Goal: Task Accomplishment & Management: Manage account settings

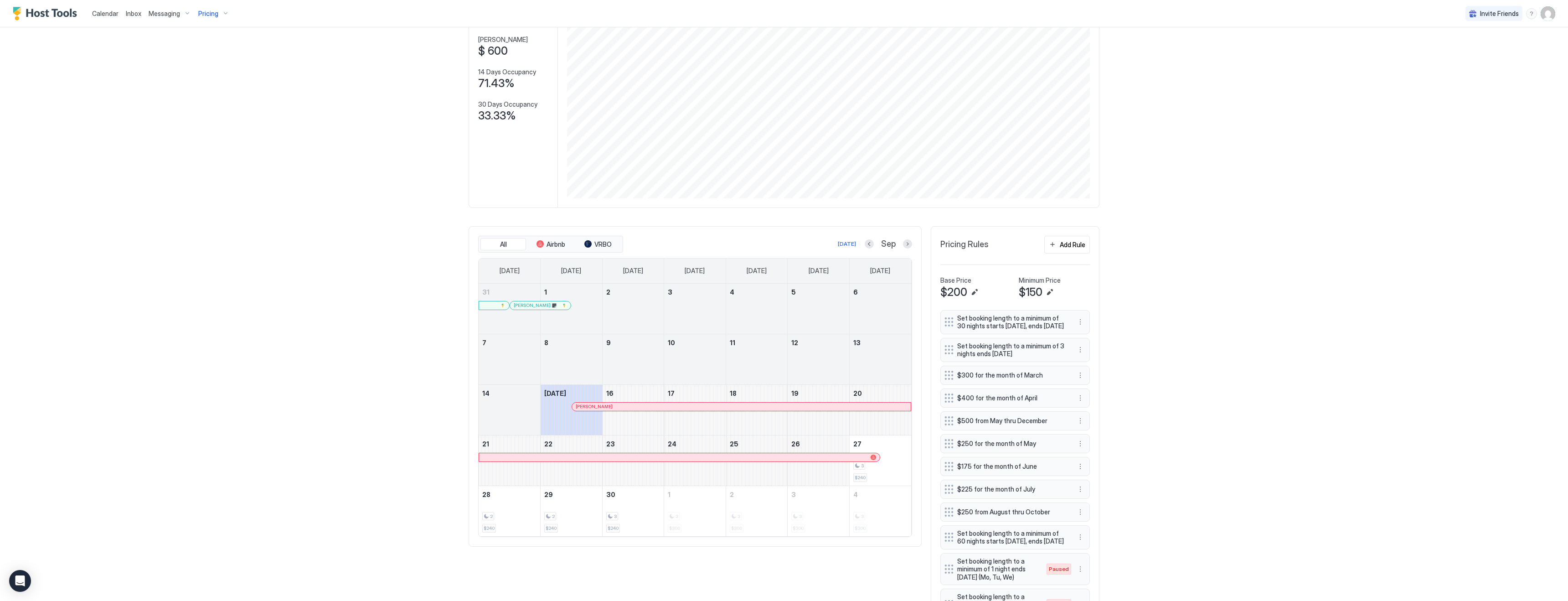
scroll to position [100, 0]
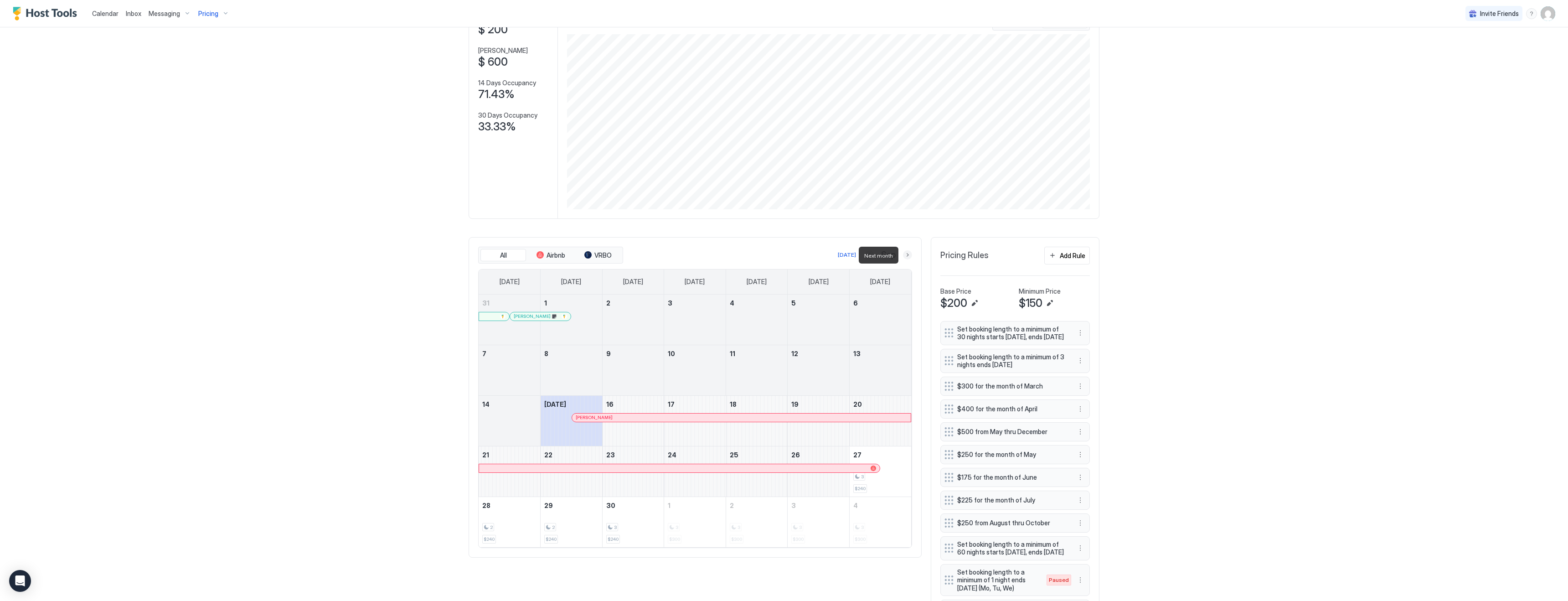
click at [905, 255] on button "Next month" at bounding box center [907, 255] width 9 height 9
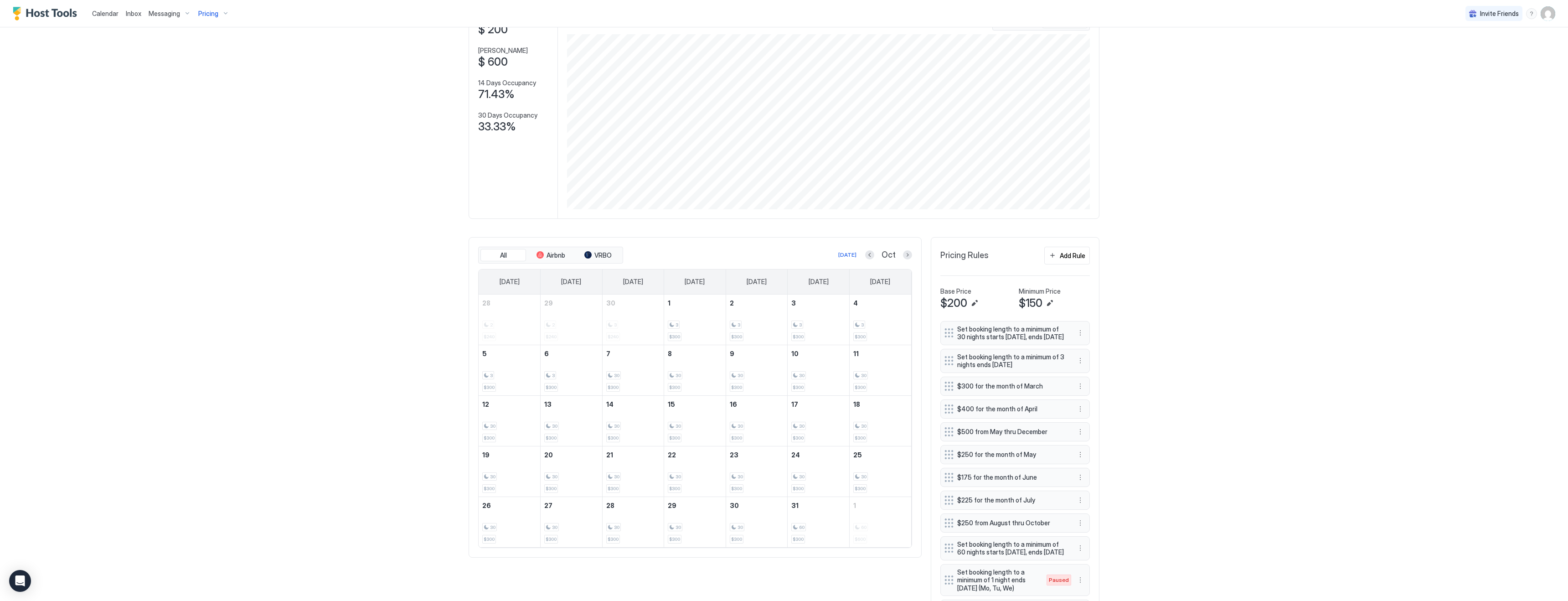
scroll to position [0, 0]
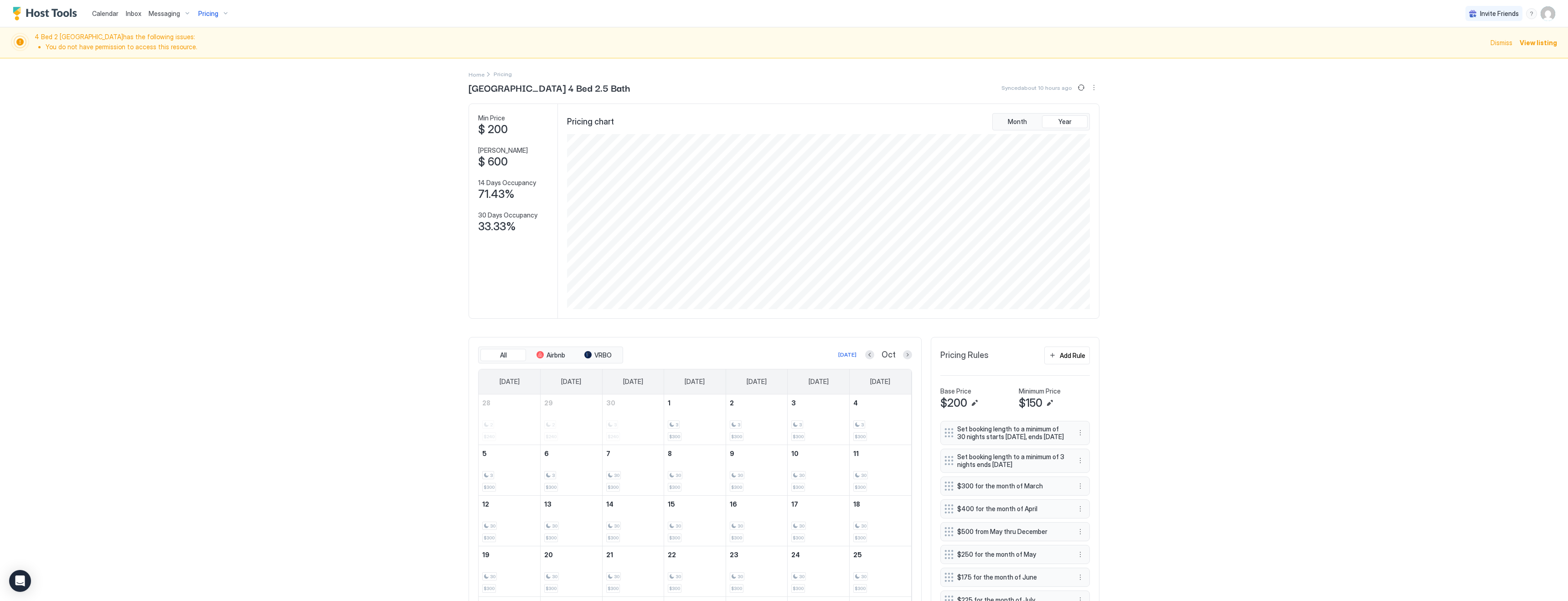
click at [215, 13] on span "Pricing" at bounding box center [208, 13] width 20 height 8
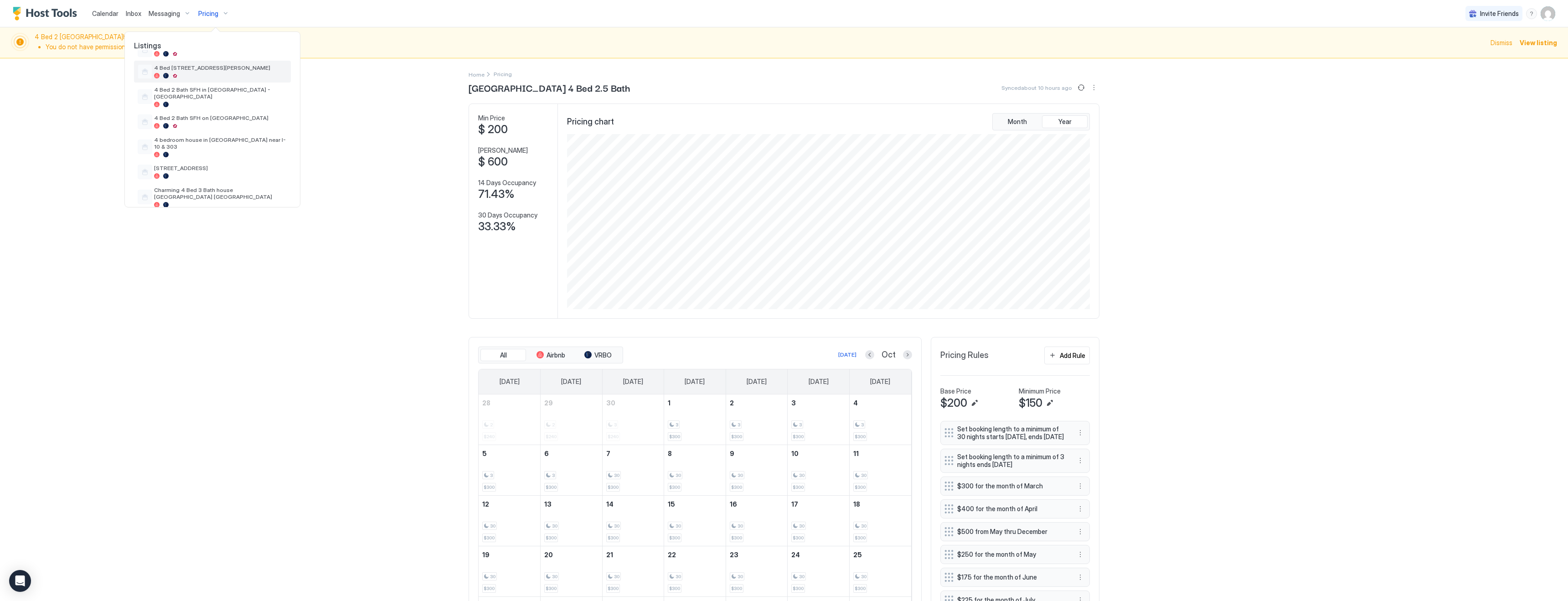
scroll to position [94, 0]
click at [214, 164] on span "[STREET_ADDRESS]" at bounding box center [220, 167] width 133 height 7
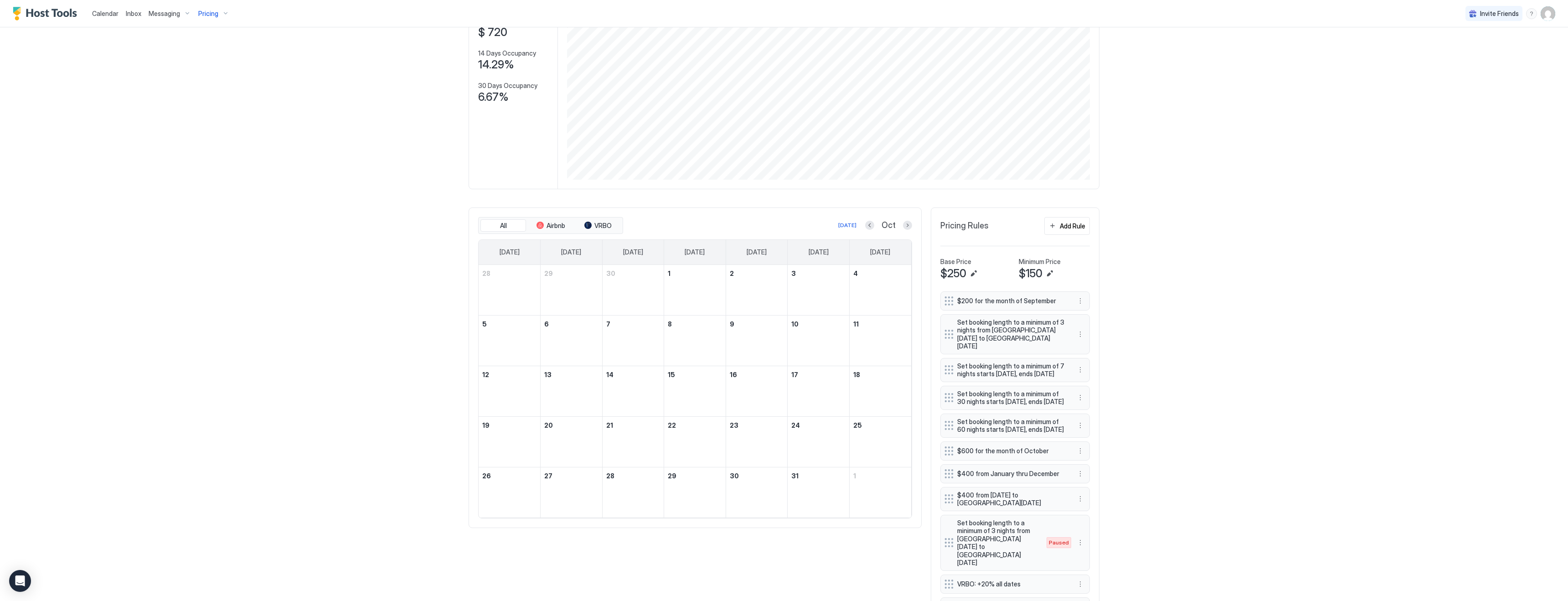
scroll to position [193, 0]
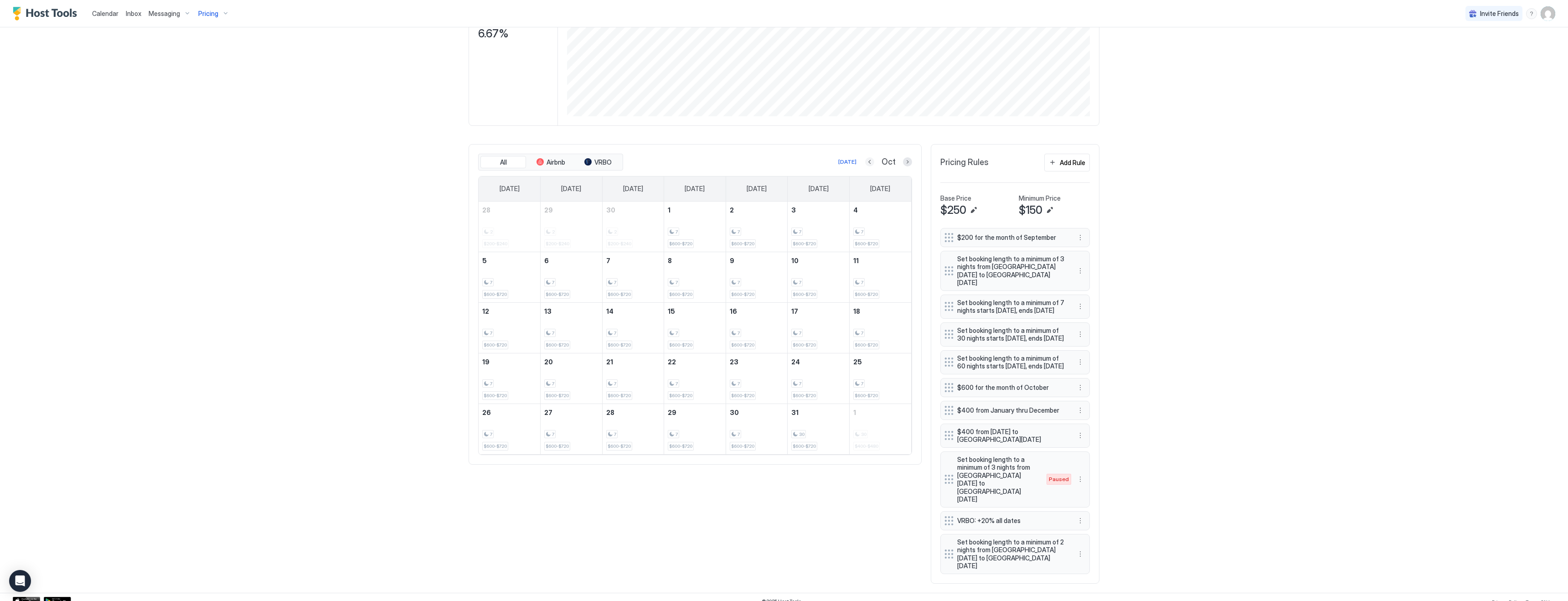
click at [872, 163] on button "Previous month" at bounding box center [869, 161] width 9 height 9
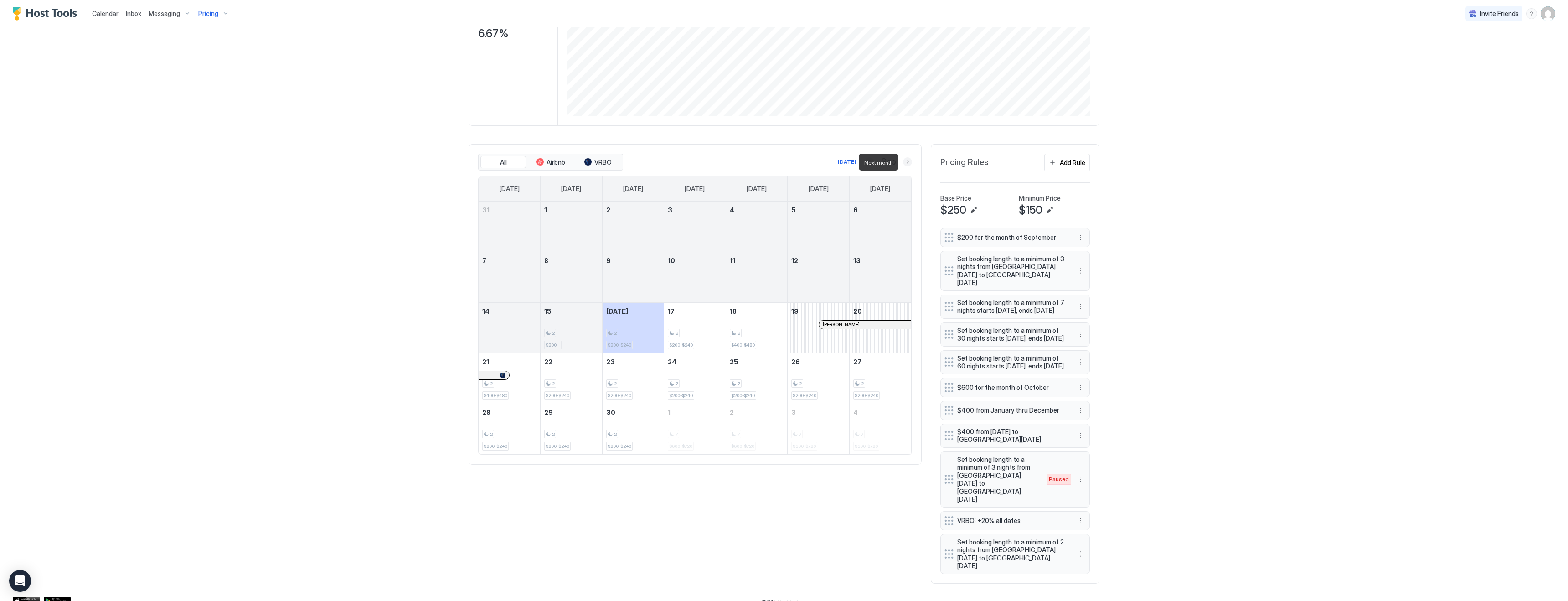
click at [907, 161] on button "Next month" at bounding box center [907, 161] width 9 height 9
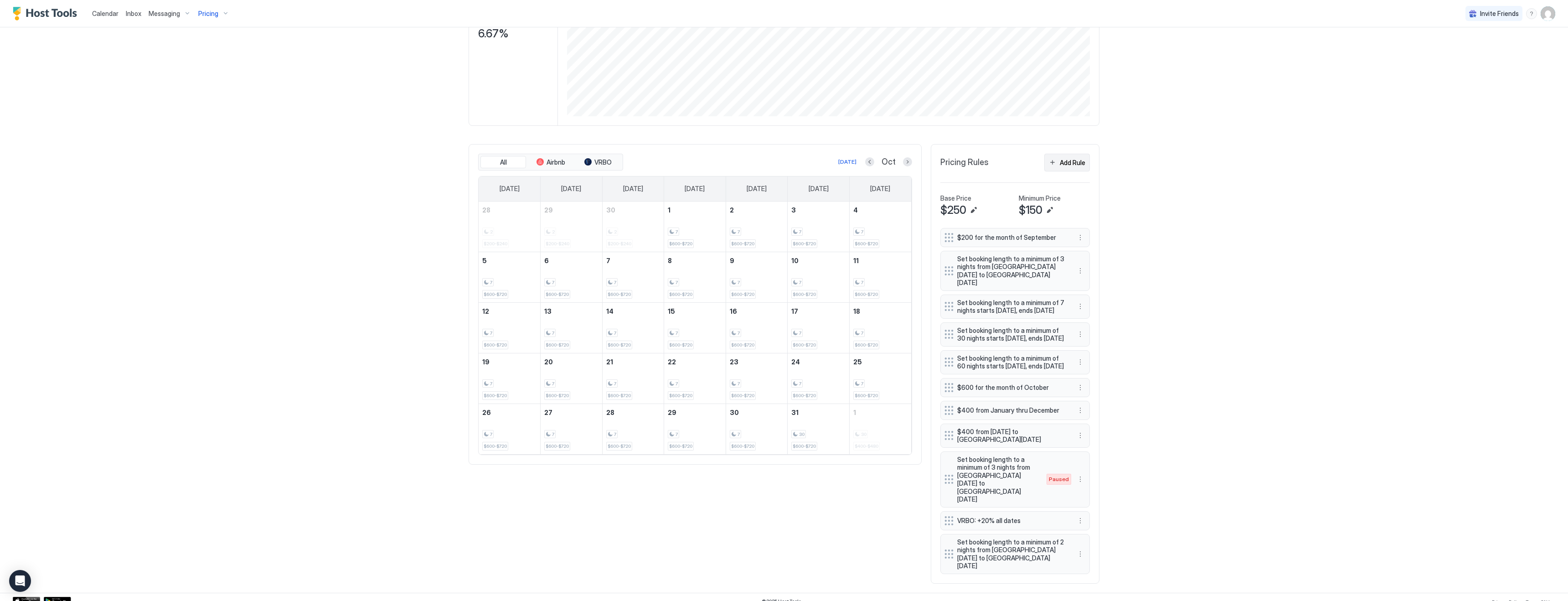
click at [1071, 159] on div "Add Rule" at bounding box center [1073, 163] width 26 height 10
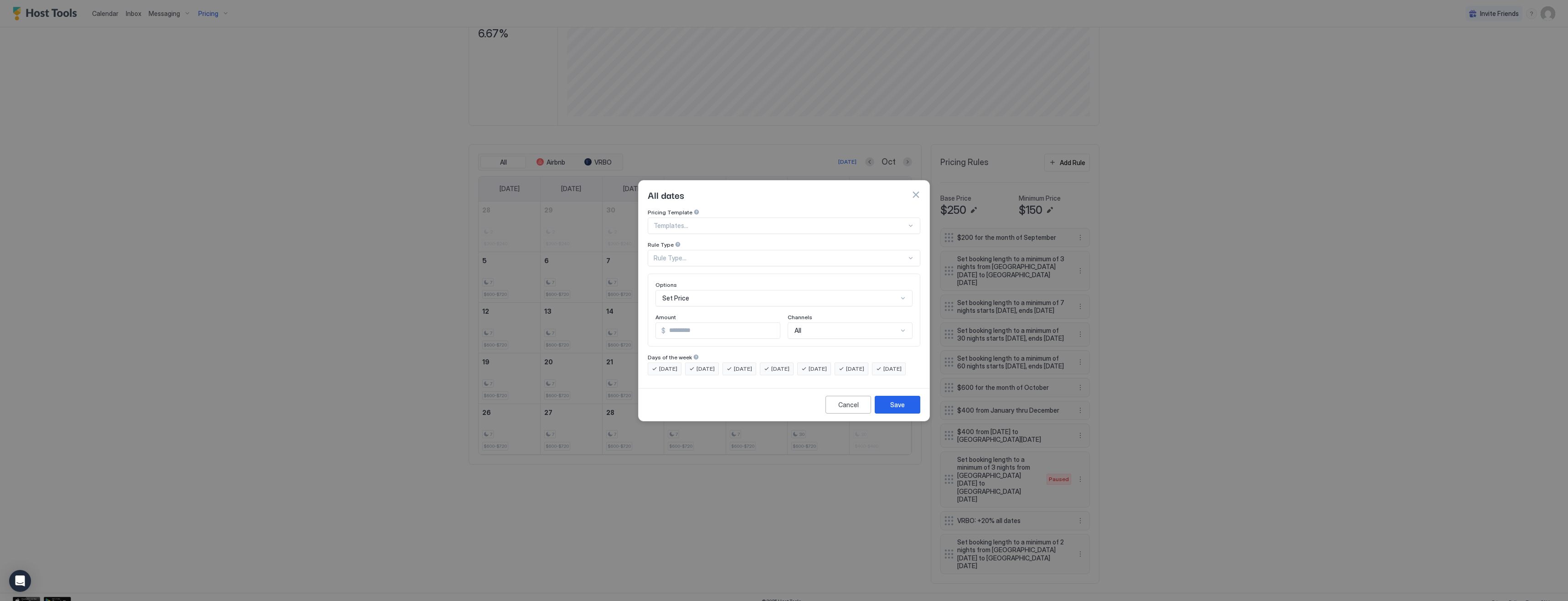
click at [700, 254] on div "Rule Type..." at bounding box center [780, 258] width 253 height 8
click at [669, 329] on span "Date Range" at bounding box center [670, 332] width 30 height 7
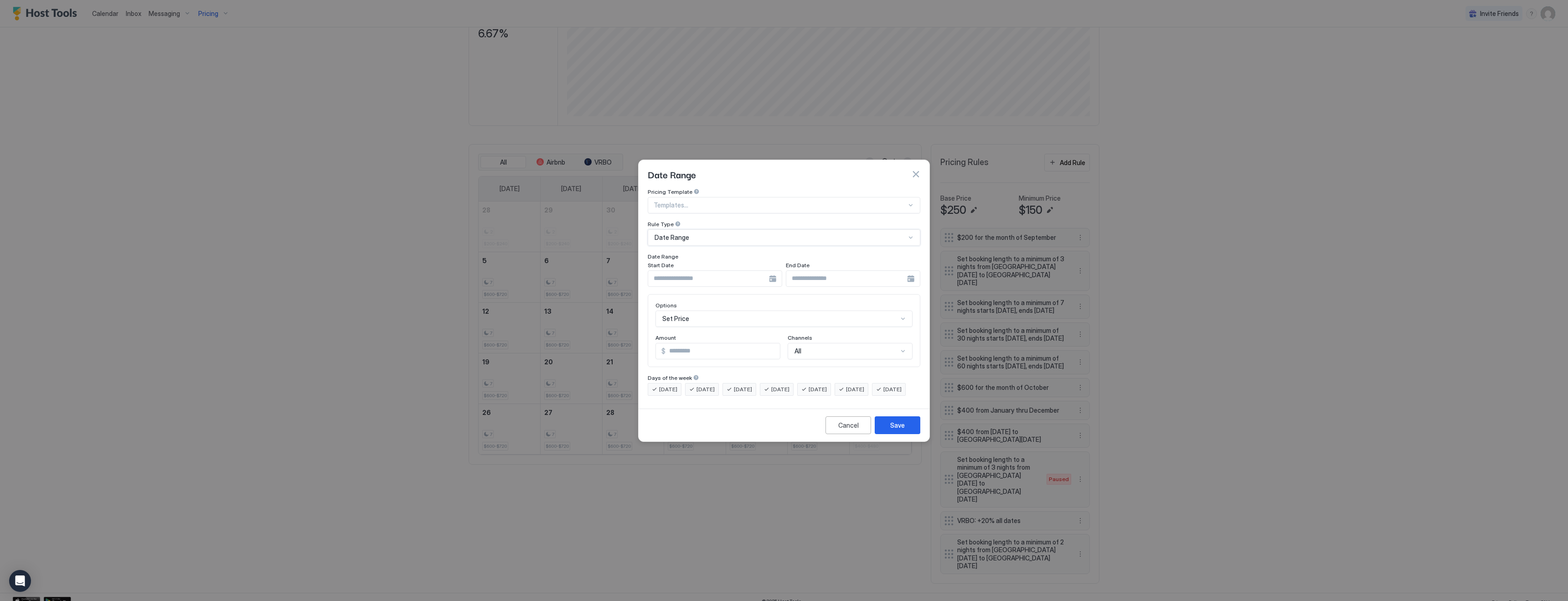
click at [771, 270] on div at bounding box center [715, 278] width 135 height 16
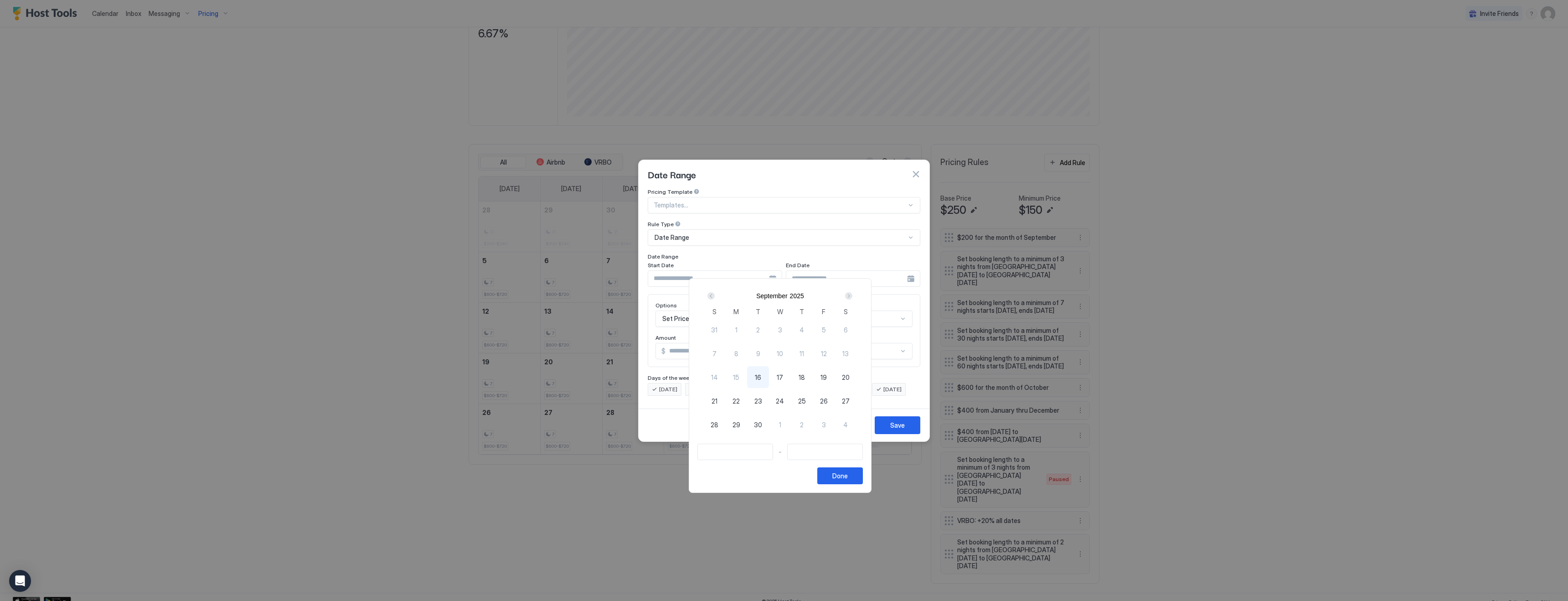
click at [852, 293] on div "Next" at bounding box center [849, 296] width 7 height 7
click at [803, 329] on span "2" at bounding box center [802, 330] width 4 height 10
type input "**********"
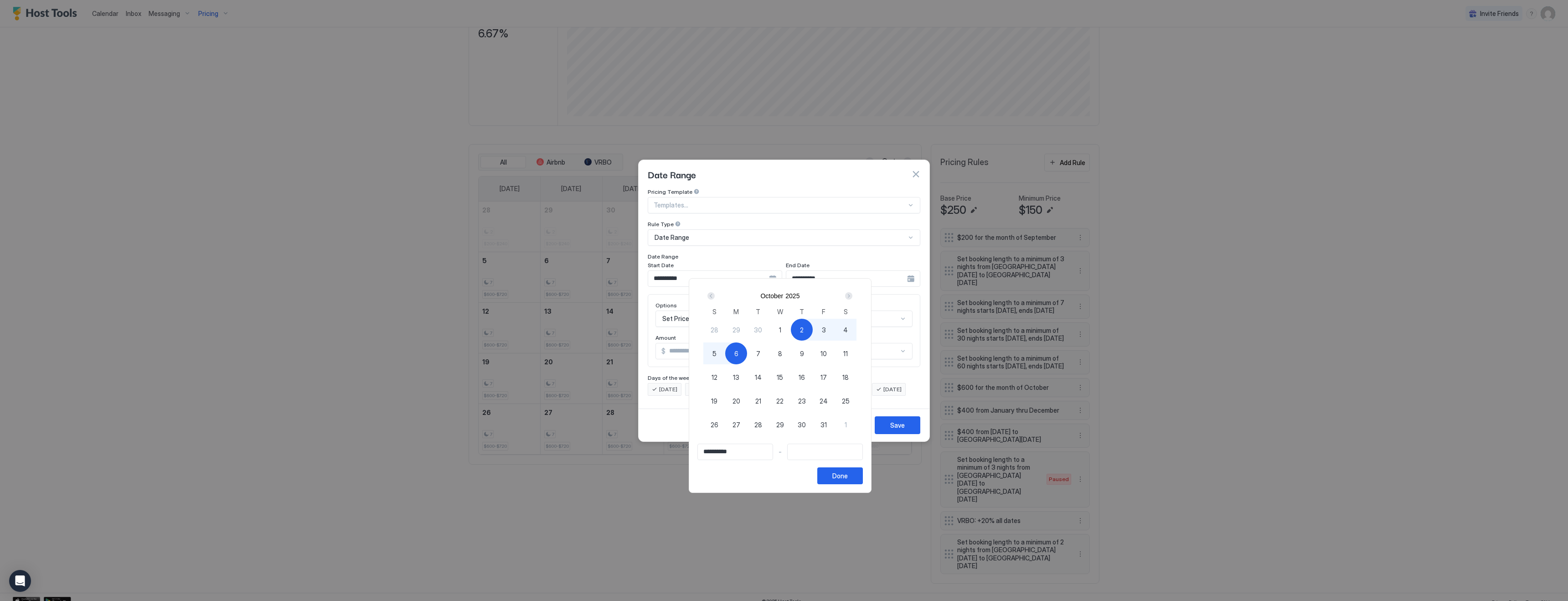
click at [743, 350] on div "6" at bounding box center [736, 353] width 22 height 22
type input "**********"
click at [850, 168] on div at bounding box center [784, 300] width 1568 height 601
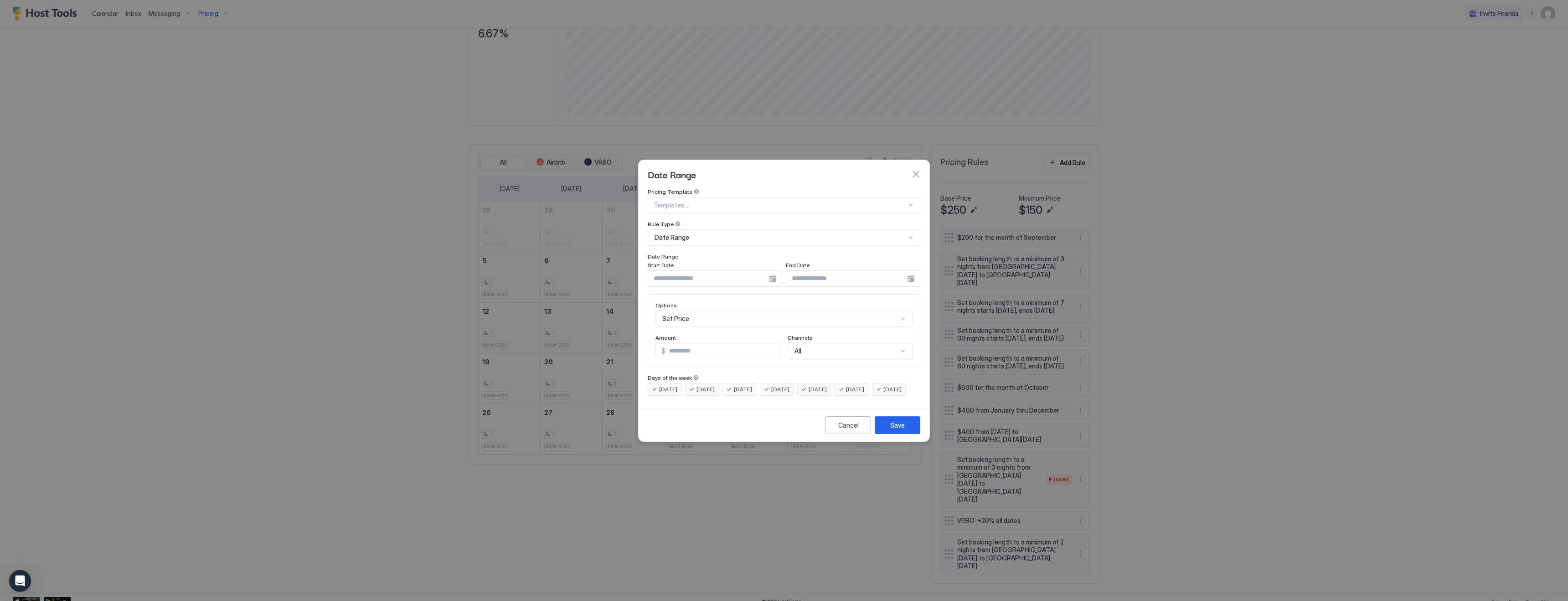
click at [918, 170] on button "button" at bounding box center [915, 174] width 9 height 9
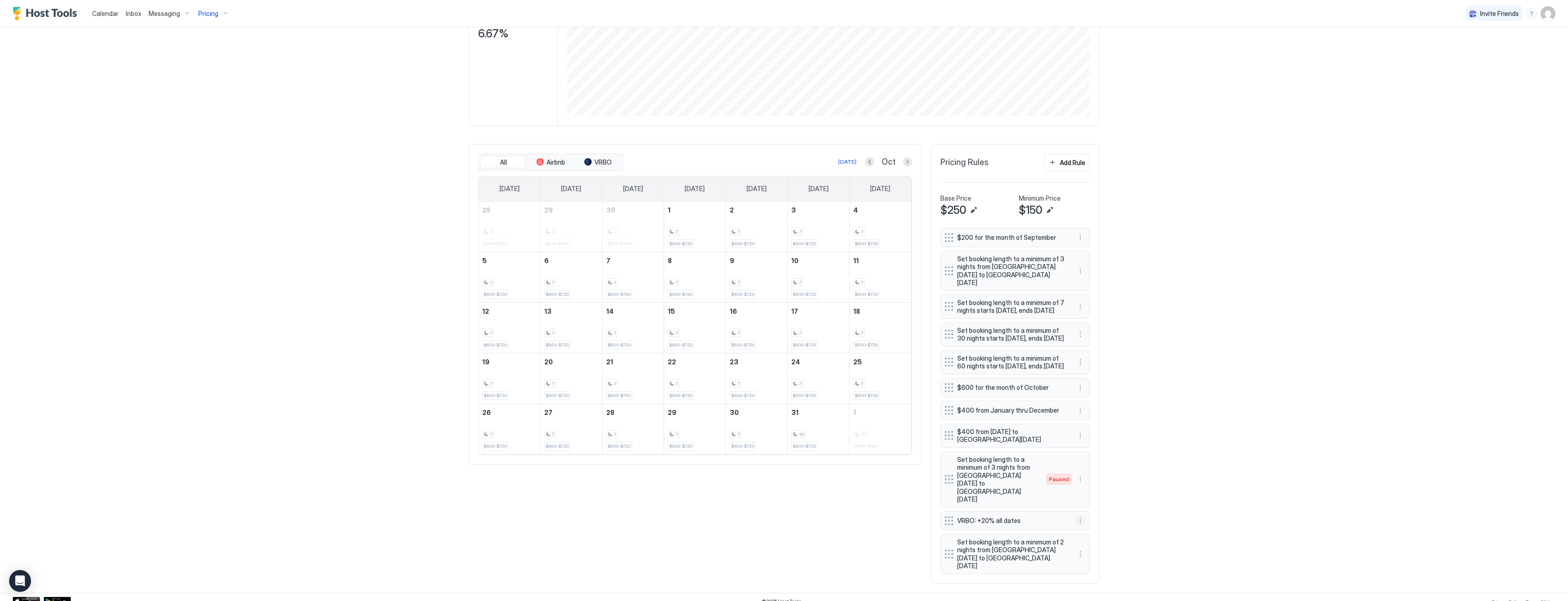
click at [1080, 522] on button "More options" at bounding box center [1080, 521] width 11 height 11
click at [1093, 534] on span "Edit" at bounding box center [1094, 533] width 10 height 7
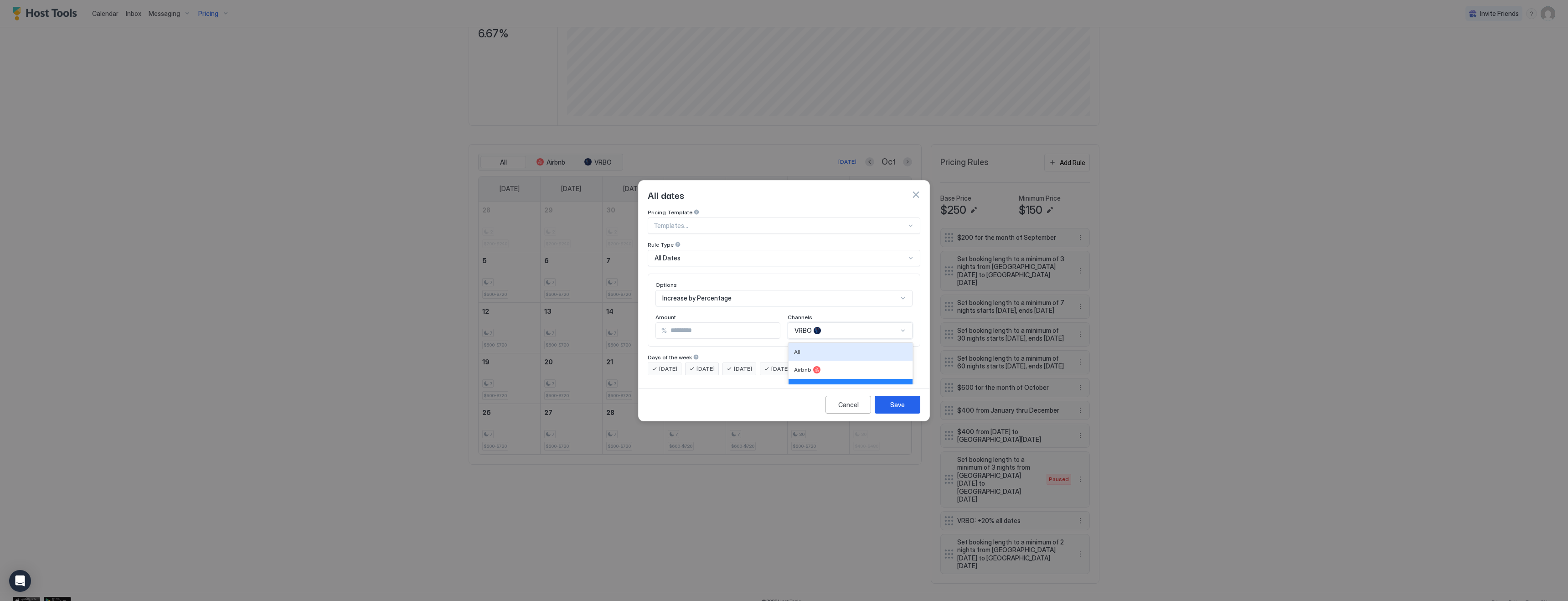
scroll to position [15, 0]
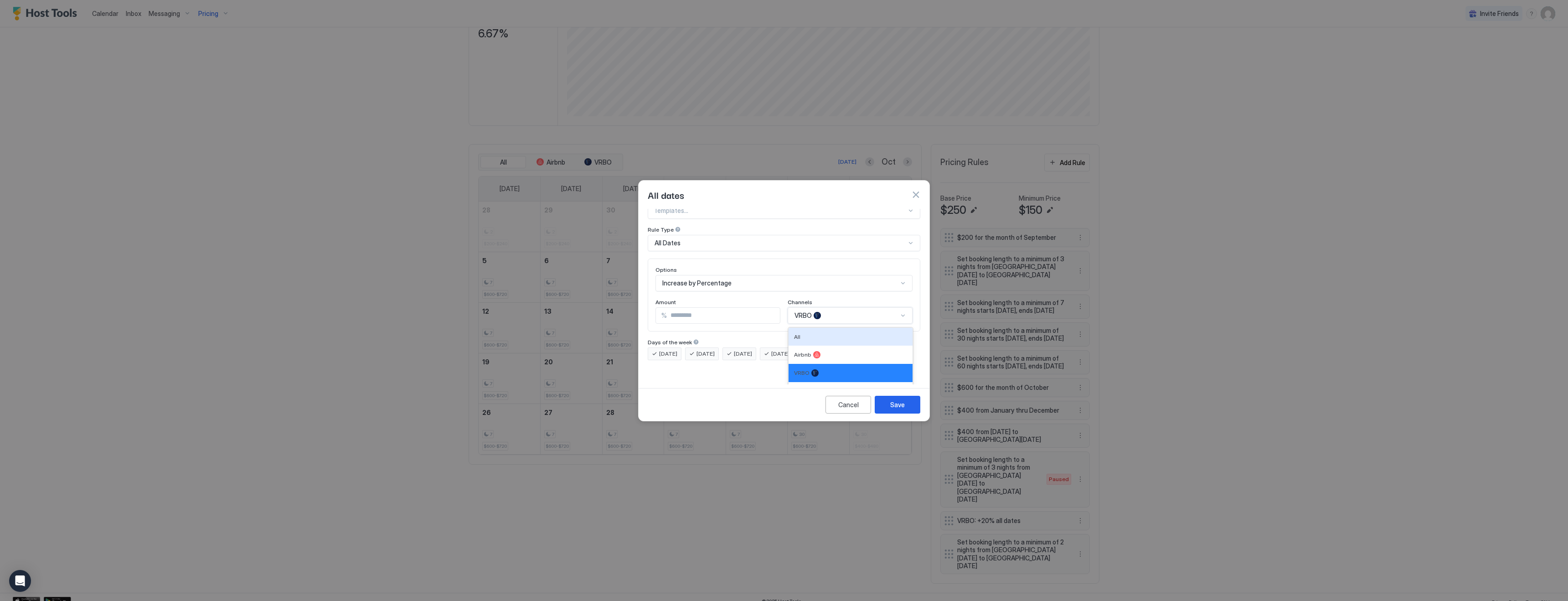
click at [818, 324] on div "All, 1 of 4. 4 results available. Use Up and Down to choose options, press Ente…" at bounding box center [850, 315] width 125 height 16
click at [818, 333] on div "All" at bounding box center [850, 336] width 113 height 7
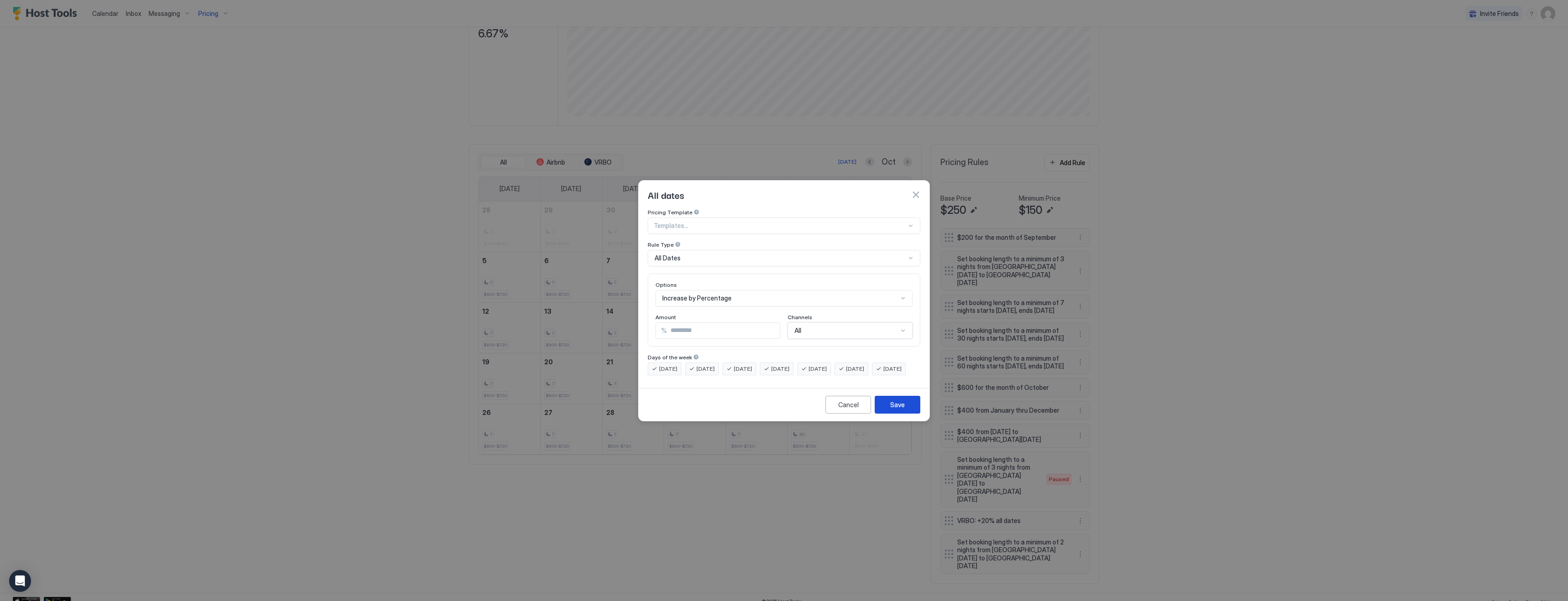
click at [901, 409] on div "Save" at bounding box center [897, 405] width 15 height 10
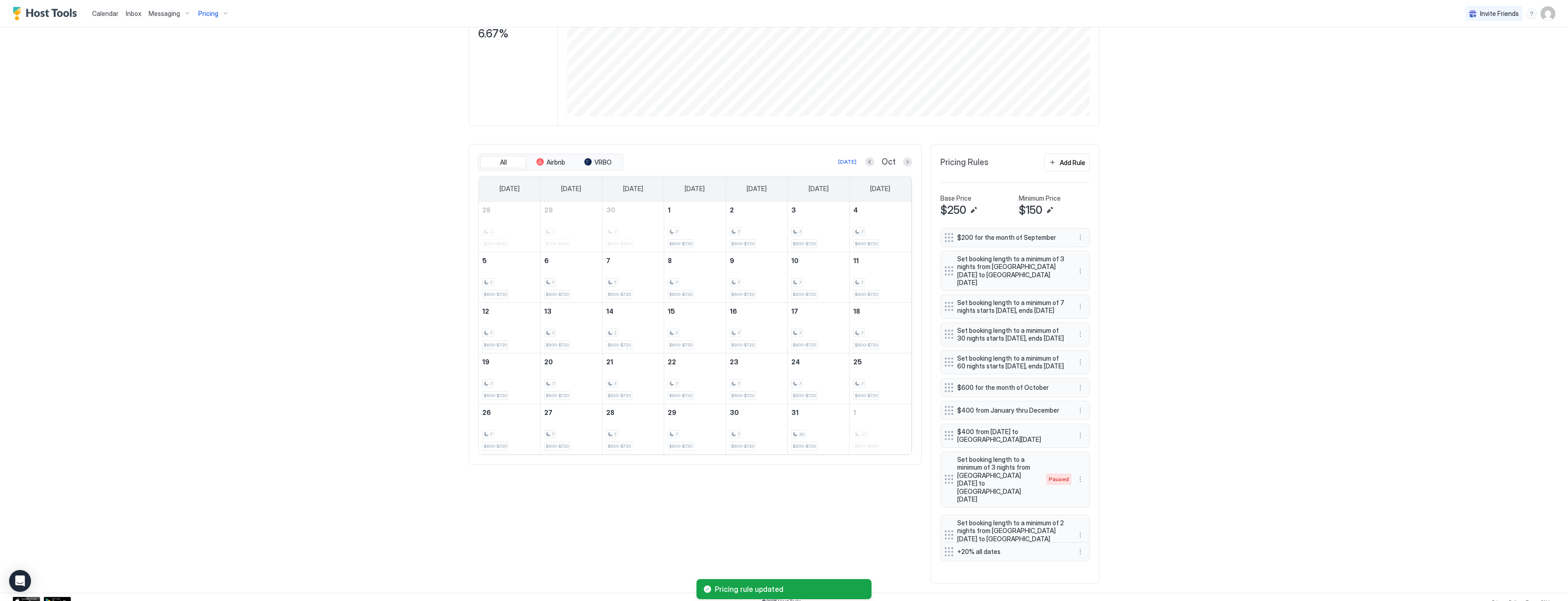
drag, startPoint x: 949, startPoint y: 521, endPoint x: 949, endPoint y: 553, distance: 32.0
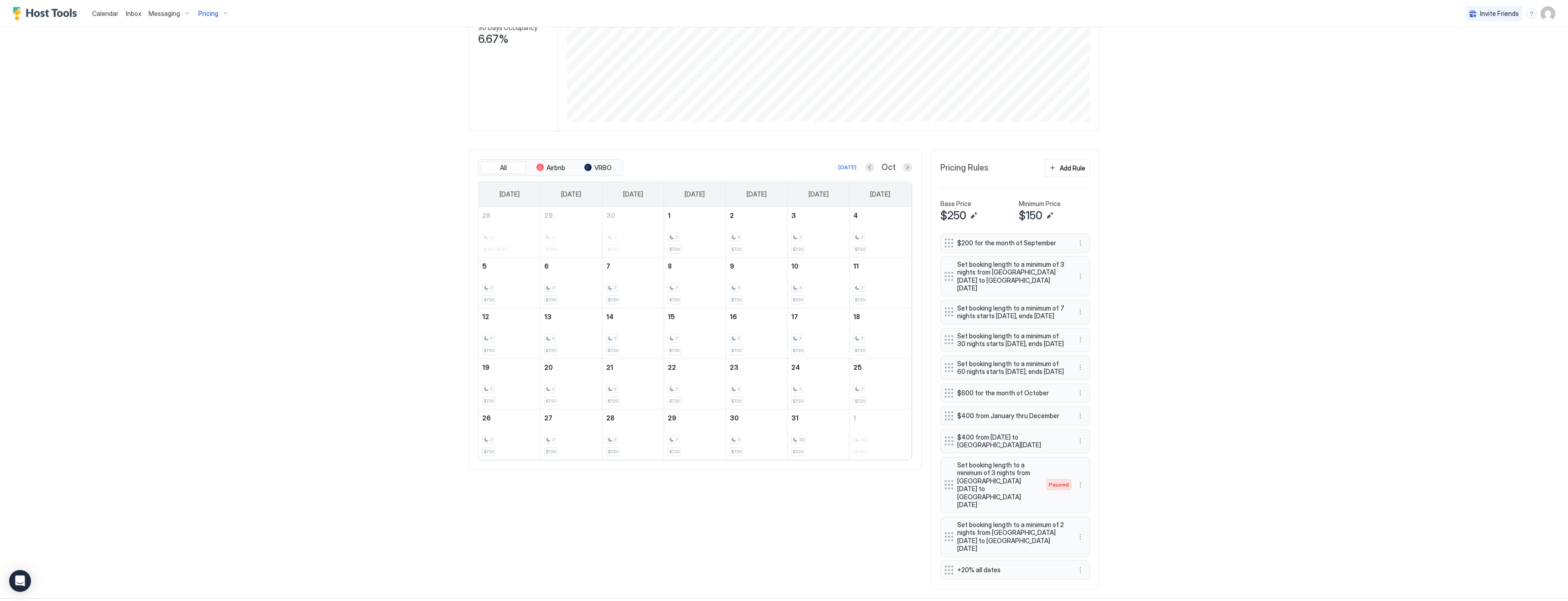
scroll to position [183, 0]
click at [870, 174] on button "Previous month" at bounding box center [869, 172] width 9 height 9
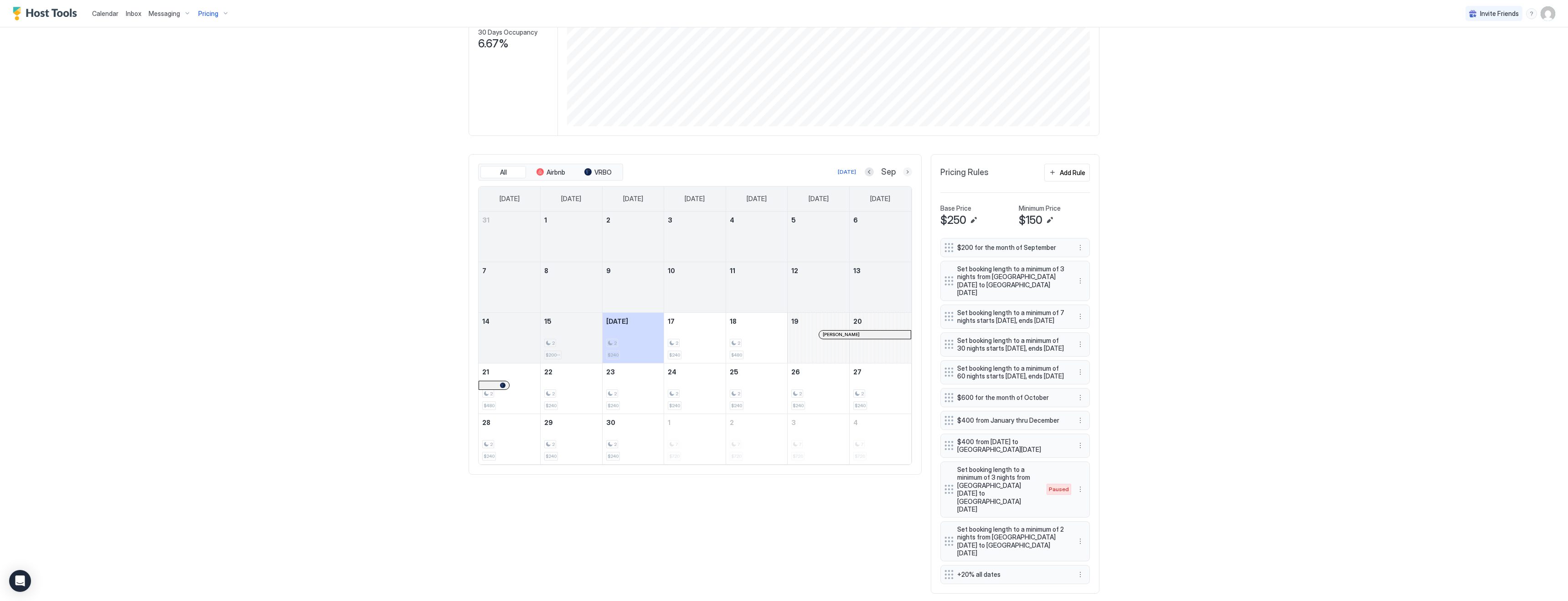
click at [906, 172] on button "Next month" at bounding box center [907, 172] width 9 height 9
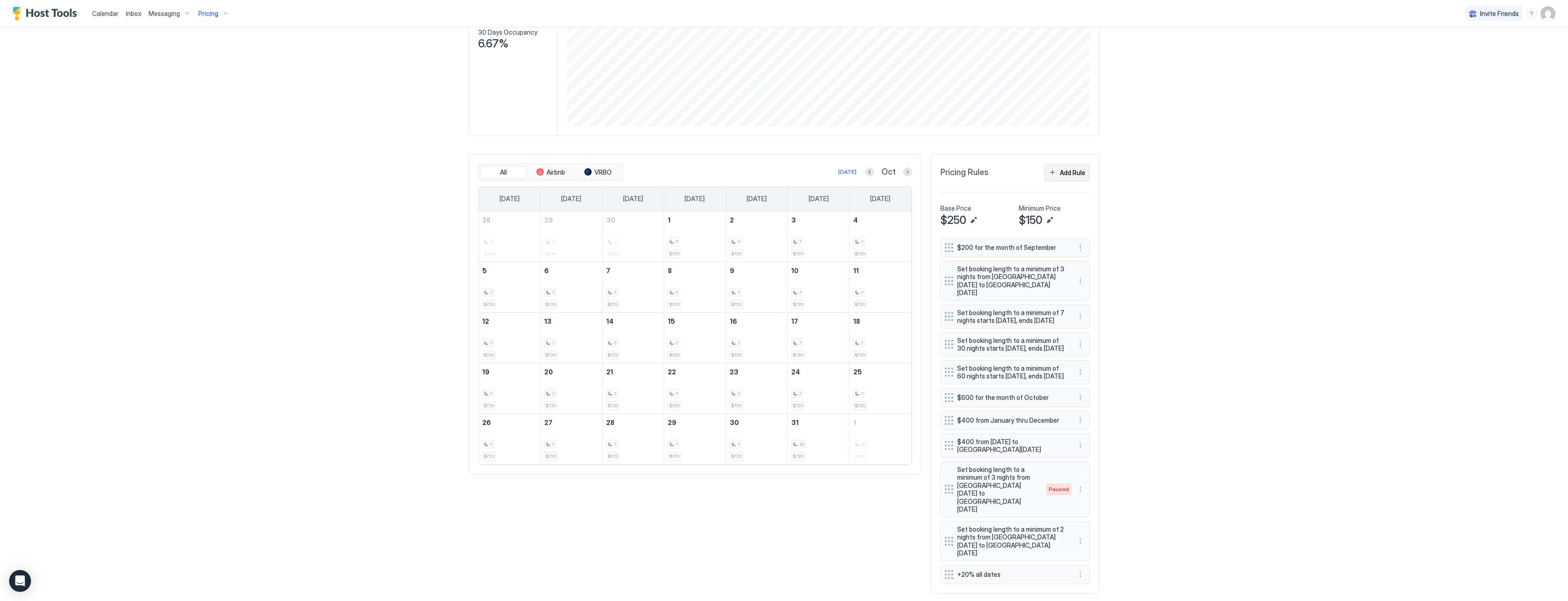
click at [1063, 168] on div "Add Rule" at bounding box center [1073, 173] width 26 height 10
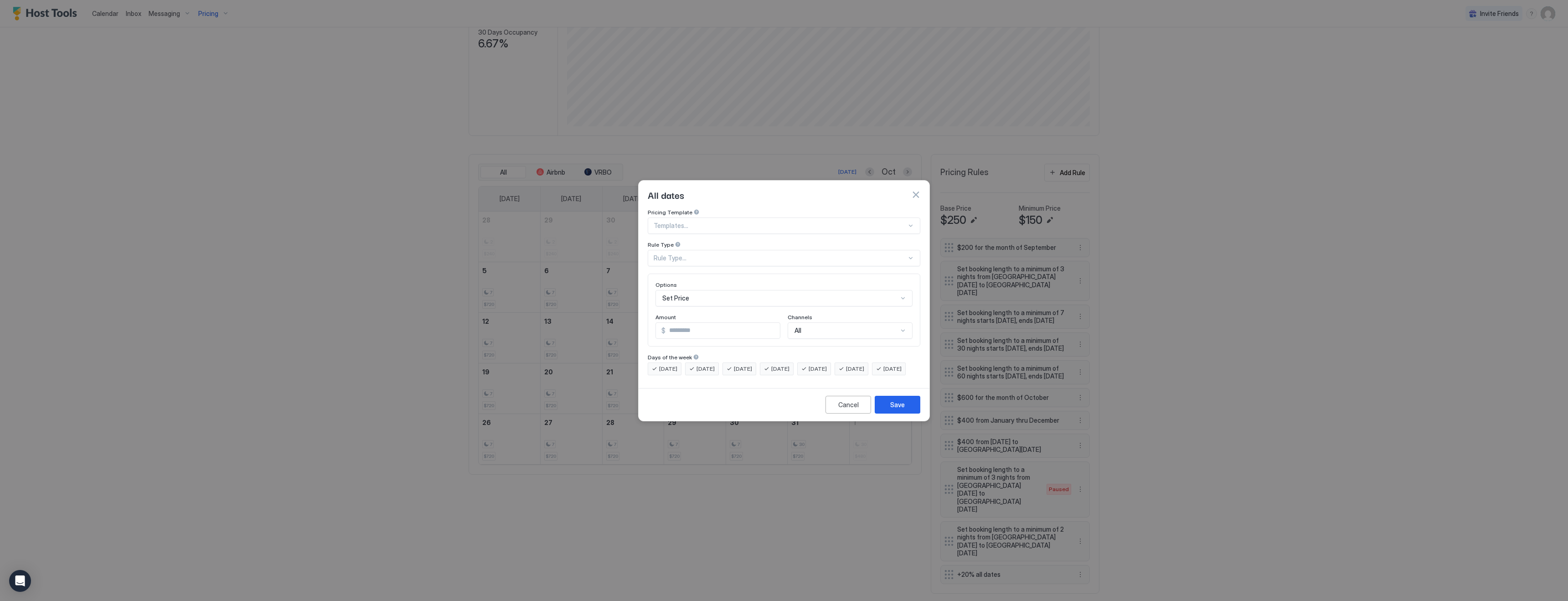
click at [695, 254] on div "Rule Type..." at bounding box center [780, 258] width 253 height 8
click at [679, 329] on span "Date Range" at bounding box center [670, 332] width 30 height 7
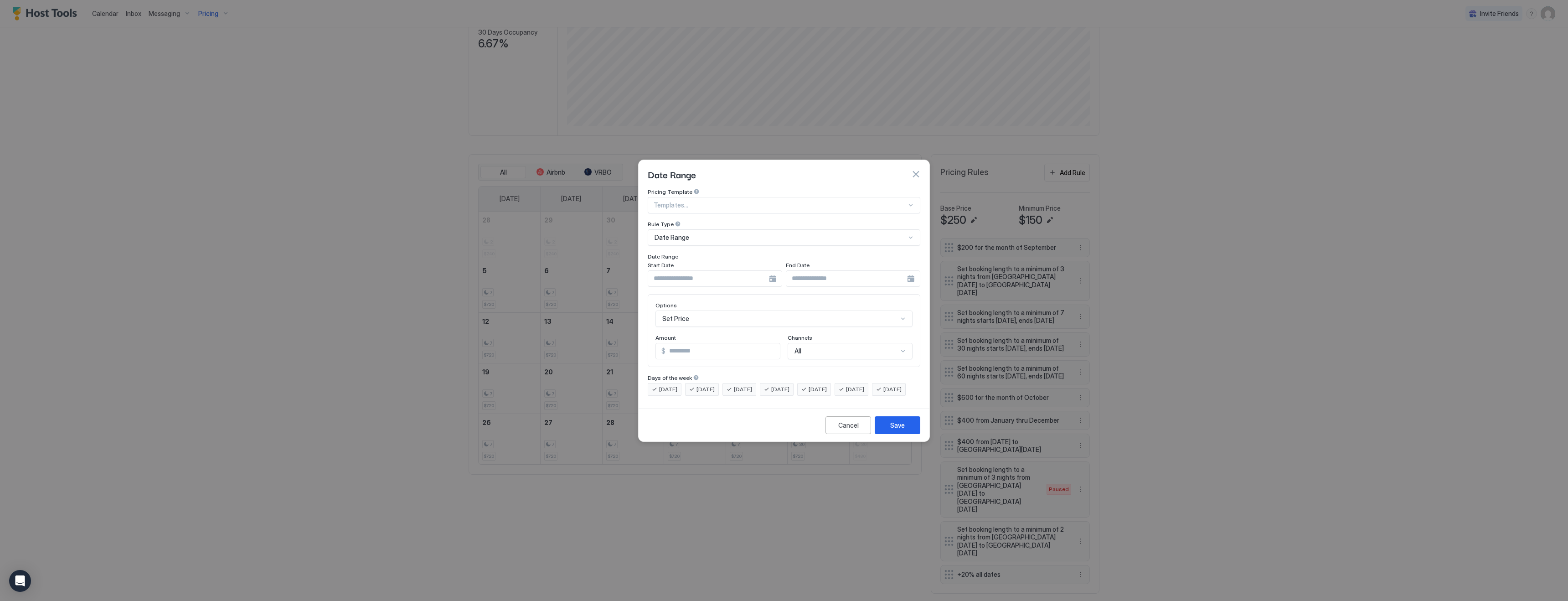
click at [773, 270] on div at bounding box center [715, 278] width 135 height 16
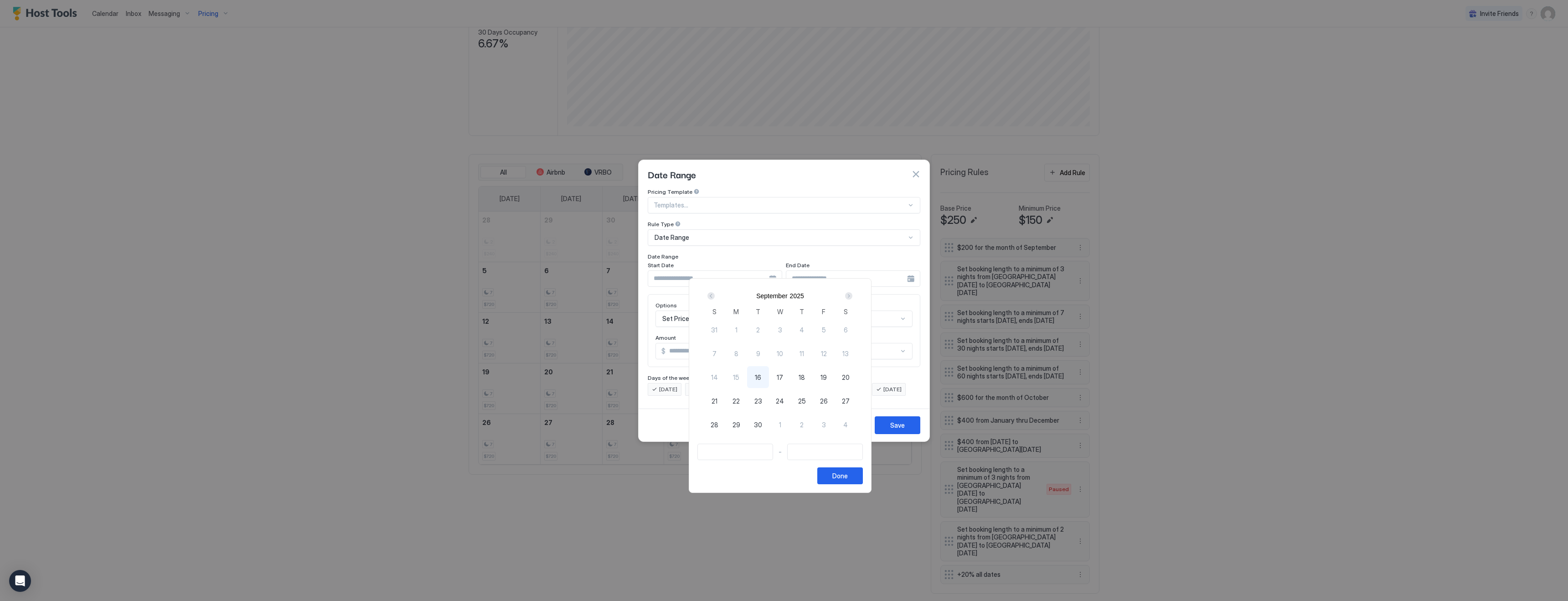
click at [852, 295] on div "Next" at bounding box center [849, 296] width 7 height 7
click at [750, 516] on div at bounding box center [784, 300] width 1568 height 601
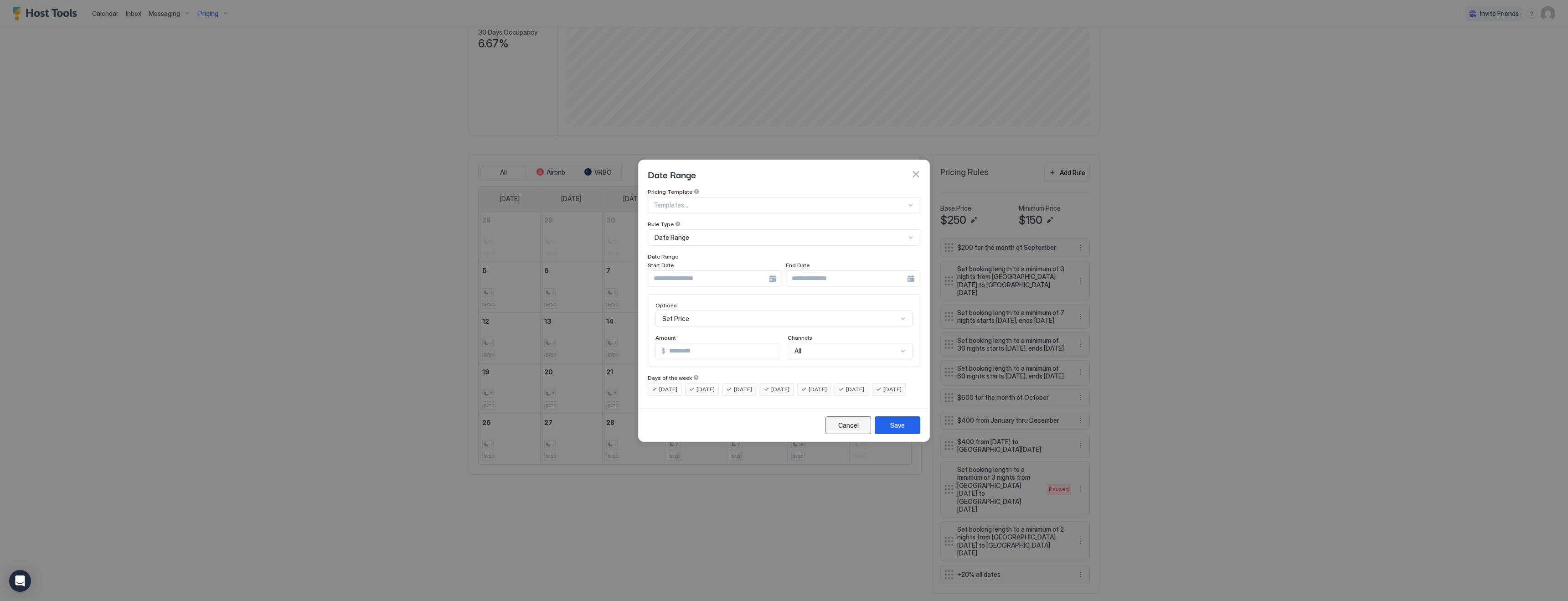
click at [841, 430] on div "Cancel" at bounding box center [849, 425] width 21 height 10
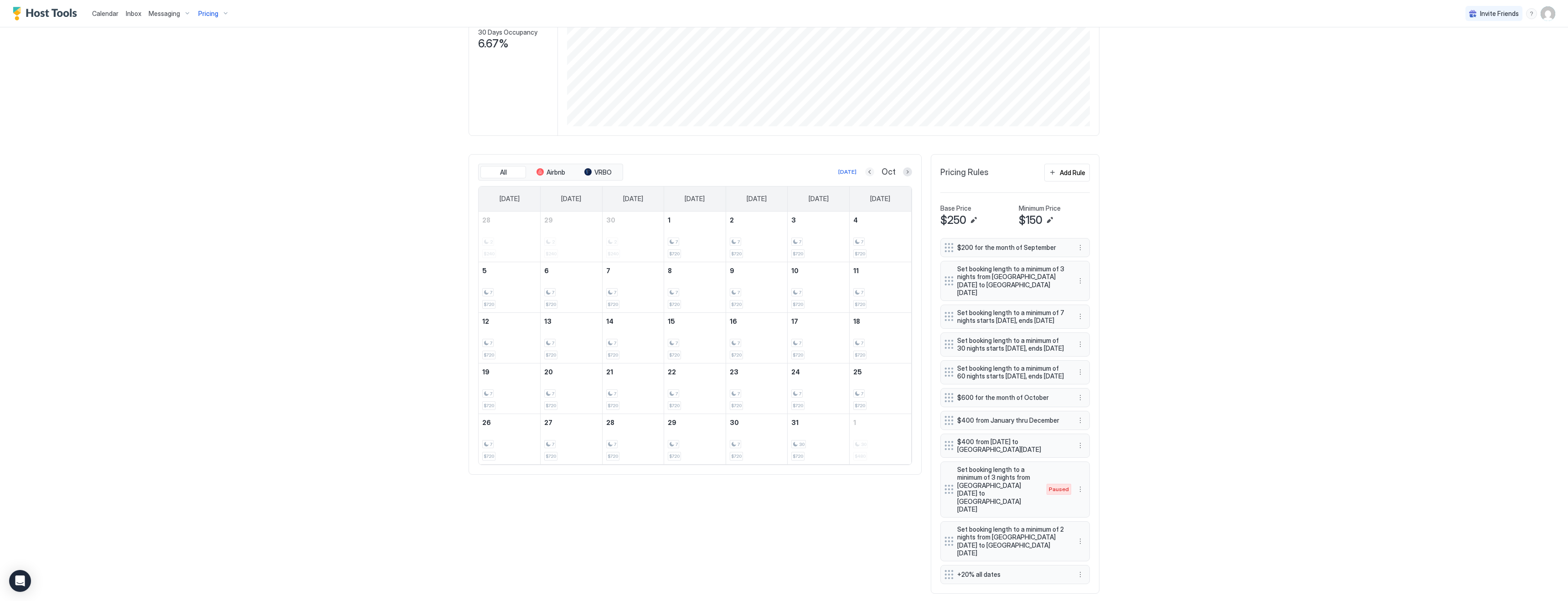
click at [869, 170] on button "Previous month" at bounding box center [869, 172] width 9 height 9
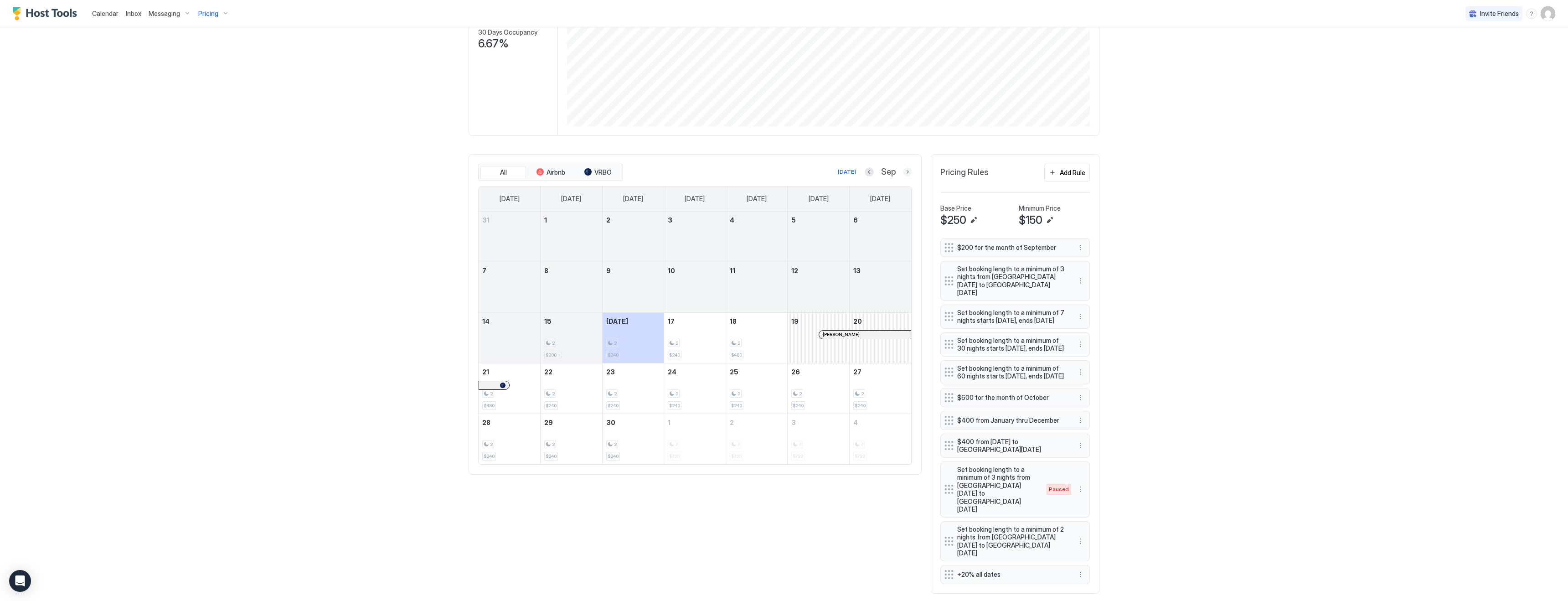
click at [906, 172] on button "Next month" at bounding box center [907, 172] width 9 height 9
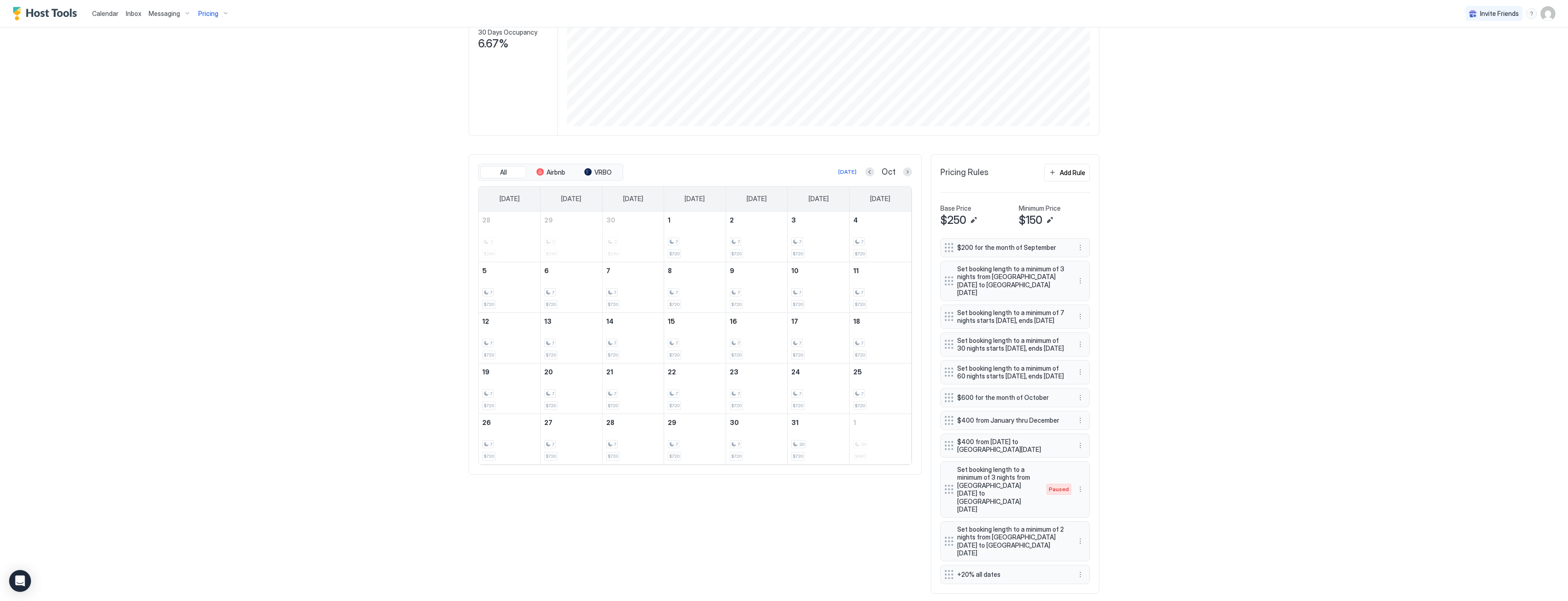
scroll to position [193, 0]
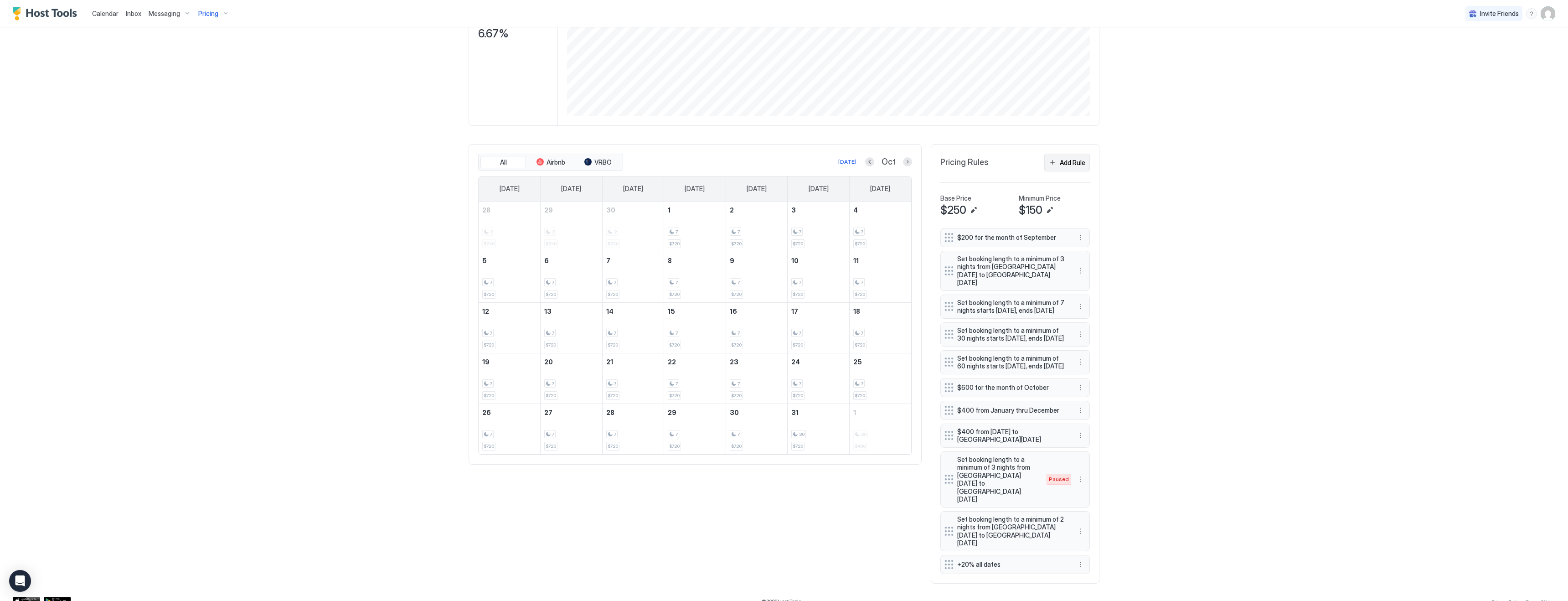
click at [1068, 163] on div "Add Rule" at bounding box center [1073, 163] width 26 height 10
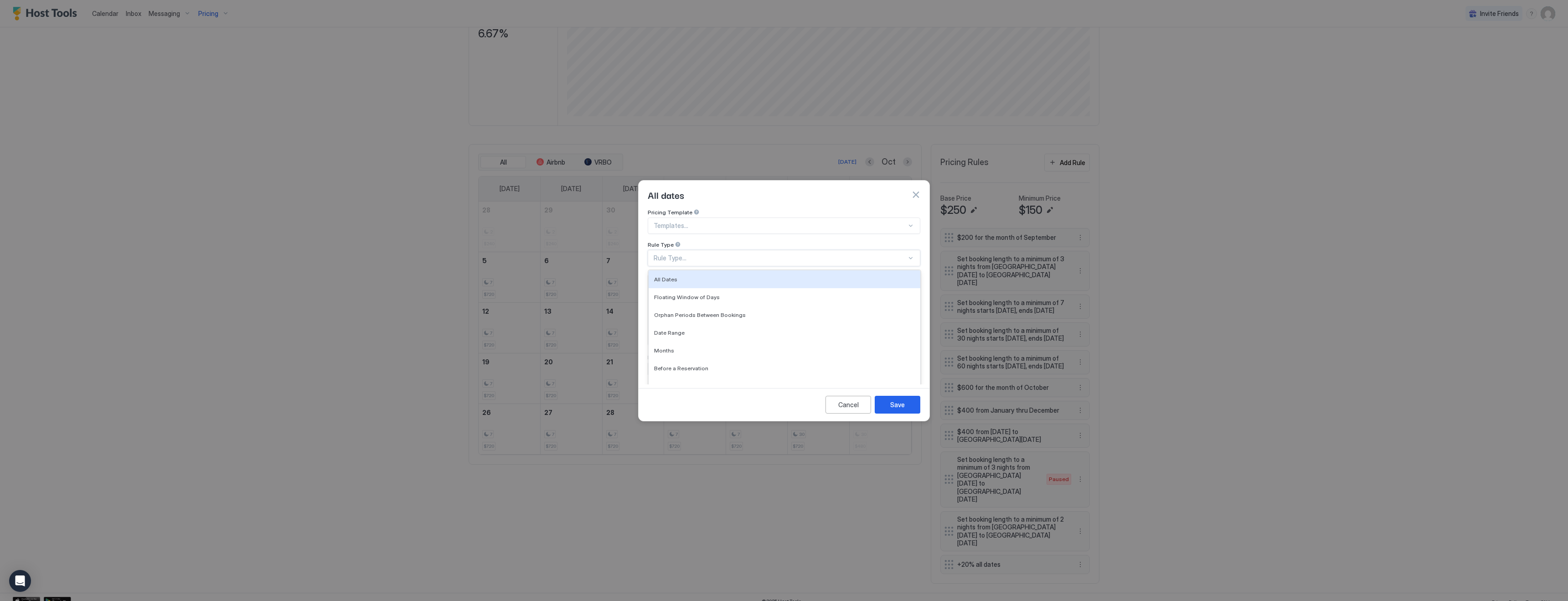
click at [719, 254] on div "Rule Type..." at bounding box center [780, 258] width 253 height 8
click at [687, 329] on div "Date Range" at bounding box center [785, 332] width 261 height 7
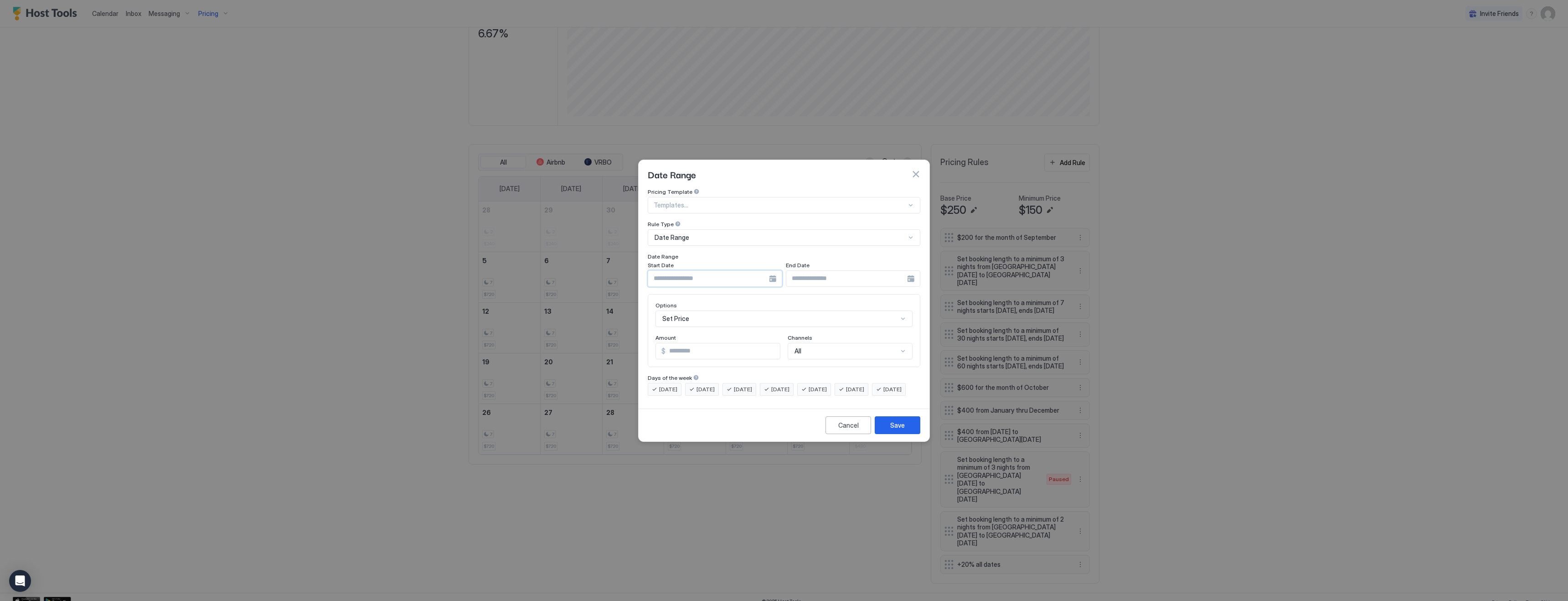
click at [713, 271] on input "Input Field" at bounding box center [709, 278] width 121 height 15
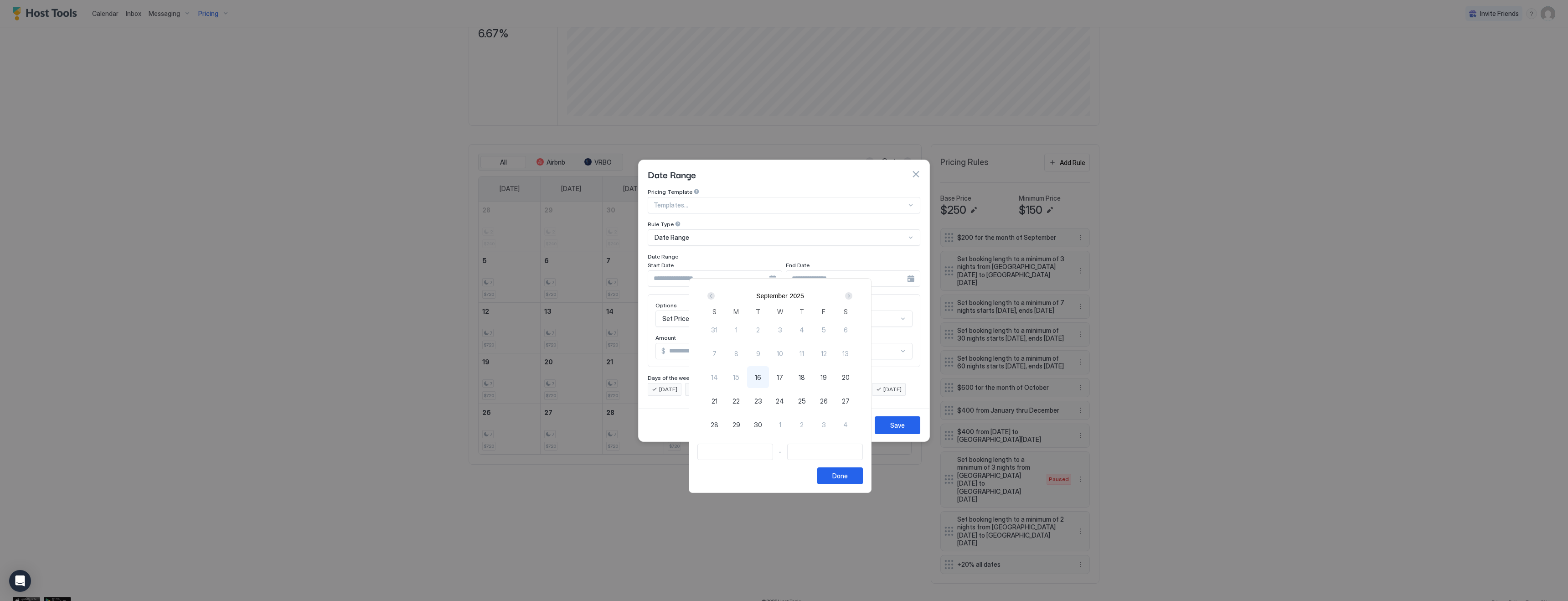
click at [852, 297] on div "Next" at bounding box center [849, 296] width 7 height 7
click at [782, 331] on span "1" at bounding box center [780, 330] width 2 height 10
type input "**********"
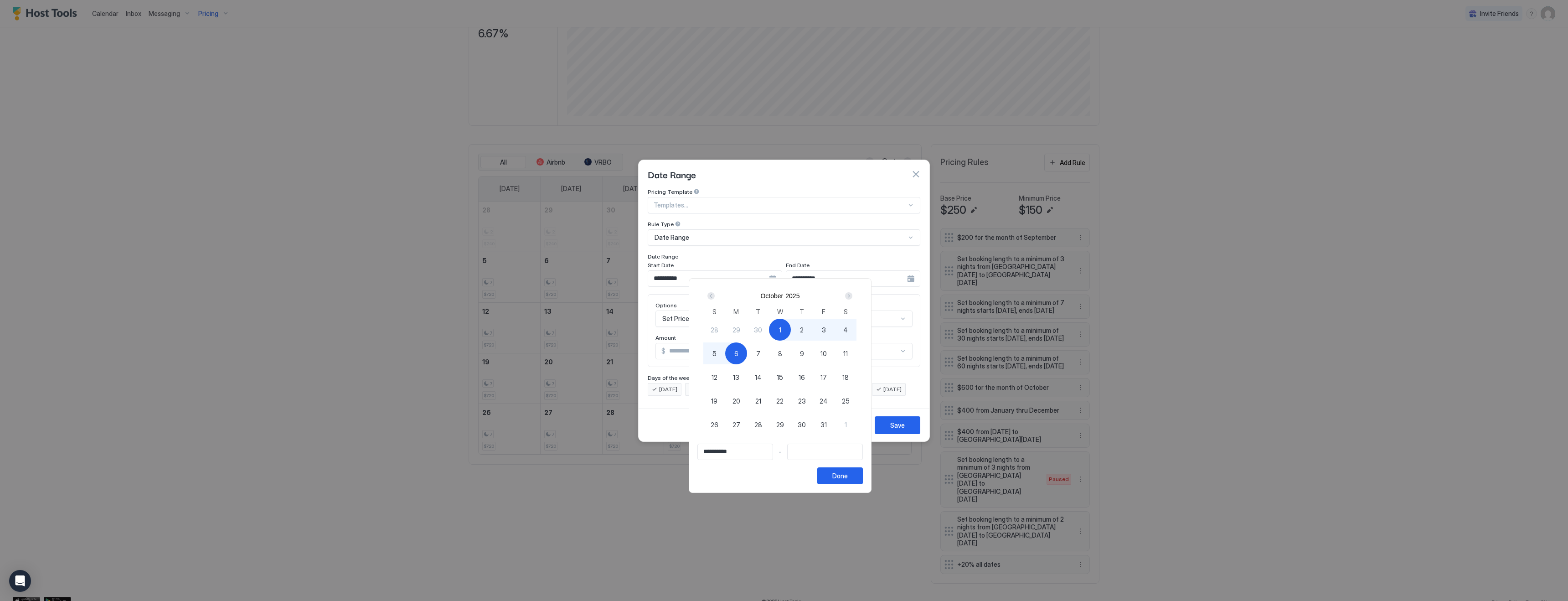
click at [738, 357] on span "6" at bounding box center [736, 354] width 4 height 10
type input "**********"
click at [837, 475] on button "Done" at bounding box center [840, 476] width 46 height 17
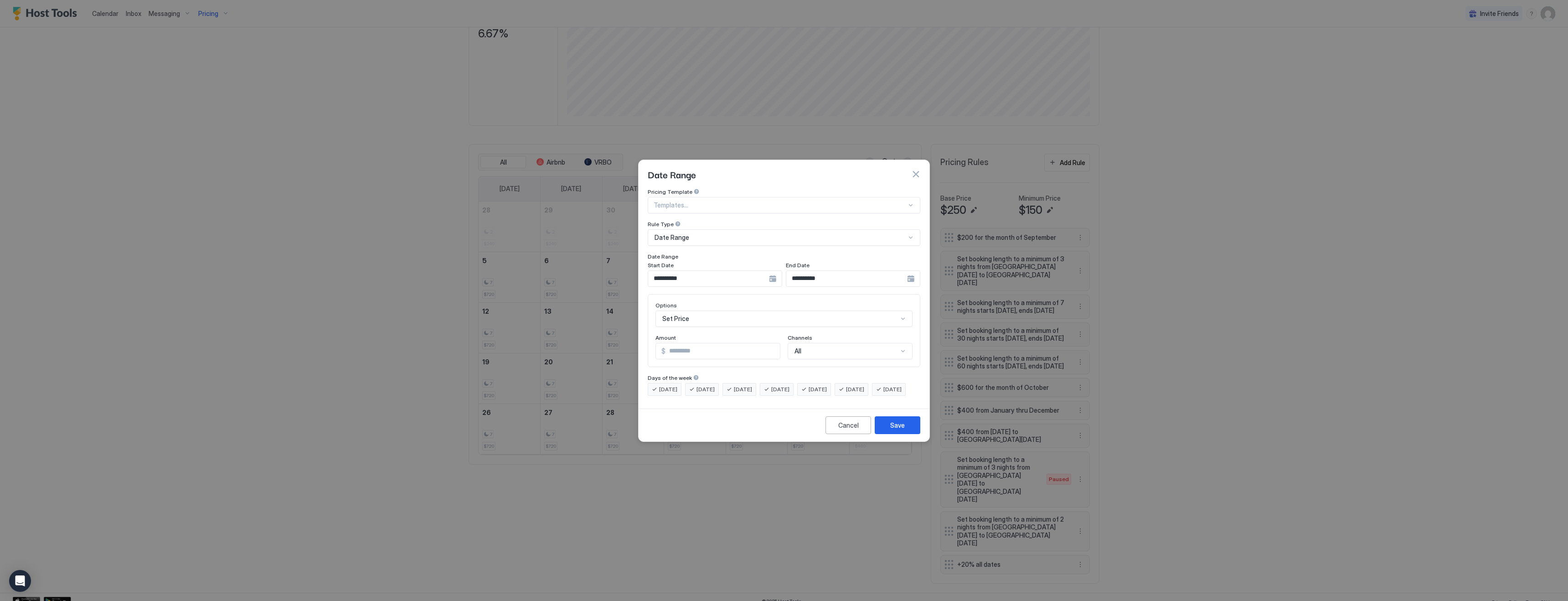
click at [741, 311] on div "Set Price" at bounding box center [784, 318] width 257 height 16
click at [729, 355] on div "Set Minimum Nights" at bounding box center [784, 358] width 245 height 7
click at [713, 343] on input "*" at bounding box center [705, 351] width 98 height 15
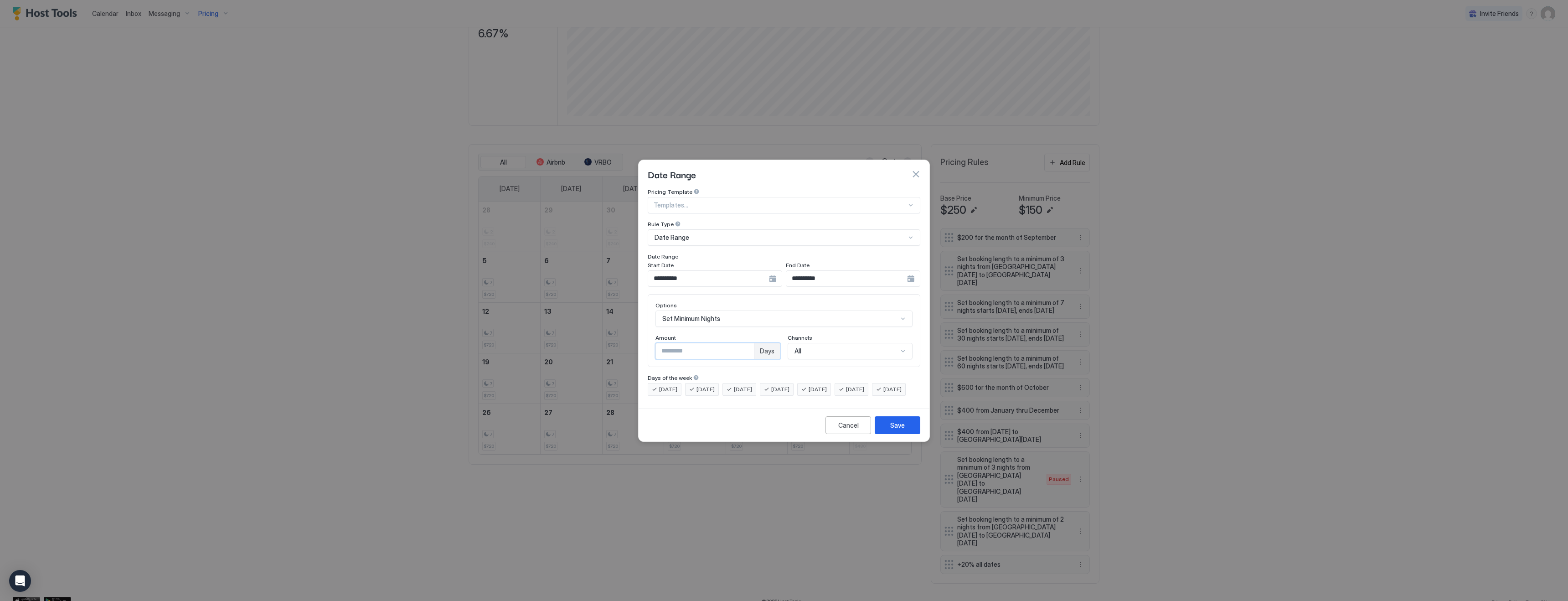
click at [713, 343] on input "*" at bounding box center [705, 351] width 98 height 15
type input "*"
click at [905, 434] on button "Save" at bounding box center [897, 425] width 46 height 18
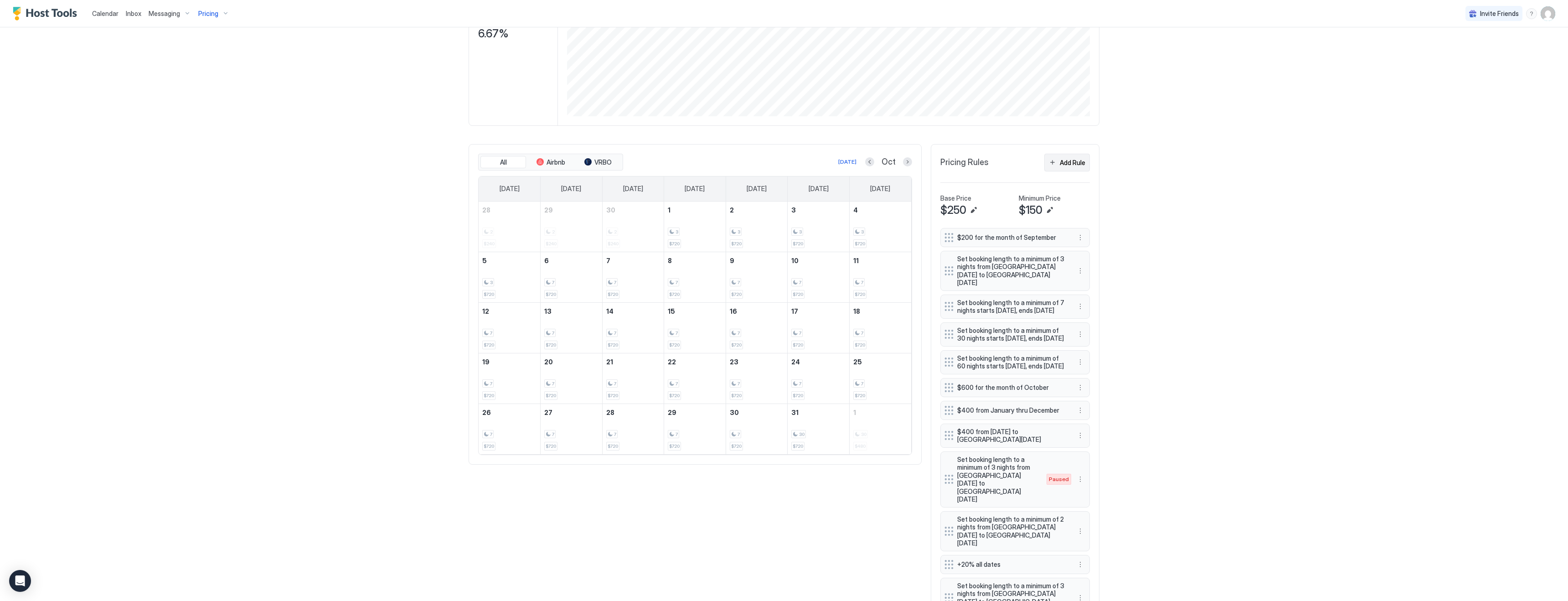
click at [1072, 163] on div "Add Rule" at bounding box center [1073, 163] width 26 height 10
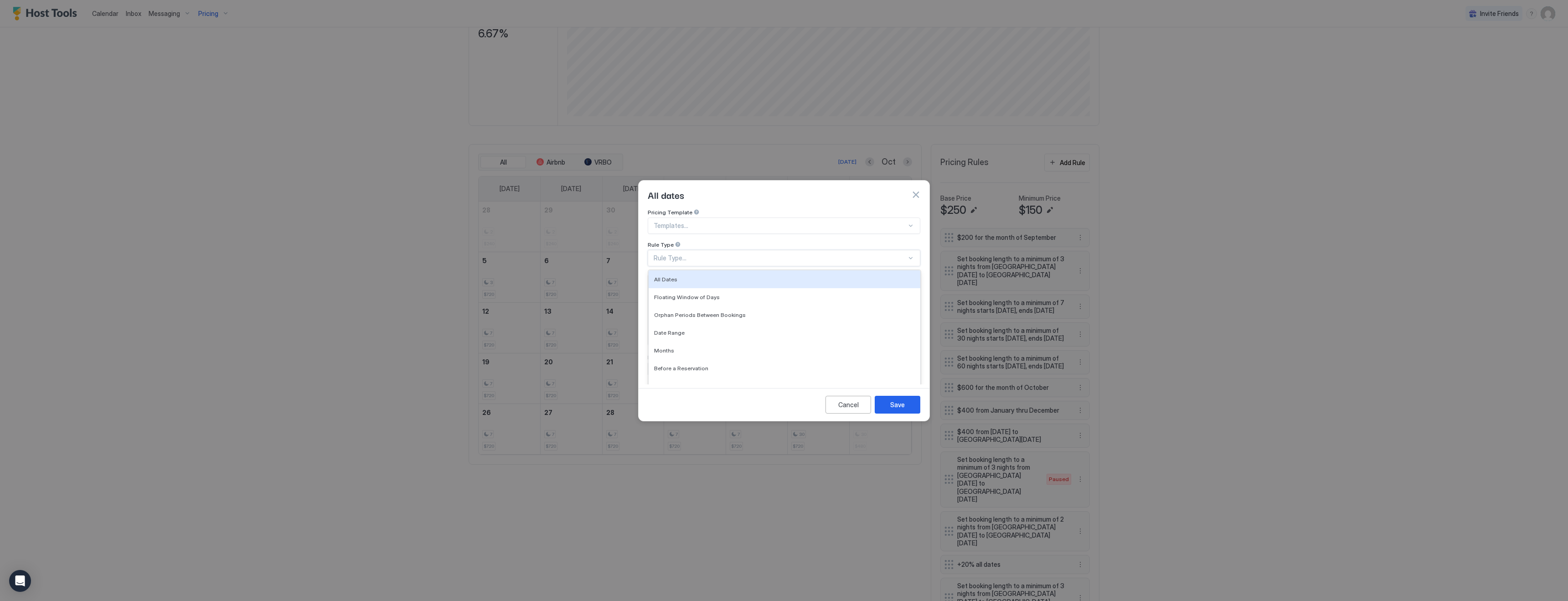
click at [684, 254] on div "Rule Type..." at bounding box center [780, 258] width 253 height 8
click at [676, 329] on span "Date Range" at bounding box center [670, 332] width 30 height 7
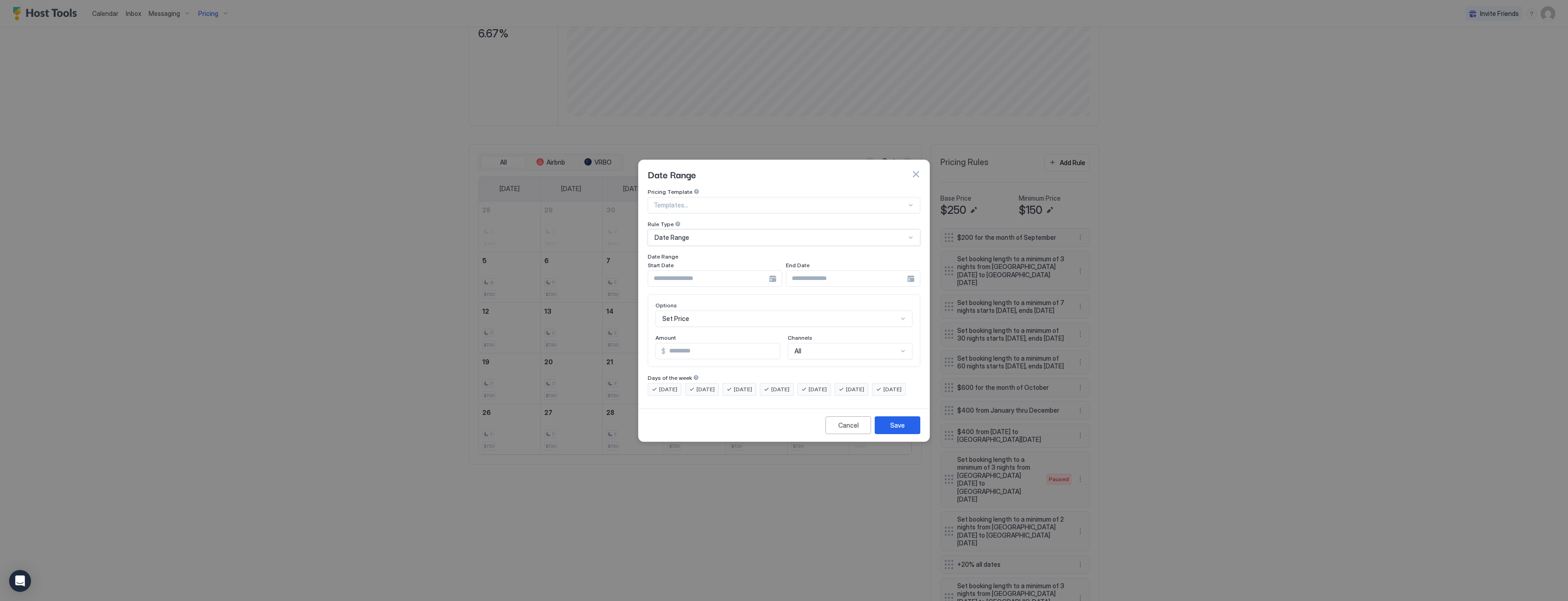
click at [747, 271] on input "Input Field" at bounding box center [709, 278] width 121 height 15
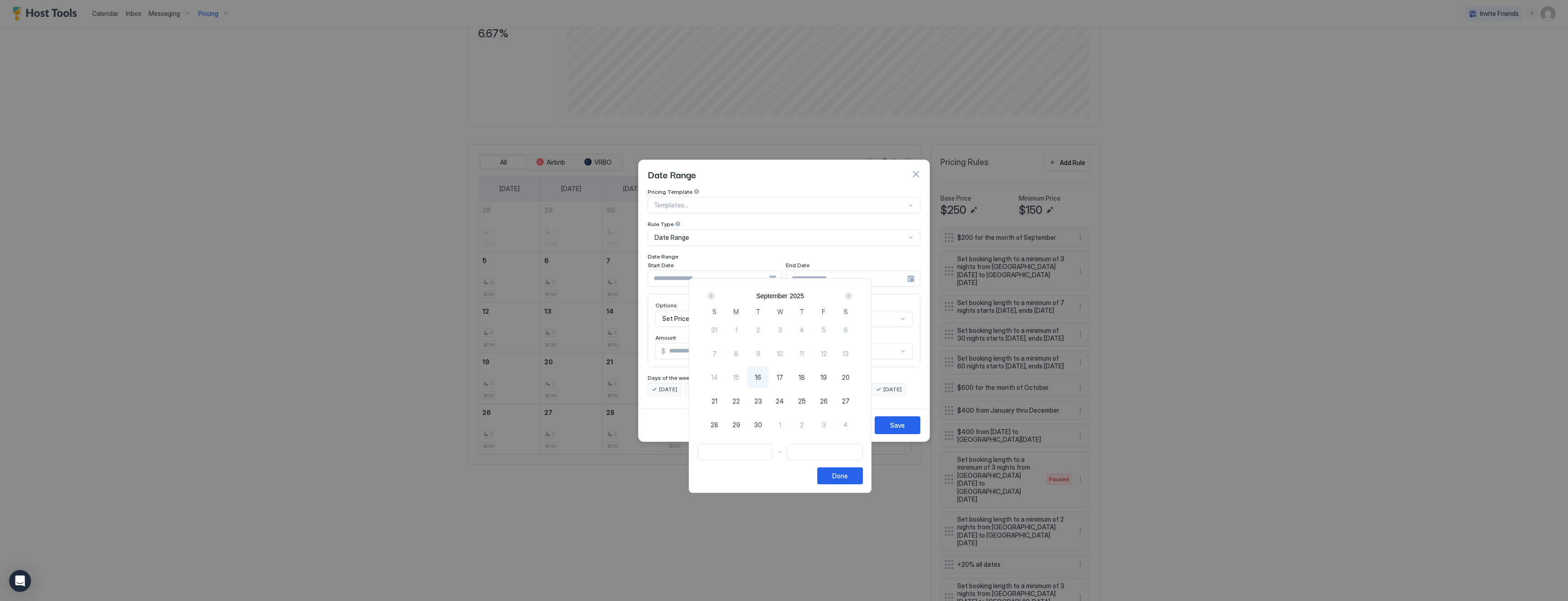
click at [852, 297] on div "Next" at bounding box center [849, 296] width 7 height 7
click at [786, 331] on div "1" at bounding box center [780, 329] width 22 height 22
type input "**********"
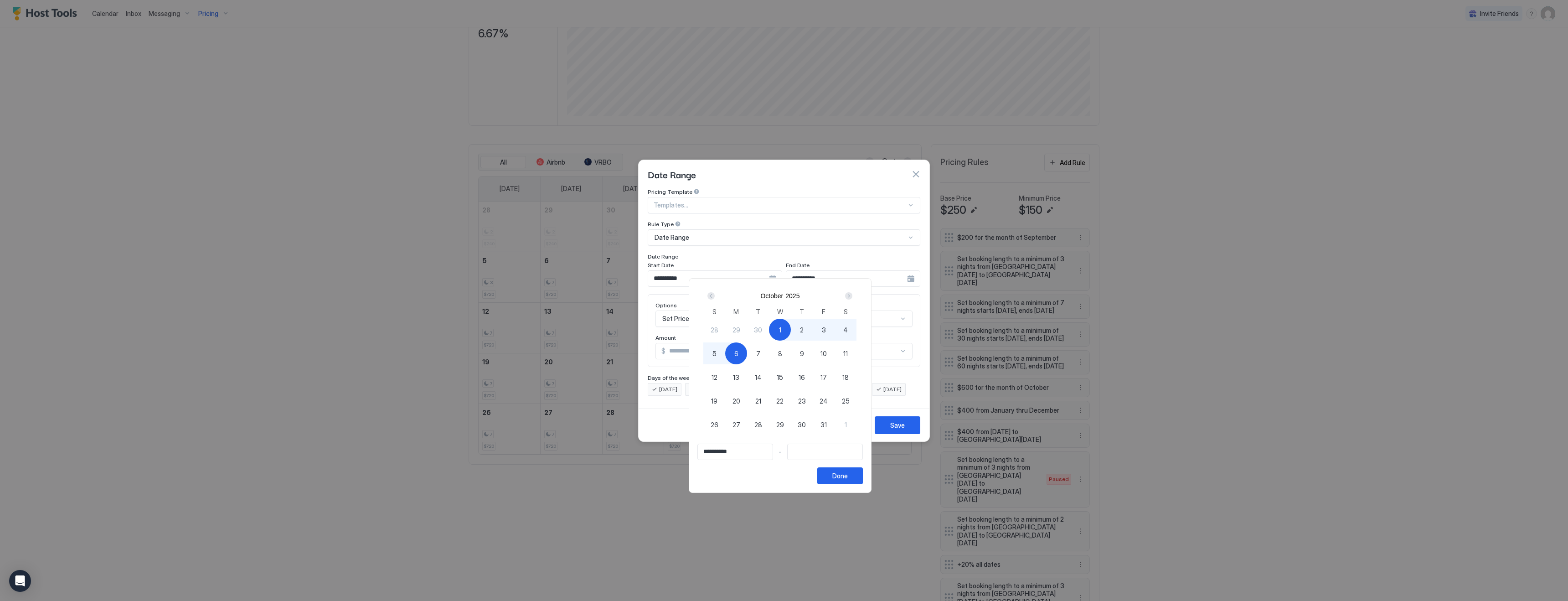
click at [738, 356] on div "6" at bounding box center [736, 353] width 22 height 22
type input "**********"
click at [782, 329] on span "1" at bounding box center [780, 330] width 2 height 10
type input "**********"
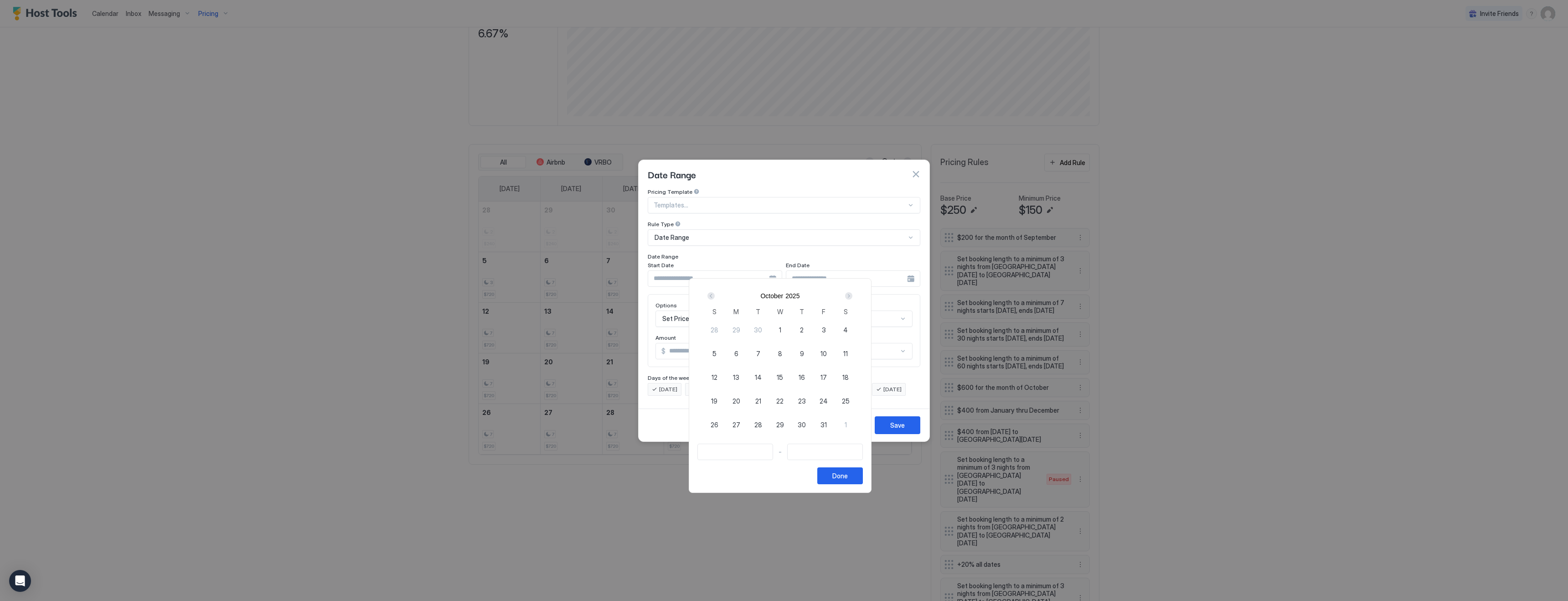
type input "**********"
click at [760, 351] on span "7" at bounding box center [758, 354] width 4 height 10
type input "**********"
click at [845, 477] on div "Done" at bounding box center [839, 476] width 15 height 10
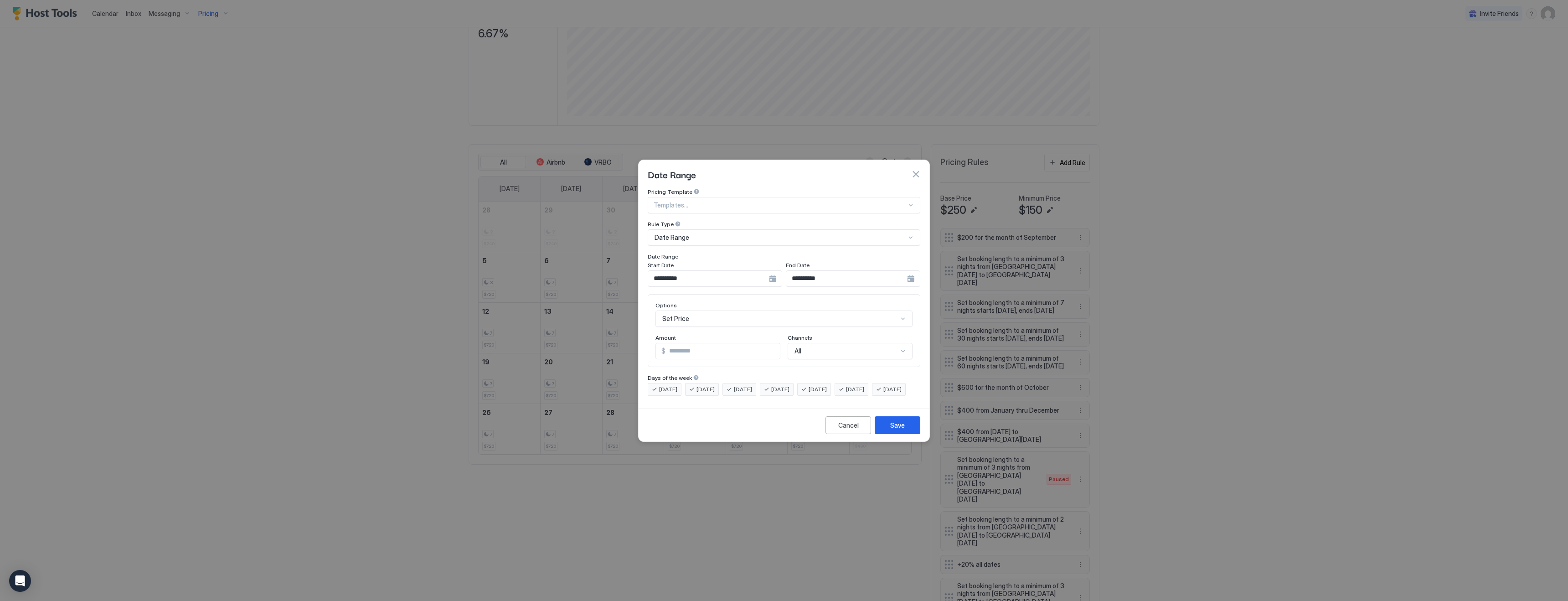
click at [718, 343] on input "*" at bounding box center [723, 351] width 114 height 15
click at [718, 343] on input "*" at bounding box center [723, 351] width 114 height 15
type input "***"
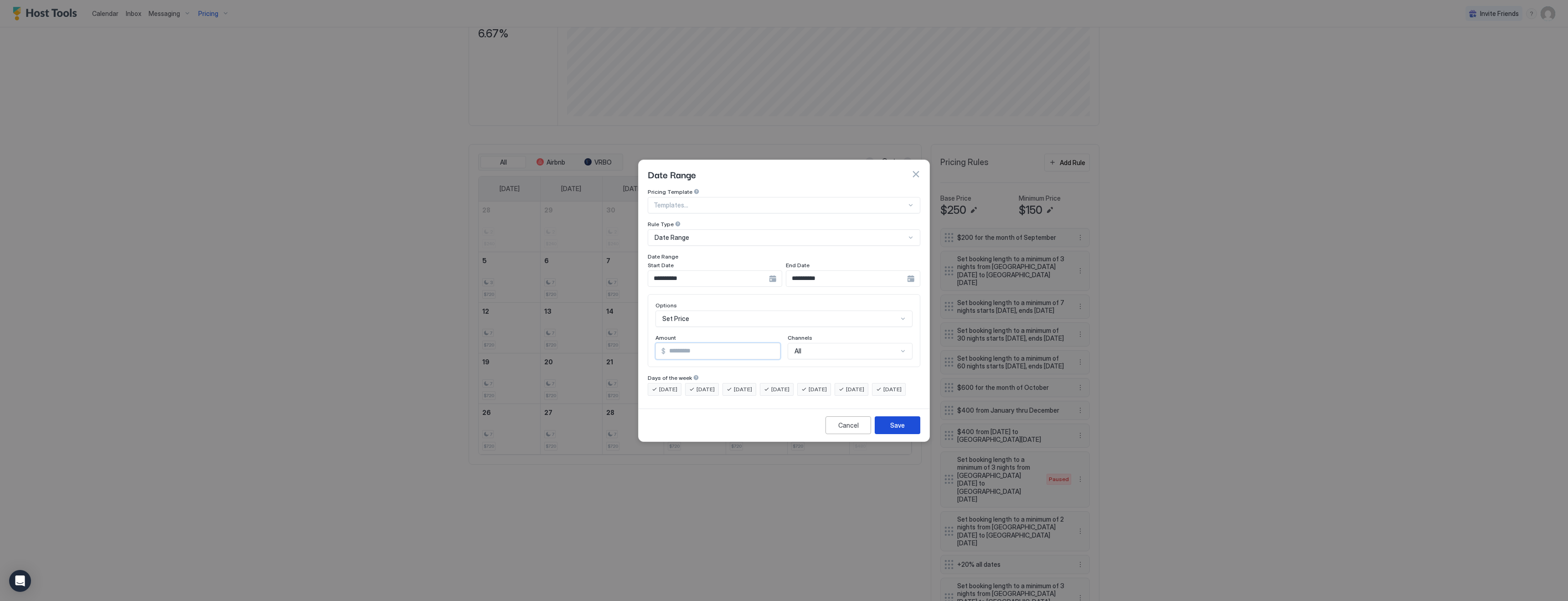
click at [902, 430] on div "Save" at bounding box center [897, 425] width 15 height 10
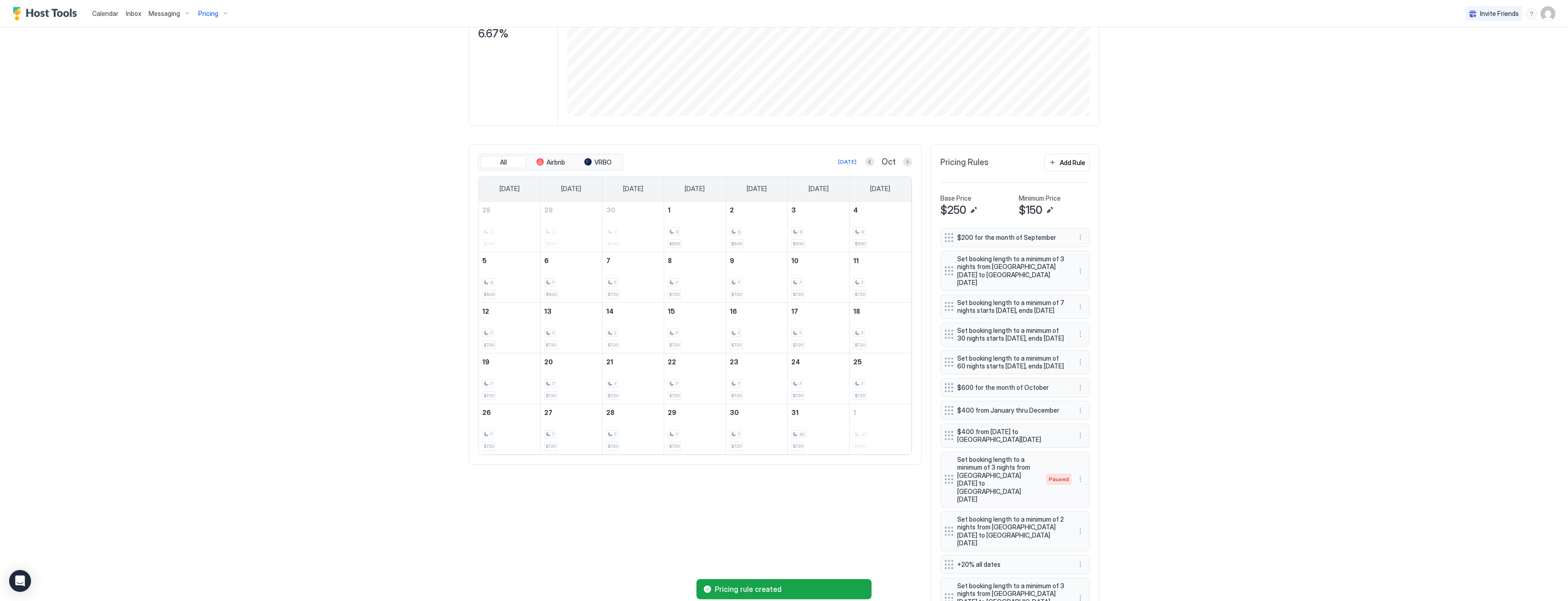
scroll to position [257, 0]
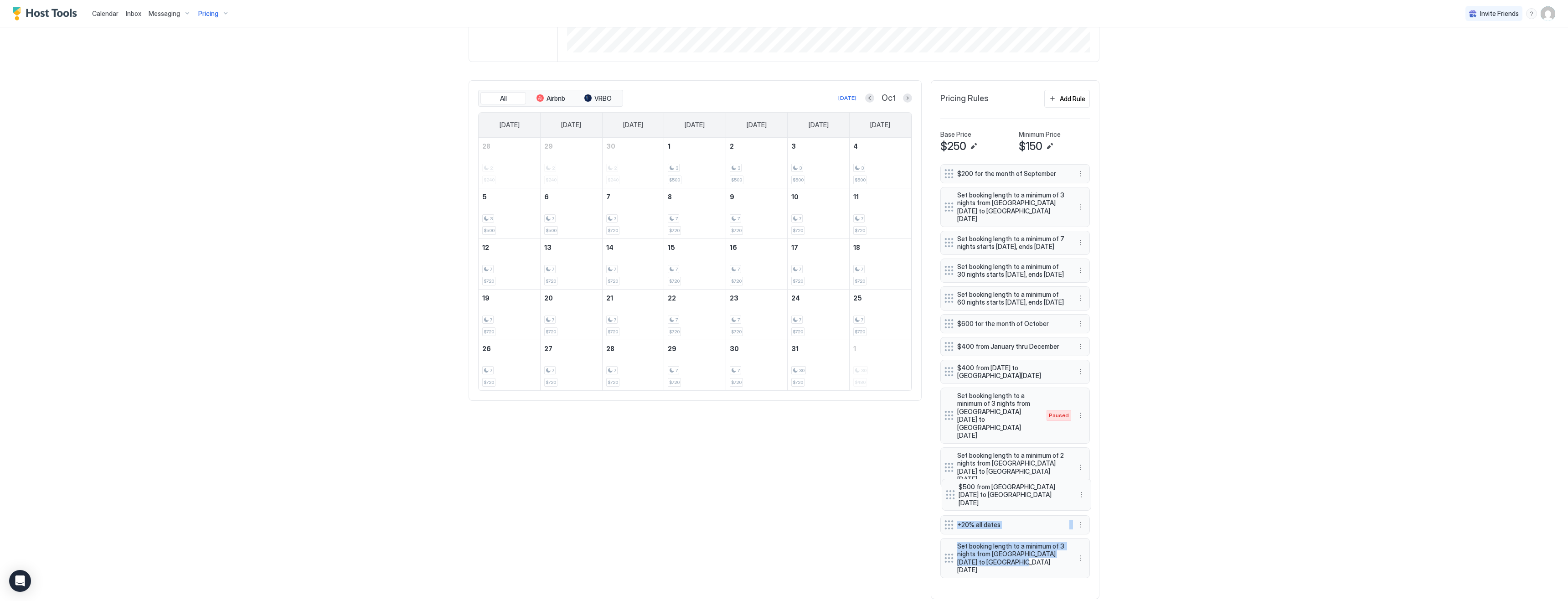
drag, startPoint x: 949, startPoint y: 555, endPoint x: 950, endPoint y: 493, distance: 62.0
click at [950, 493] on div "$200 for the month of September Set booking length to a minimum of 3 nights fro…" at bounding box center [1015, 377] width 150 height 426
click at [1080, 329] on button "More options" at bounding box center [1080, 324] width 11 height 11
click at [1094, 355] on span "Edit" at bounding box center [1094, 352] width 10 height 7
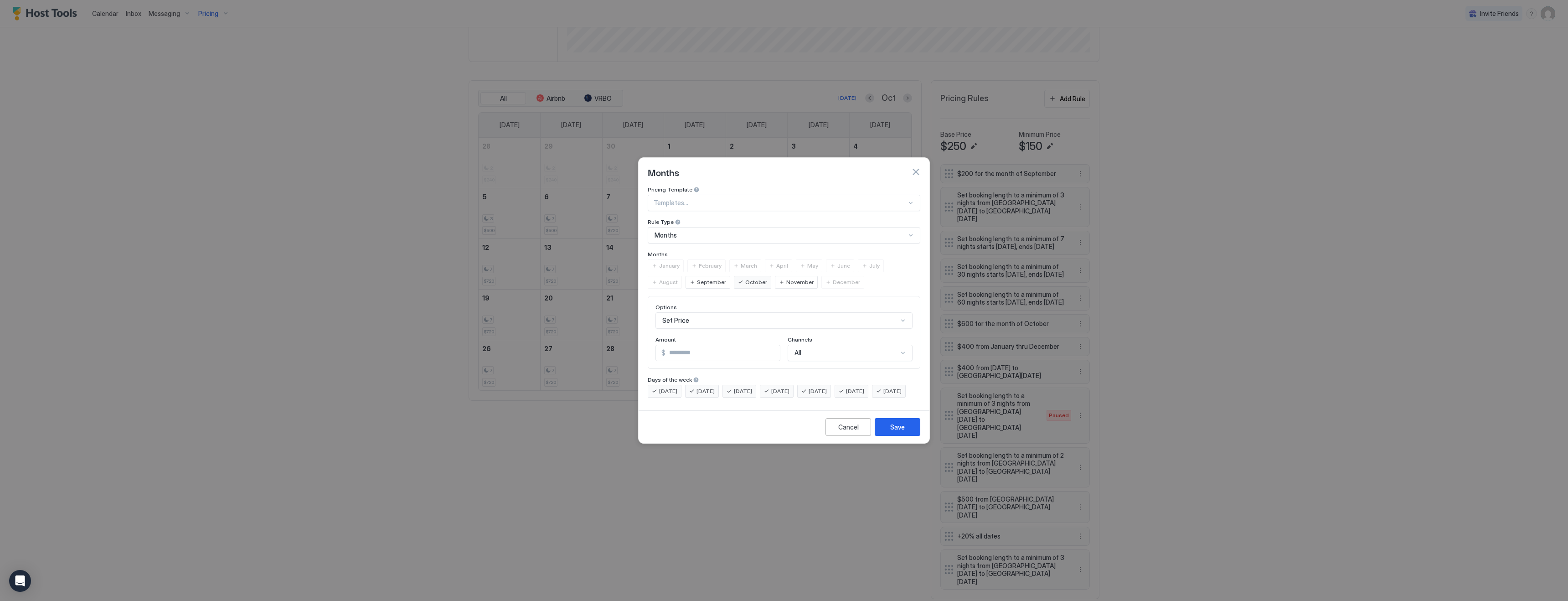
click at [675, 345] on input "***" at bounding box center [723, 353] width 114 height 15
type input "***"
click at [900, 432] on div "Save" at bounding box center [897, 427] width 15 height 10
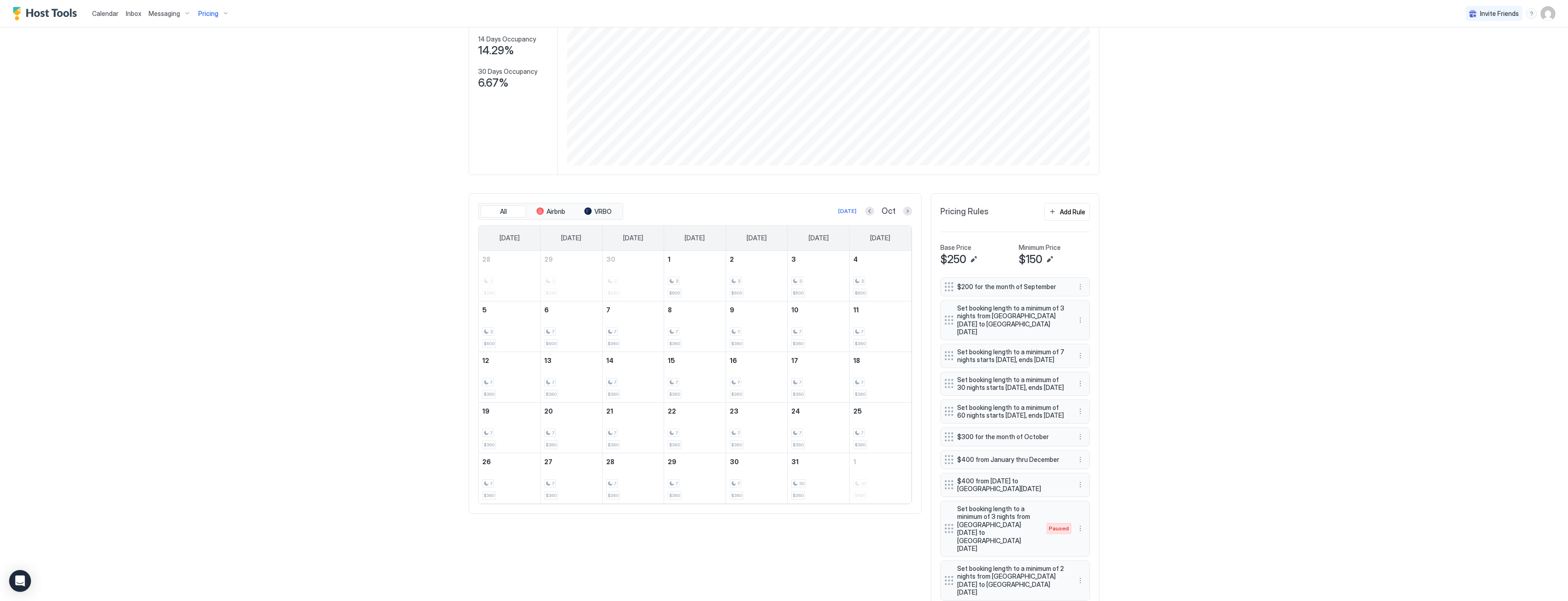
scroll to position [0, 0]
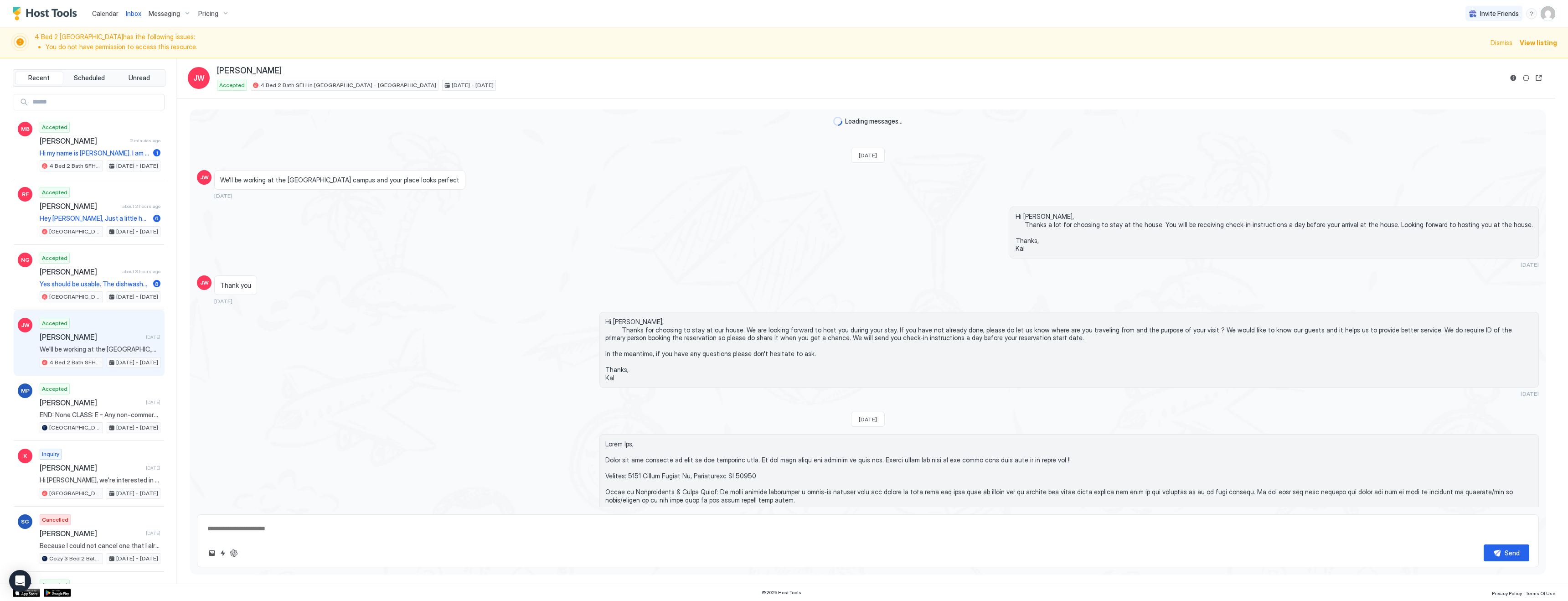
type textarea "*"
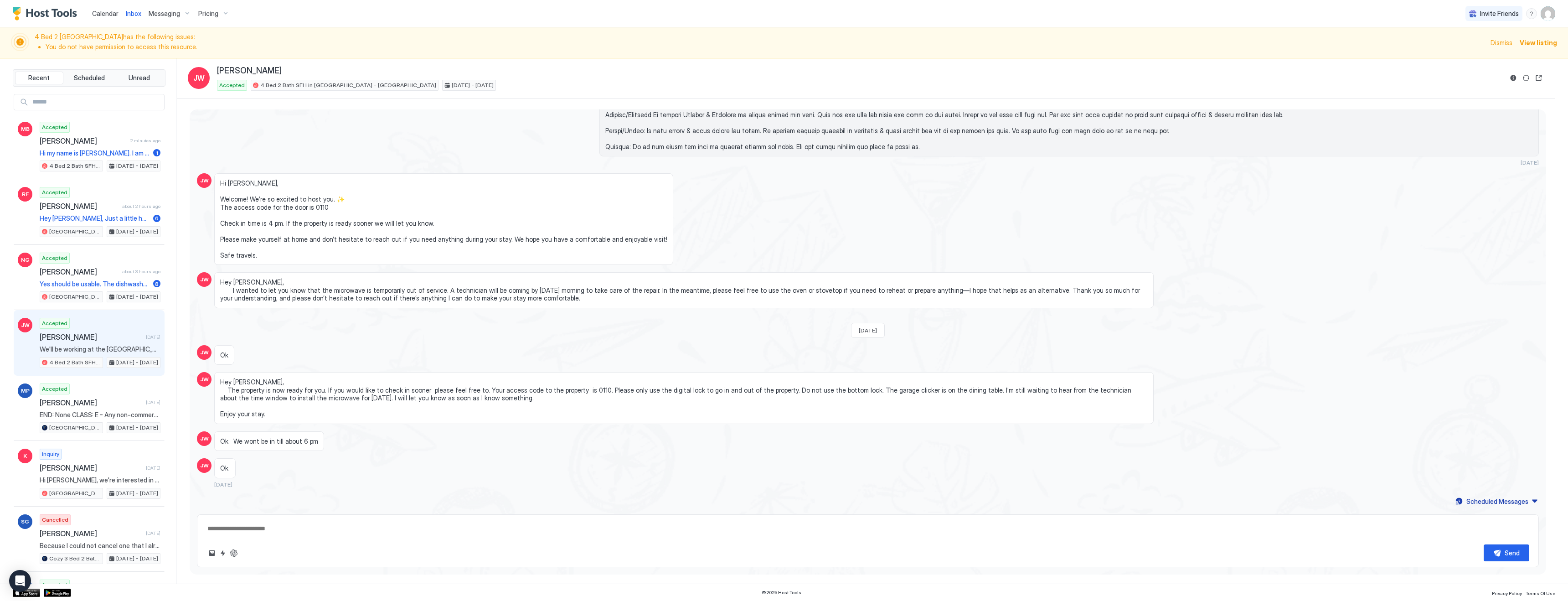
click at [102, 13] on span "Calendar" at bounding box center [105, 13] width 26 height 8
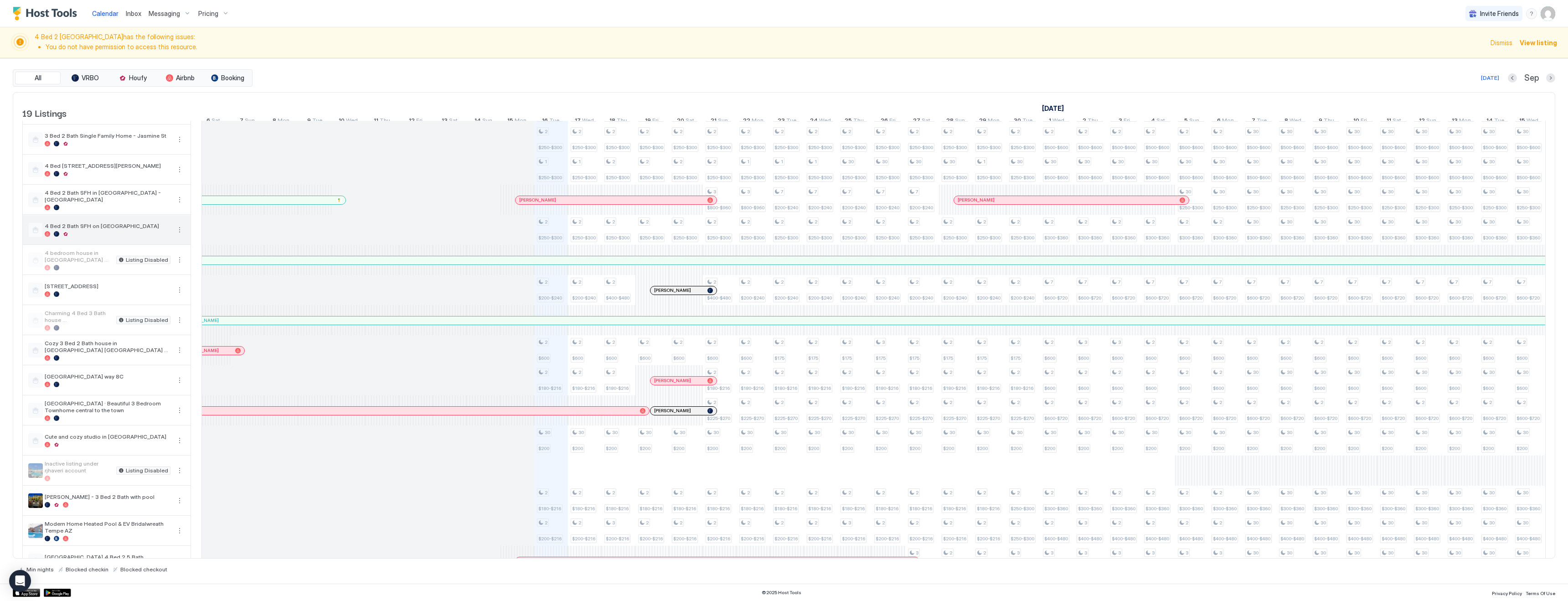
scroll to position [94, 0]
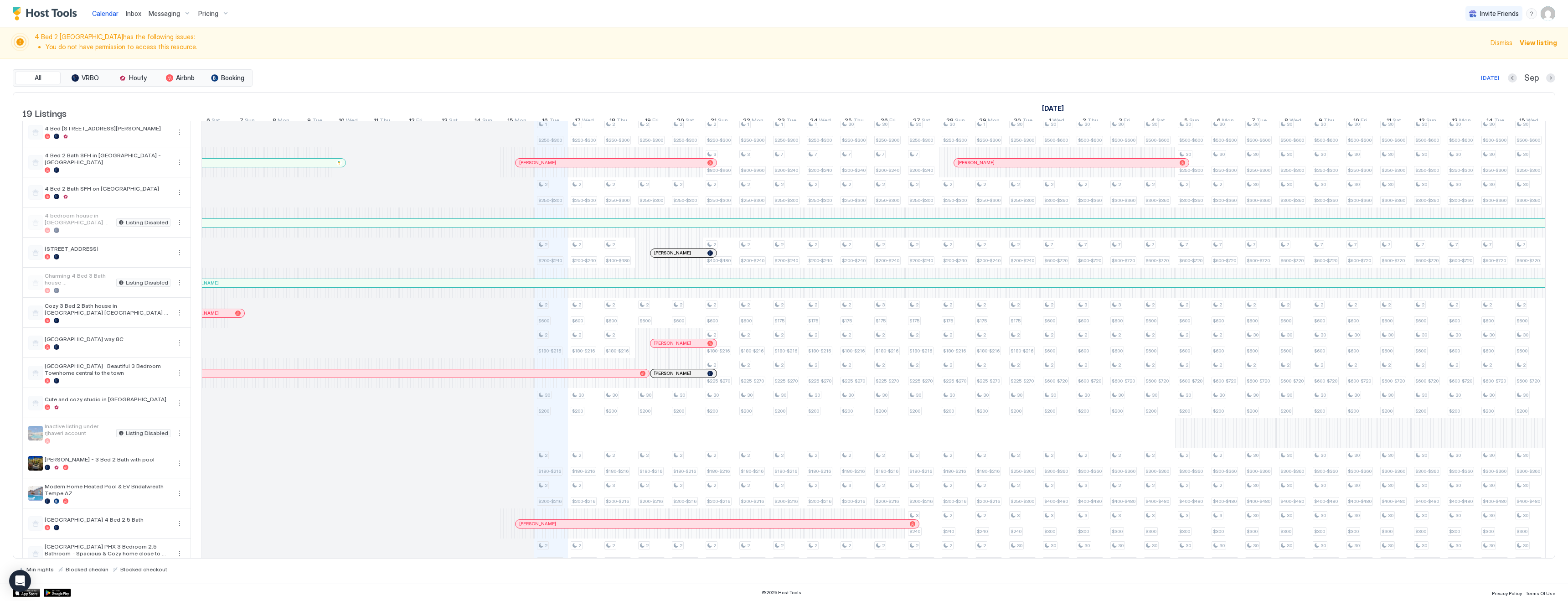
click at [1024, 166] on div at bounding box center [1024, 163] width 7 height 7
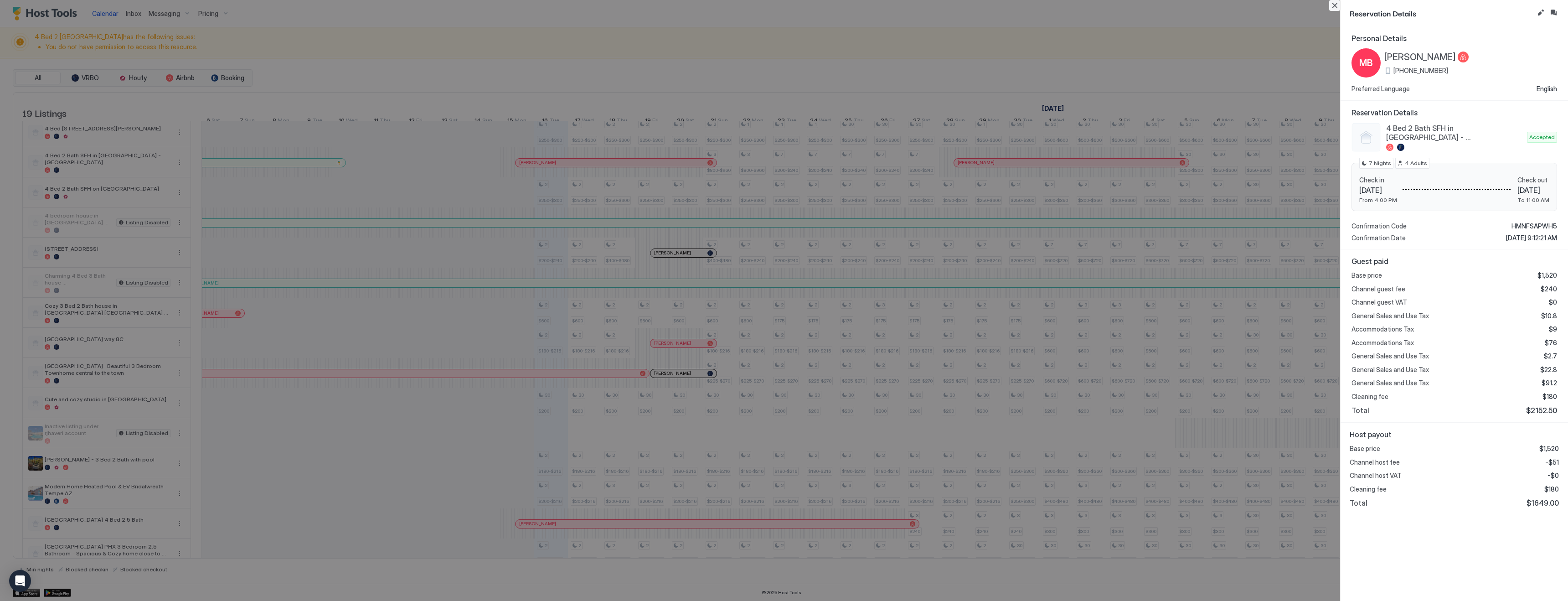
click at [1335, 4] on button "Close" at bounding box center [1335, 5] width 11 height 11
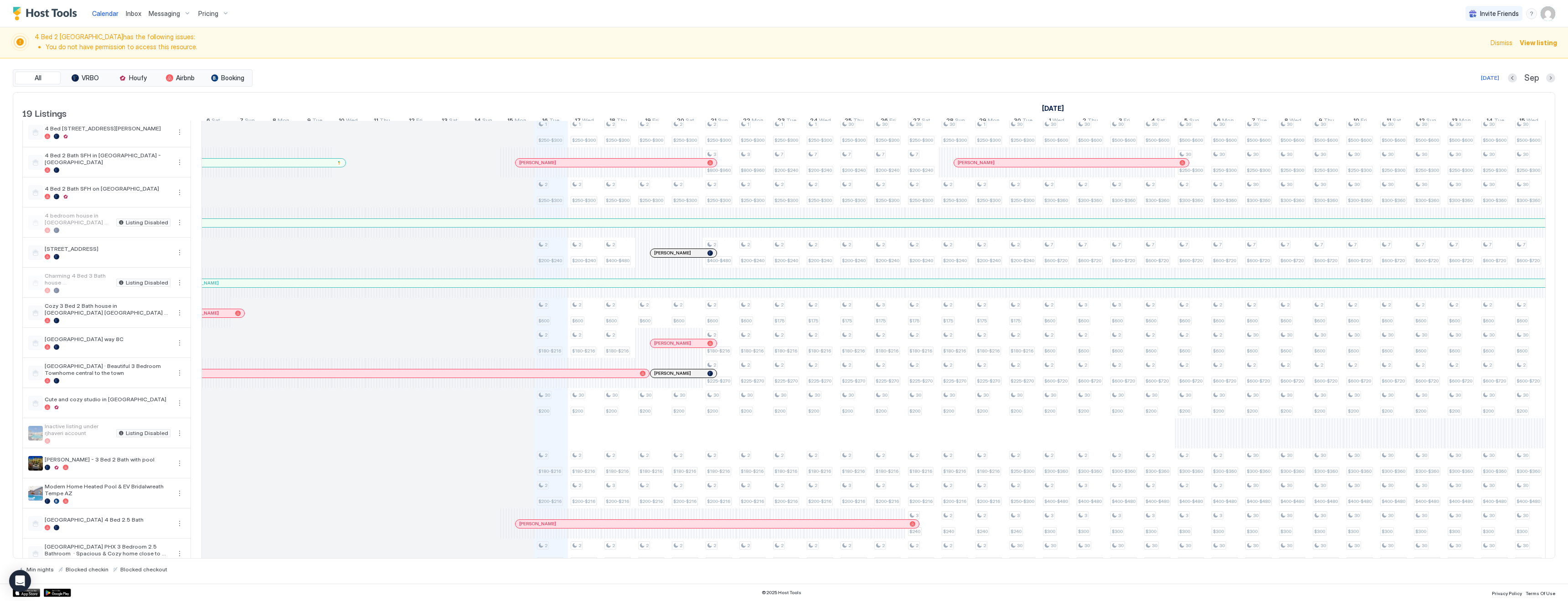
click at [211, 12] on span "Pricing" at bounding box center [208, 13] width 20 height 8
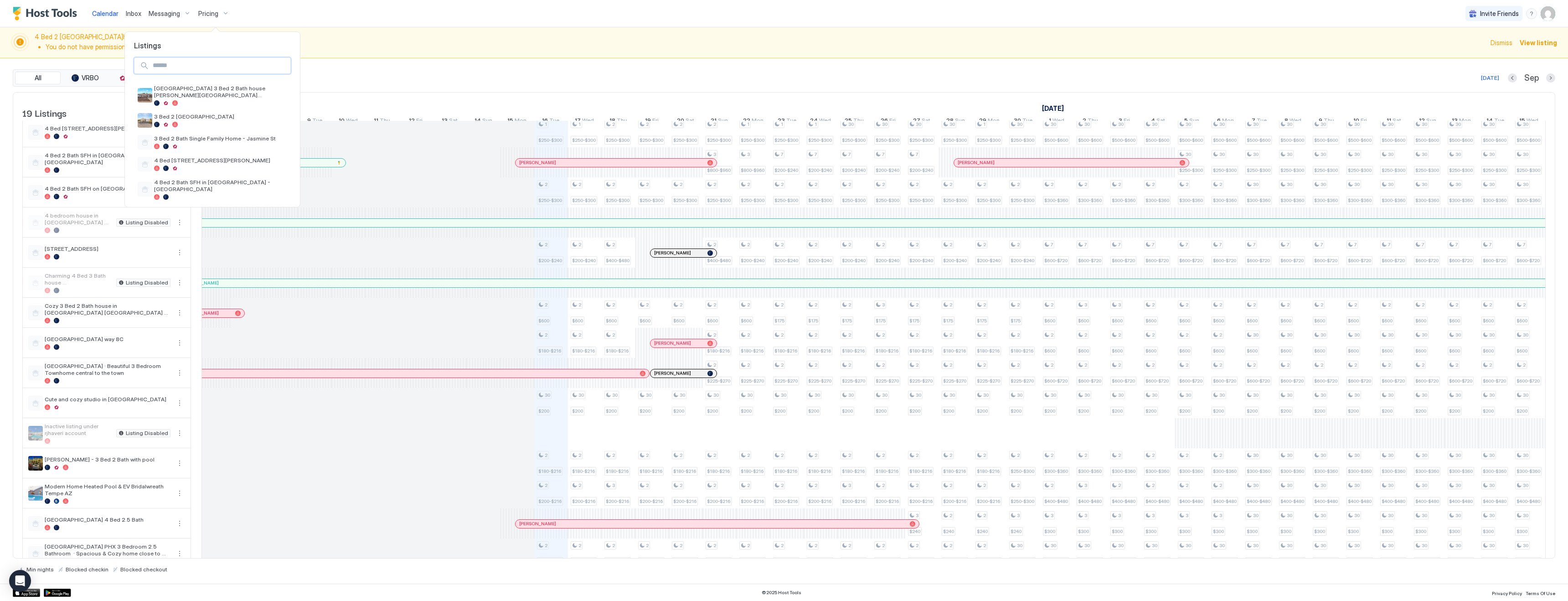
click at [209, 69] on input "Input Field" at bounding box center [220, 65] width 141 height 15
type input "*******"
click at [177, 65] on input "*******" at bounding box center [214, 65] width 130 height 15
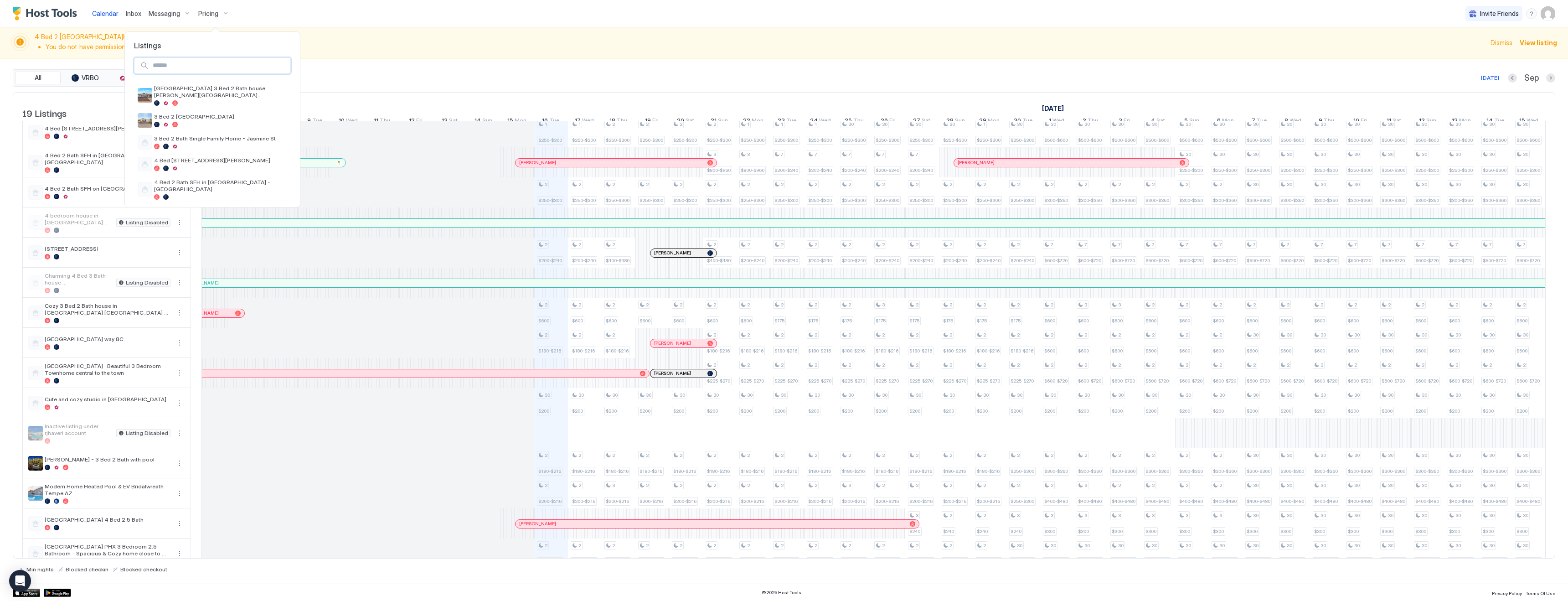
click at [240, 69] on input "Input Field" at bounding box center [220, 65] width 141 height 15
type input "******"
click at [197, 88] on span "[STREET_ADDRESS]" at bounding box center [191, 88] width 75 height 7
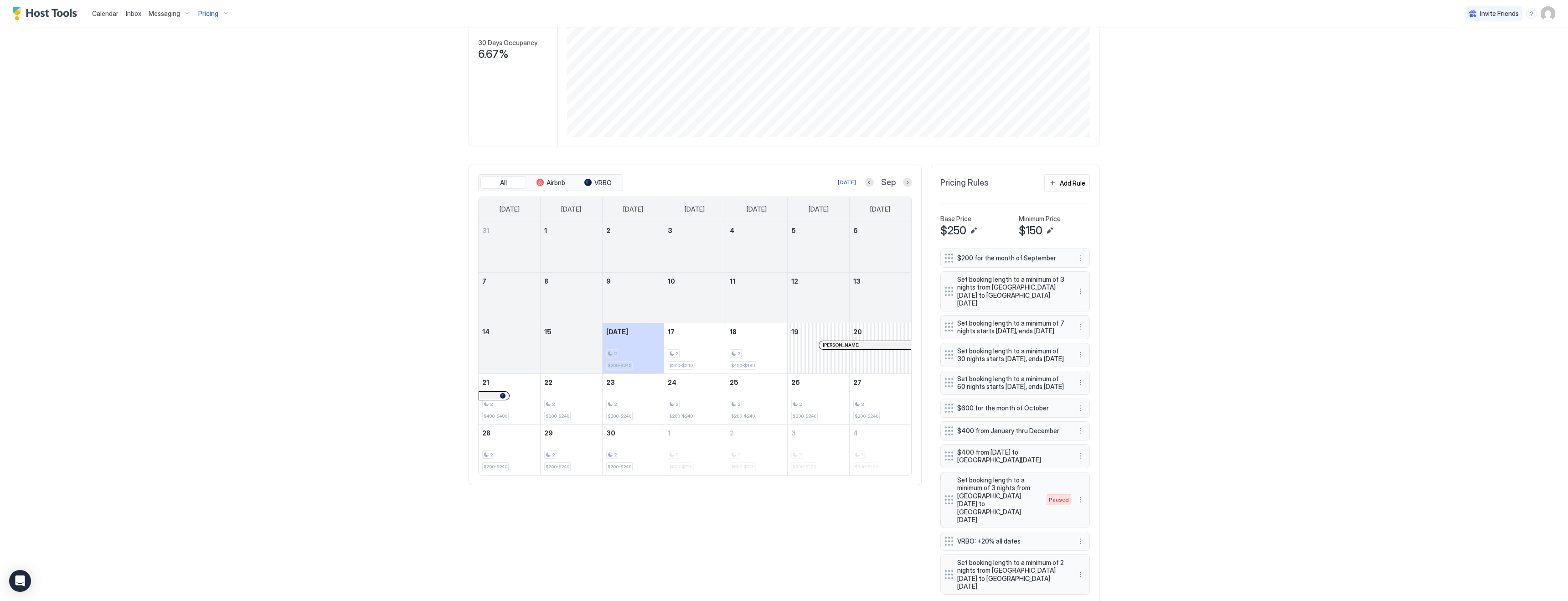
scroll to position [167, 0]
click at [908, 186] on button "Next month" at bounding box center [907, 188] width 9 height 9
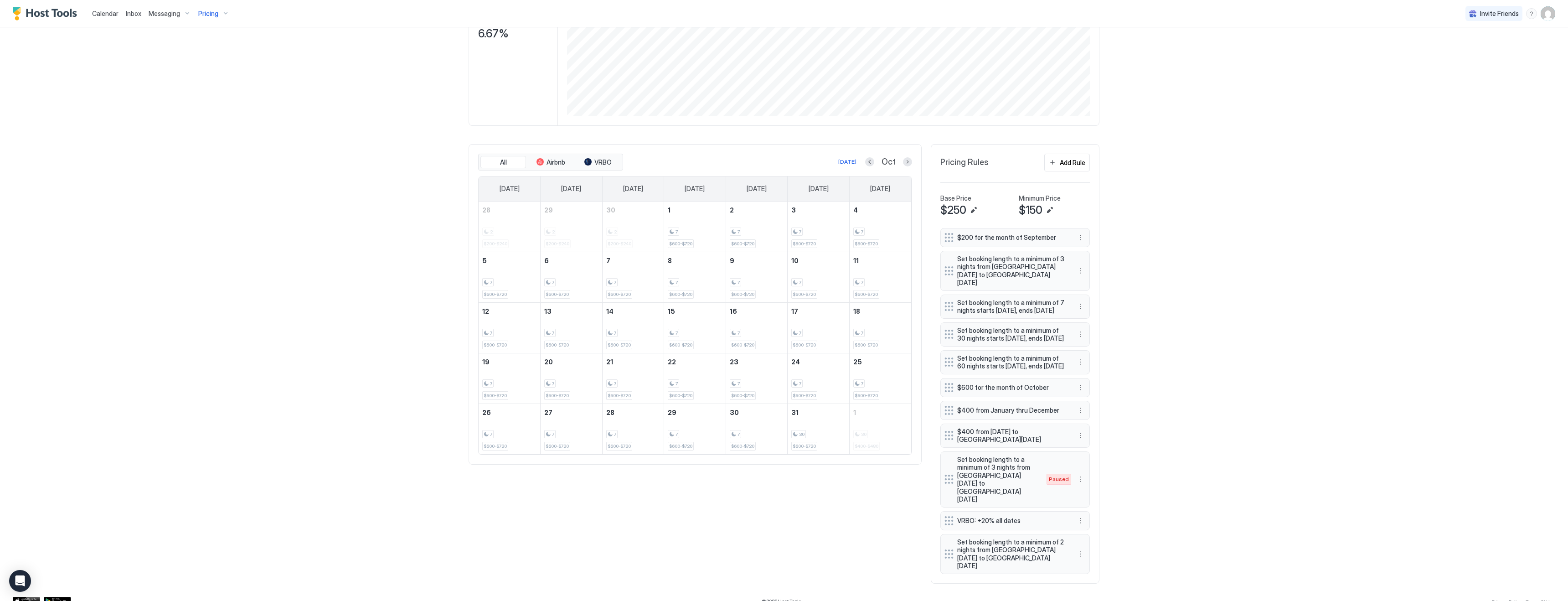
scroll to position [0, 0]
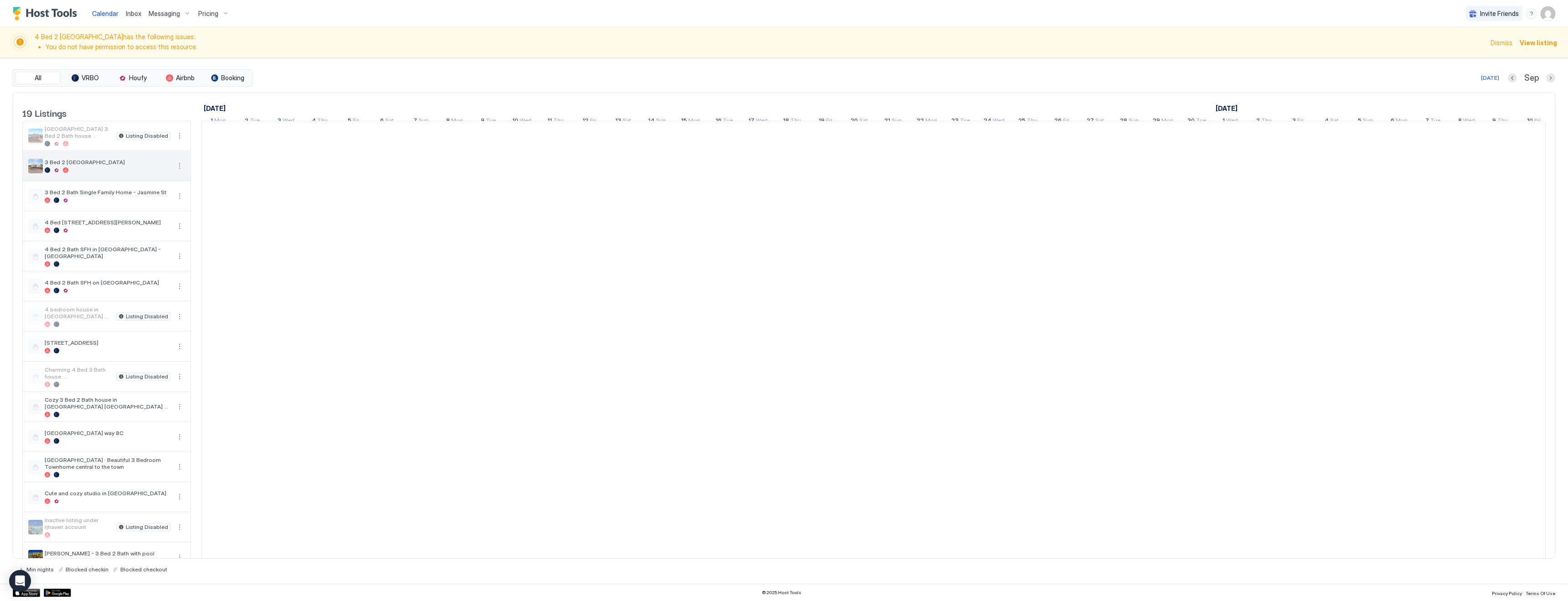
scroll to position [0, 173]
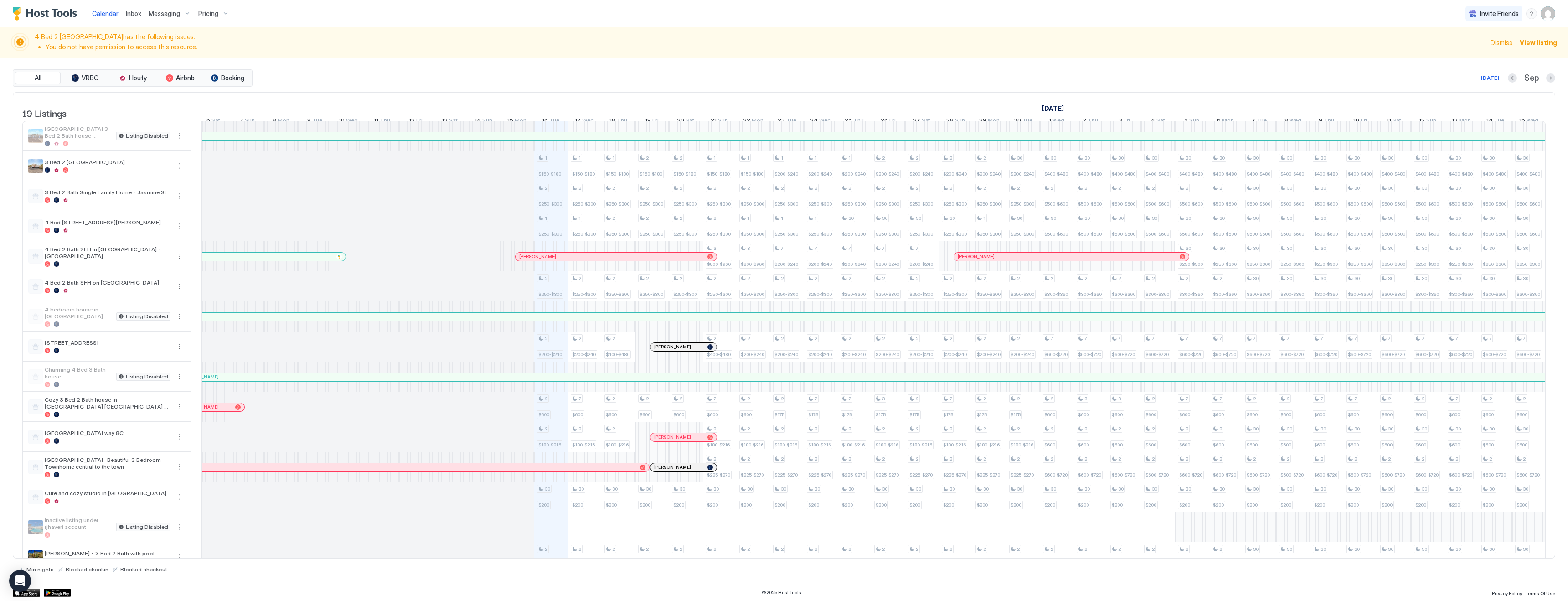
click at [1051, 261] on div at bounding box center [1051, 257] width 7 height 7
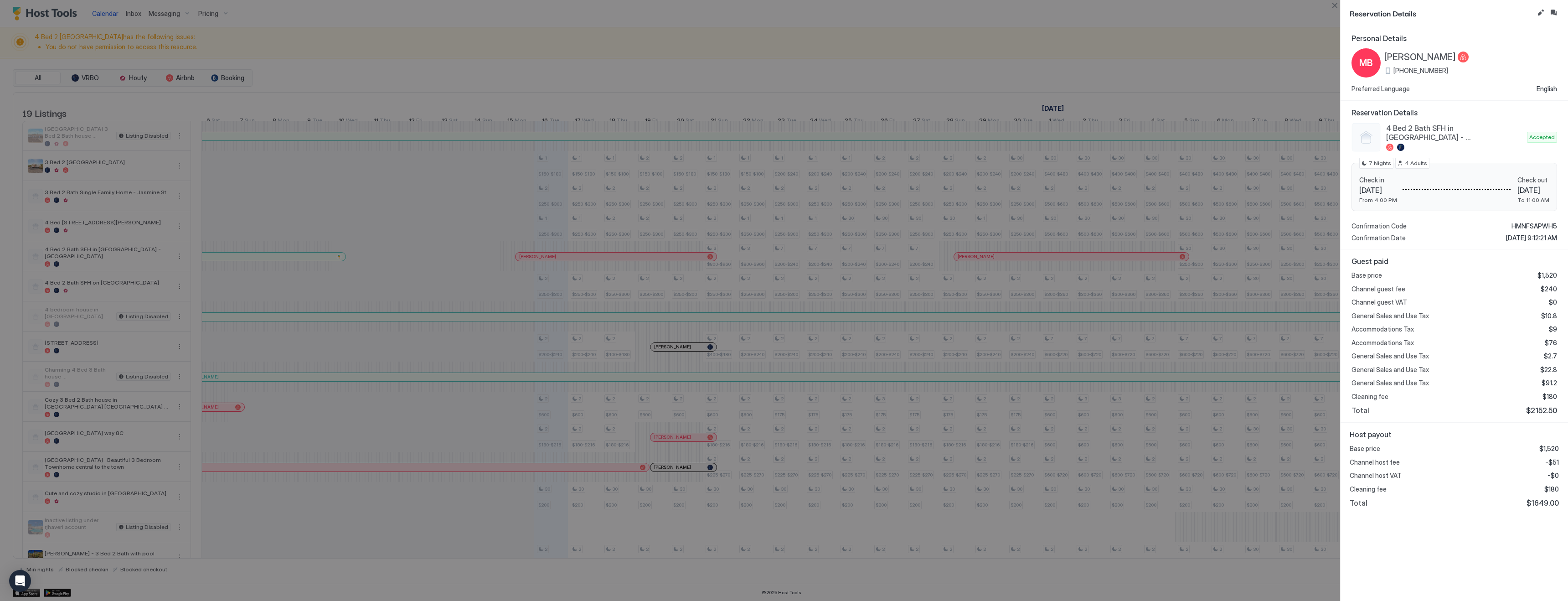
click at [1127, 54] on div at bounding box center [784, 300] width 1568 height 601
click at [843, 105] on div at bounding box center [784, 300] width 1568 height 601
click at [1333, 8] on button "Close" at bounding box center [1335, 5] width 11 height 11
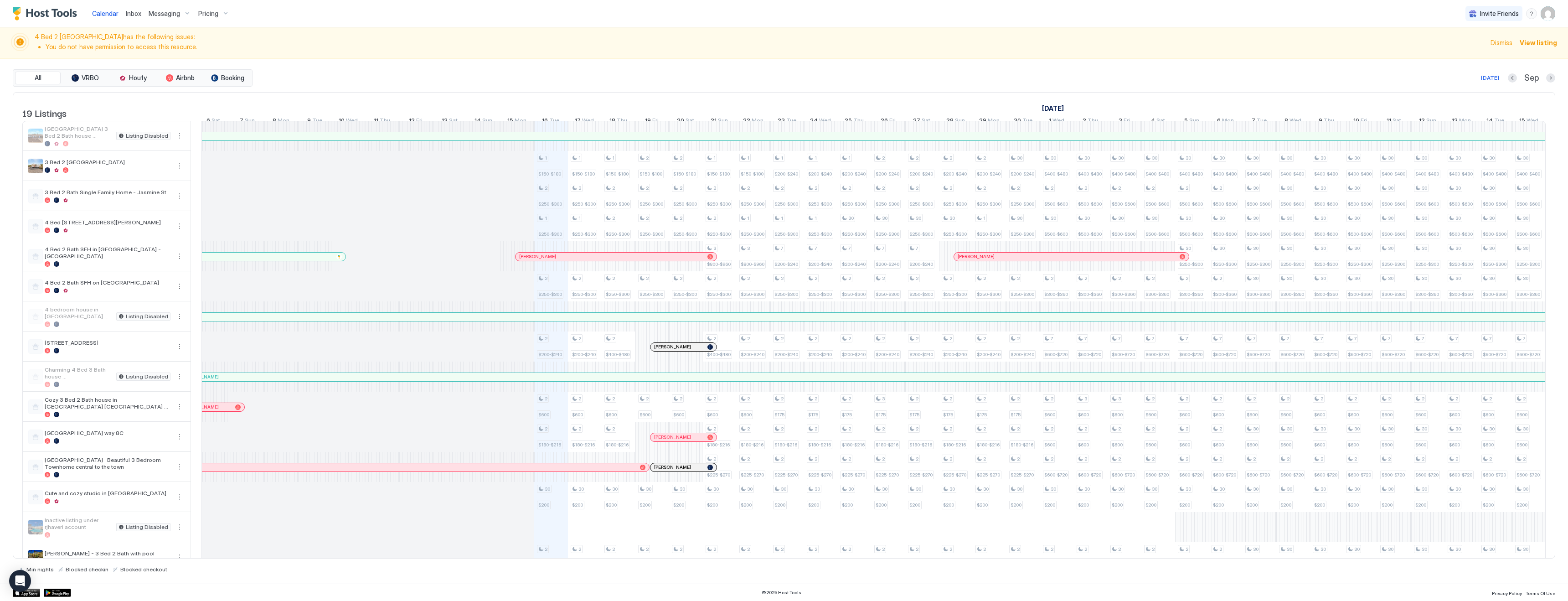
click at [0, 0] on div at bounding box center [0, 0] width 0 height 0
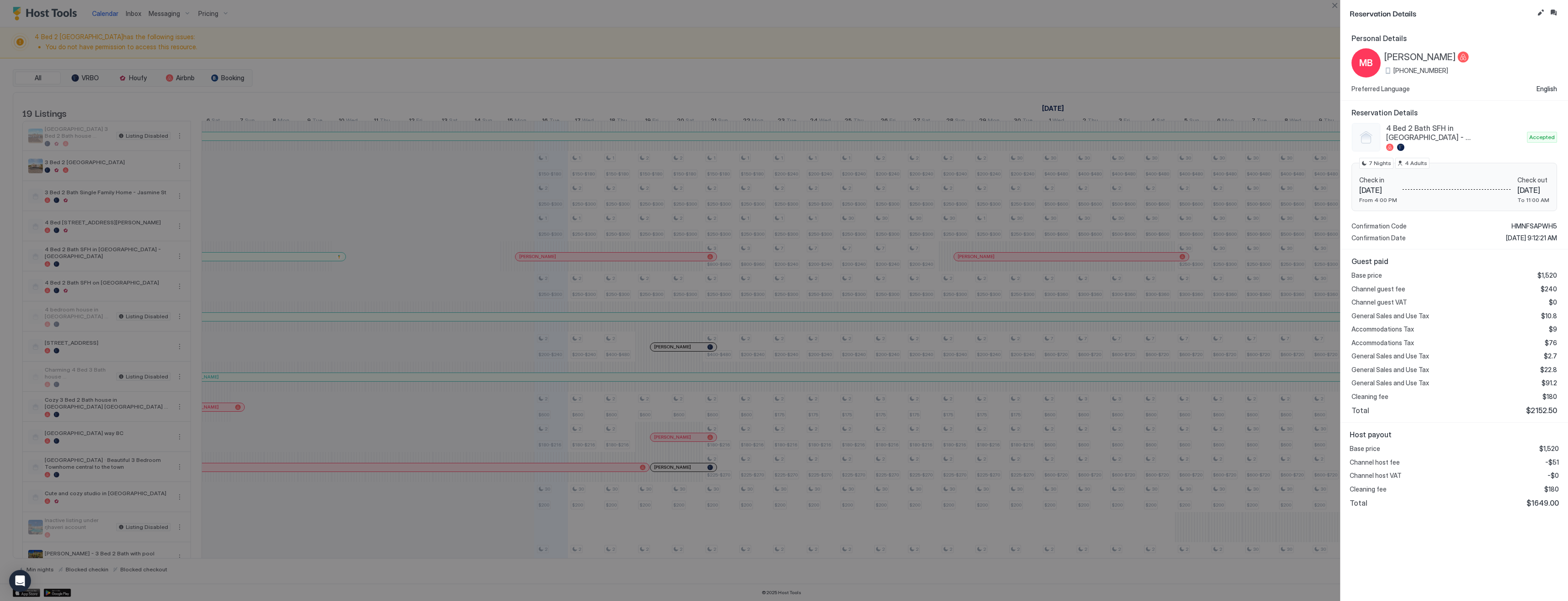
click at [1199, 83] on div at bounding box center [784, 300] width 1568 height 601
click at [1334, 6] on button "Close" at bounding box center [1335, 5] width 11 height 11
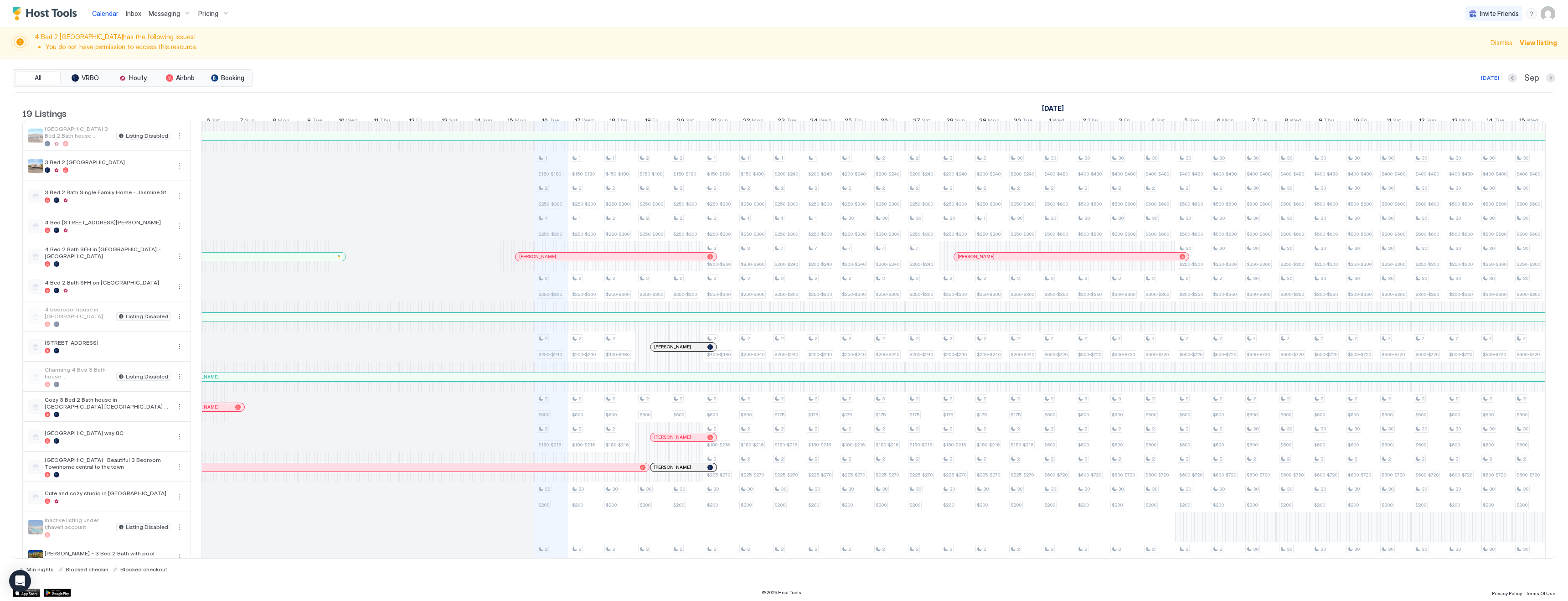
scroll to position [142, 0]
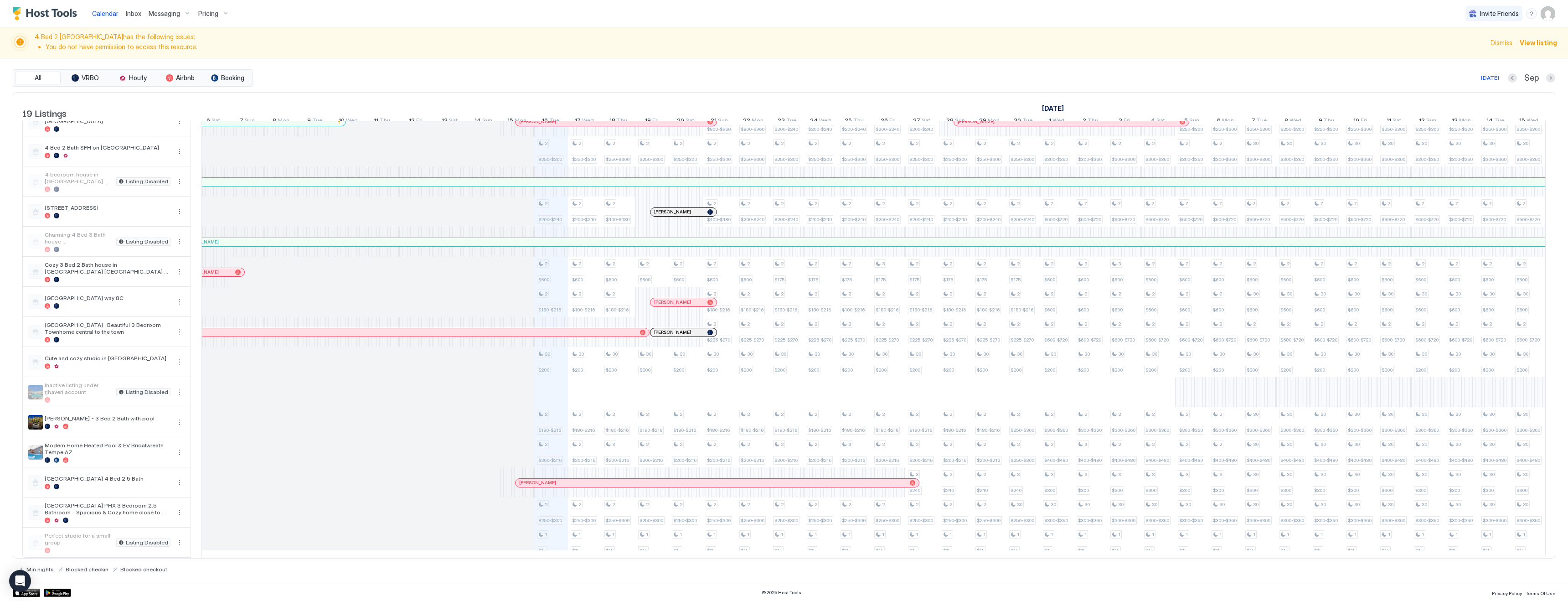
click at [209, 16] on span "Pricing" at bounding box center [208, 13] width 20 height 8
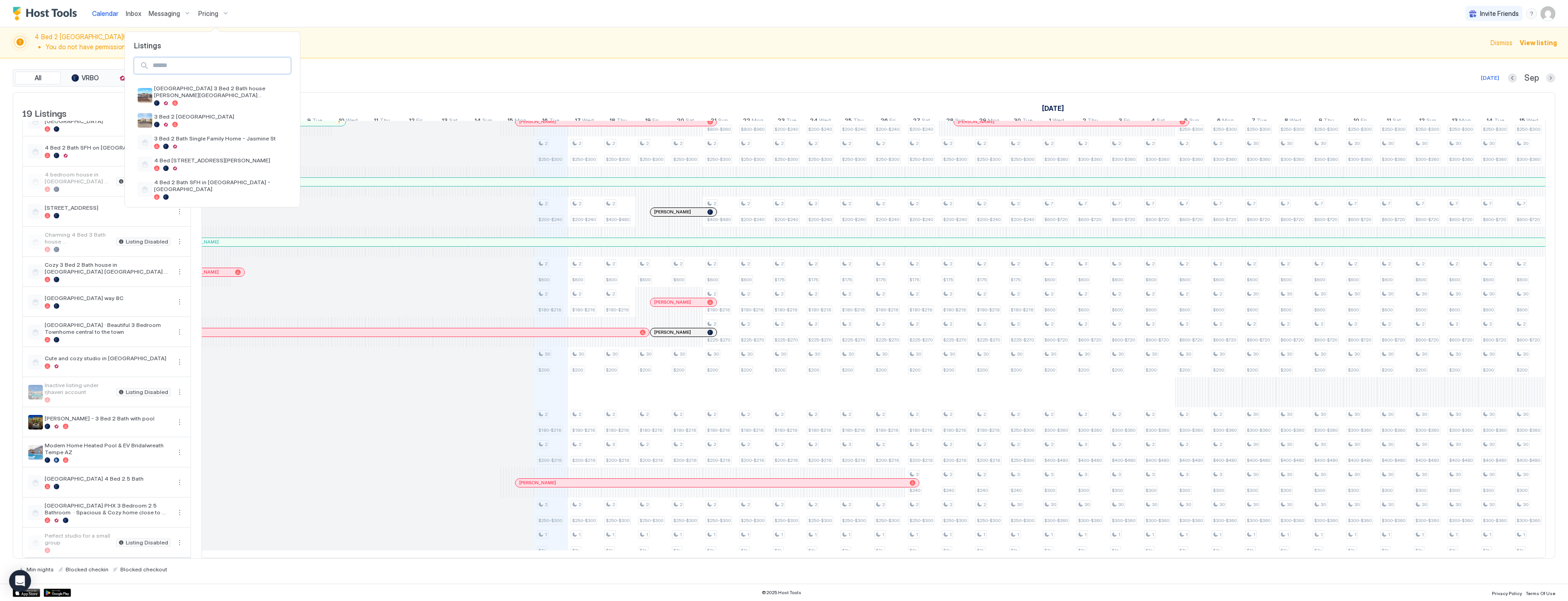
click at [238, 65] on input "Input Field" at bounding box center [220, 65] width 141 height 15
type input "*******"
click at [239, 100] on div at bounding box center [220, 103] width 133 height 5
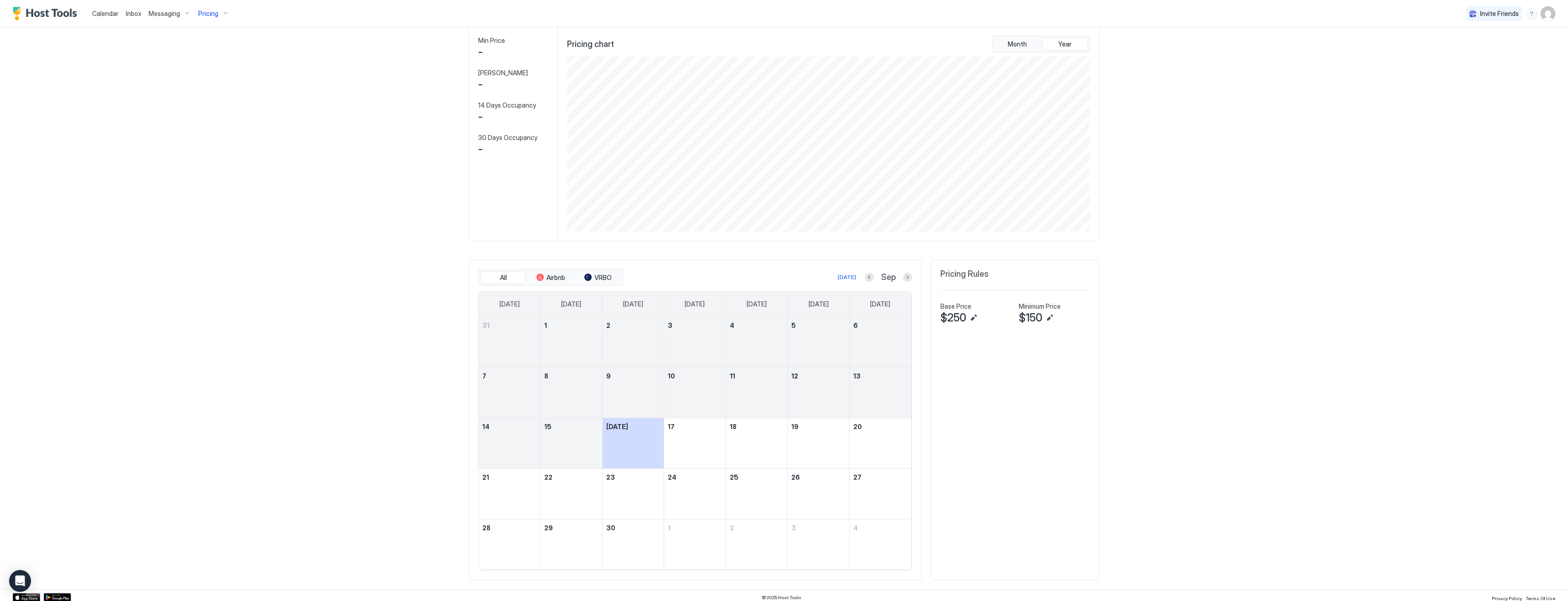
scroll to position [82, 0]
click at [908, 272] on button "Next month" at bounding box center [907, 272] width 9 height 9
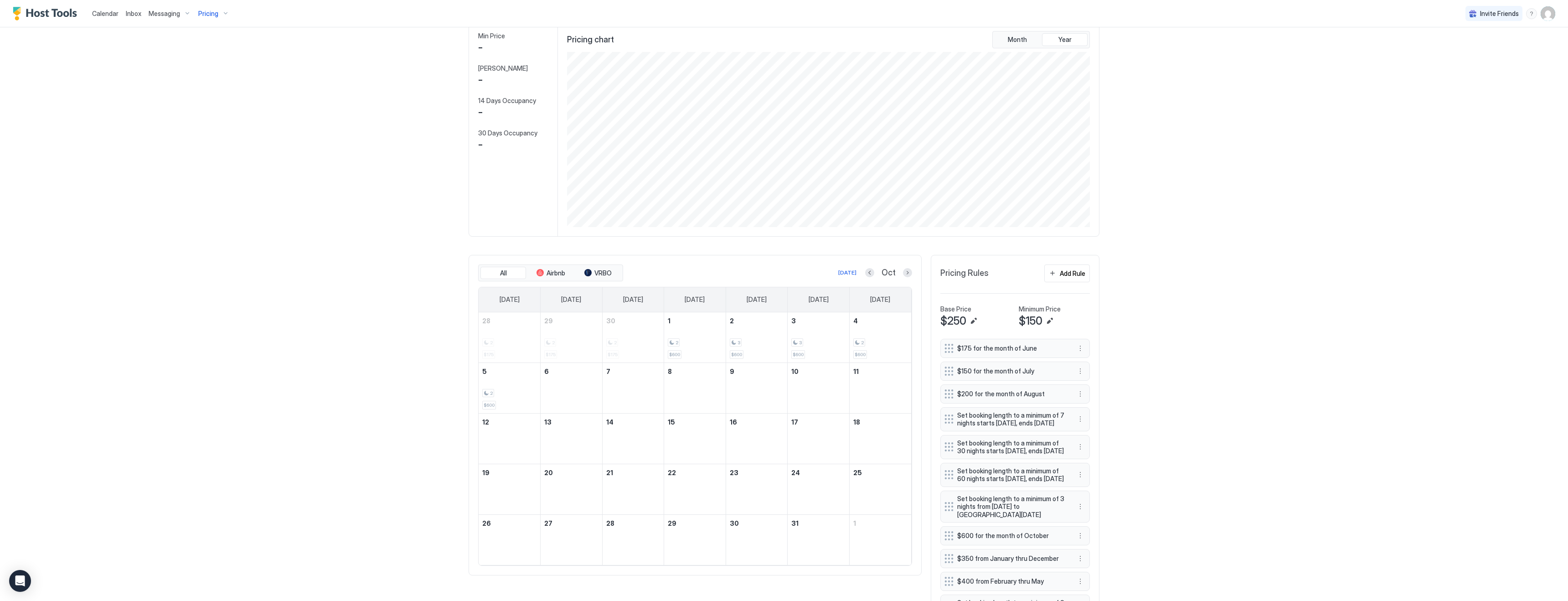
click at [1251, 360] on div "Calendar Inbox Messaging Pricing Invite Friends KG 4 Bed 2 Bath Queen Creek has…" at bounding box center [784, 300] width 1568 height 601
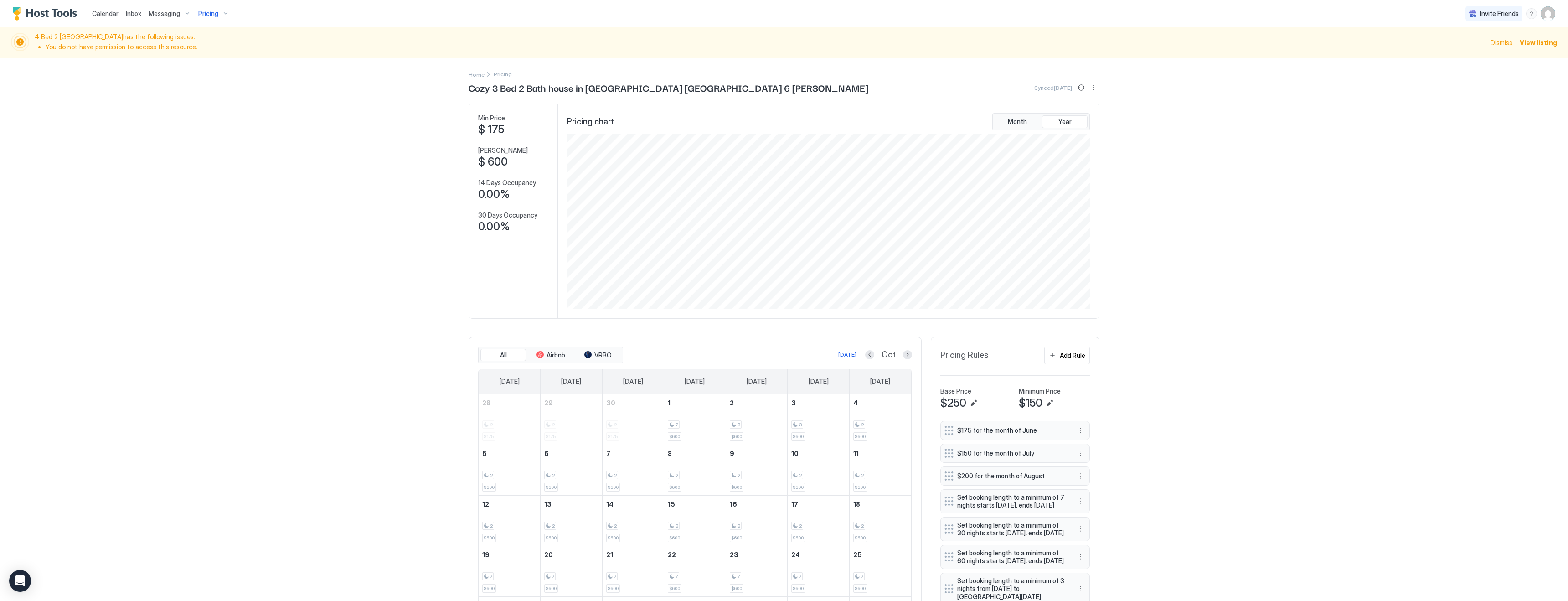
scroll to position [94, 0]
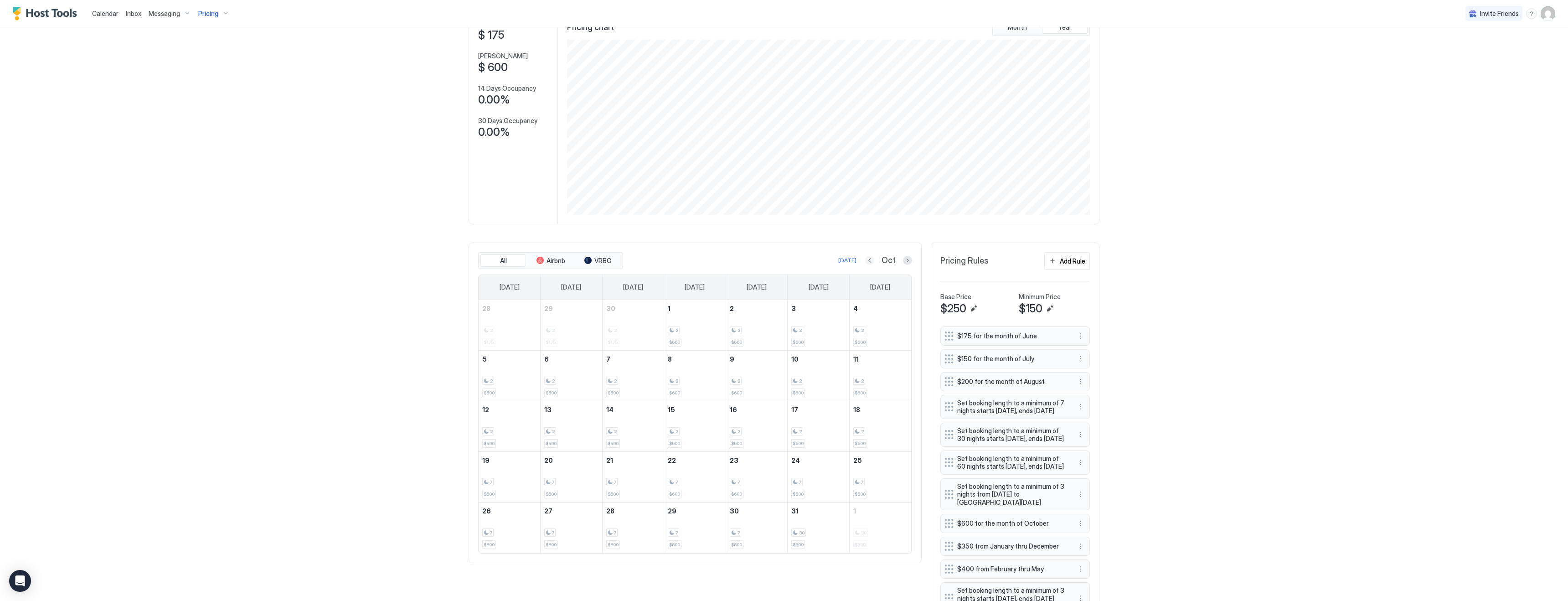
click at [872, 262] on button "Previous month" at bounding box center [869, 260] width 9 height 9
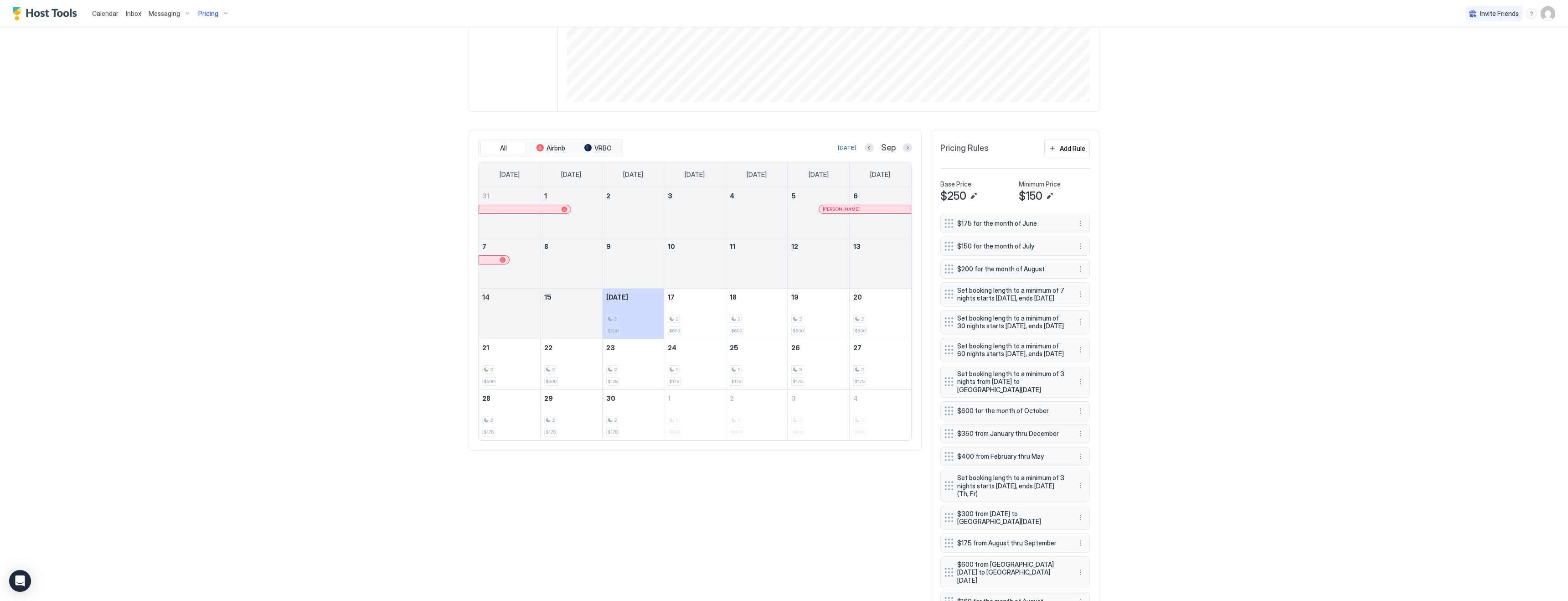
scroll to position [247, 0]
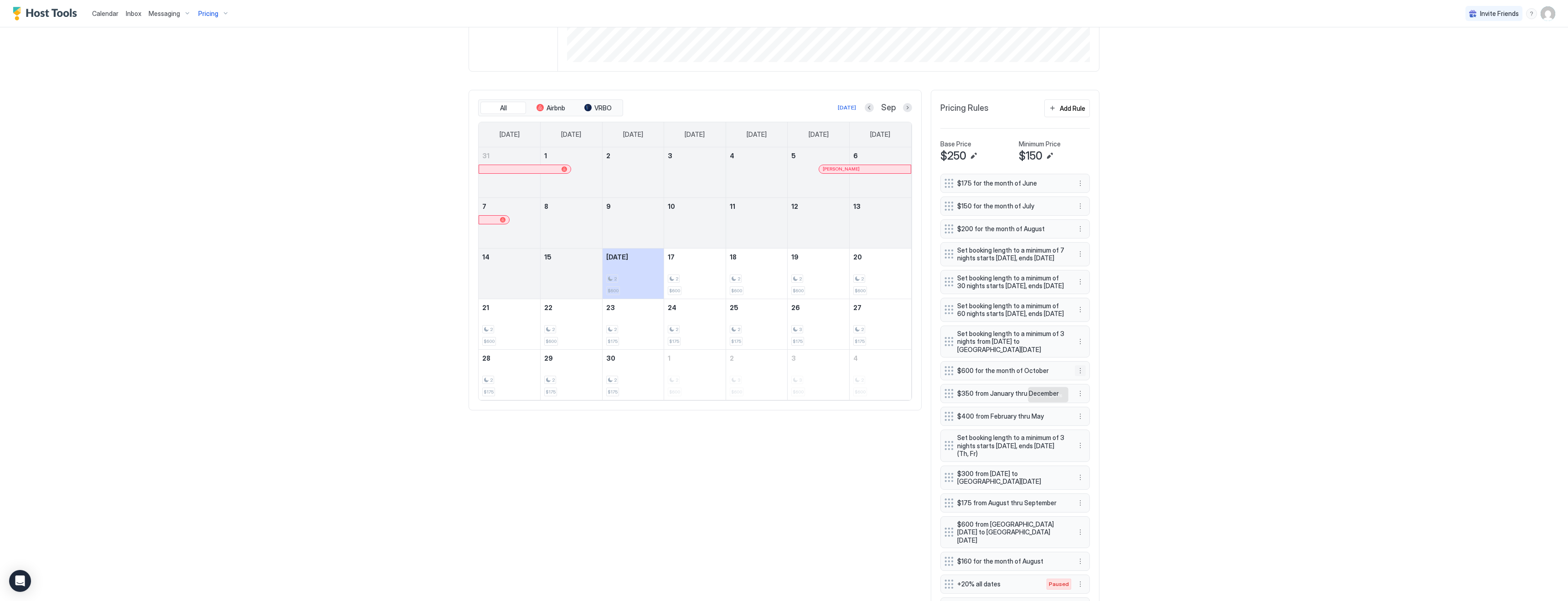
click at [1080, 376] on button "More options" at bounding box center [1080, 371] width 11 height 11
click at [1094, 409] on span "Edit" at bounding box center [1094, 407] width 10 height 7
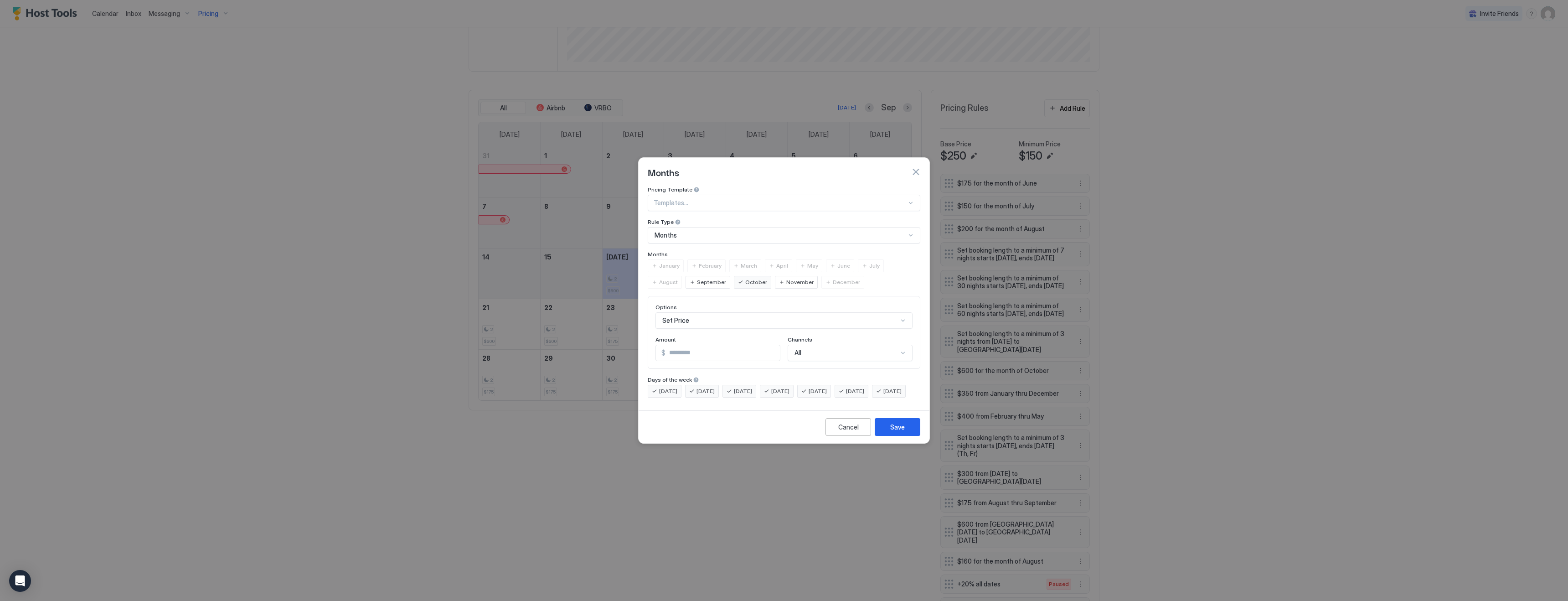
click at [673, 345] on input "***" at bounding box center [723, 353] width 114 height 15
type input "***"
